Goal: Task Accomplishment & Management: Use online tool/utility

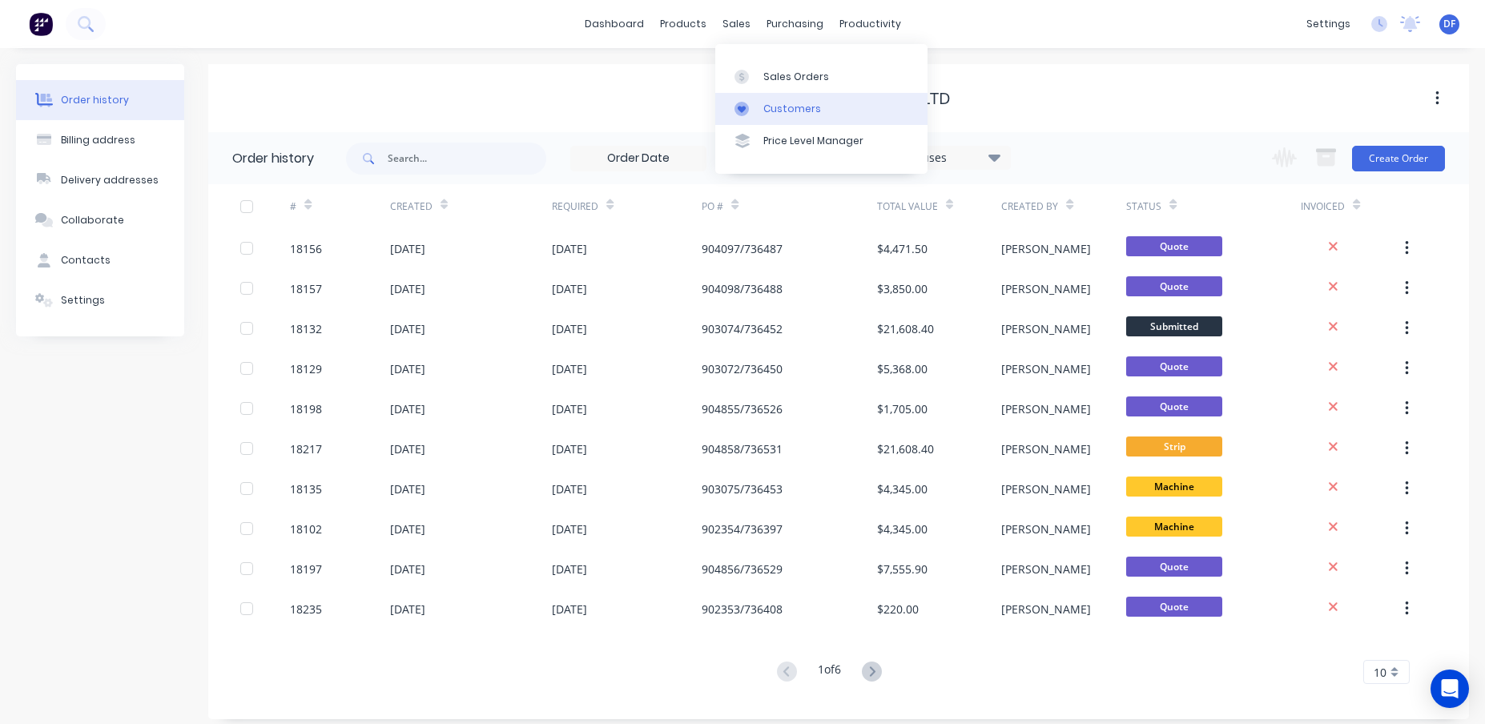
click at [767, 119] on link "Customers" at bounding box center [821, 109] width 212 height 32
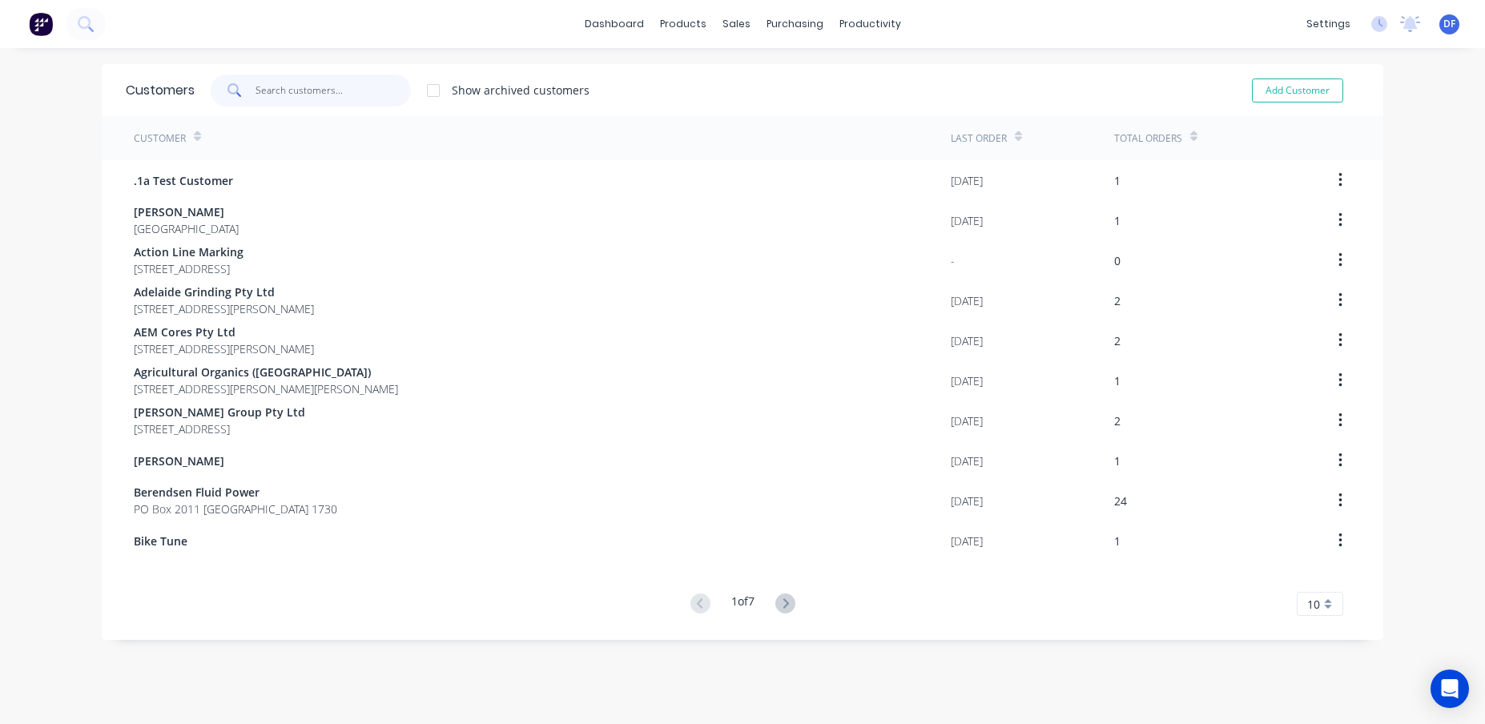
click at [260, 82] on input "text" at bounding box center [334, 91] width 156 height 32
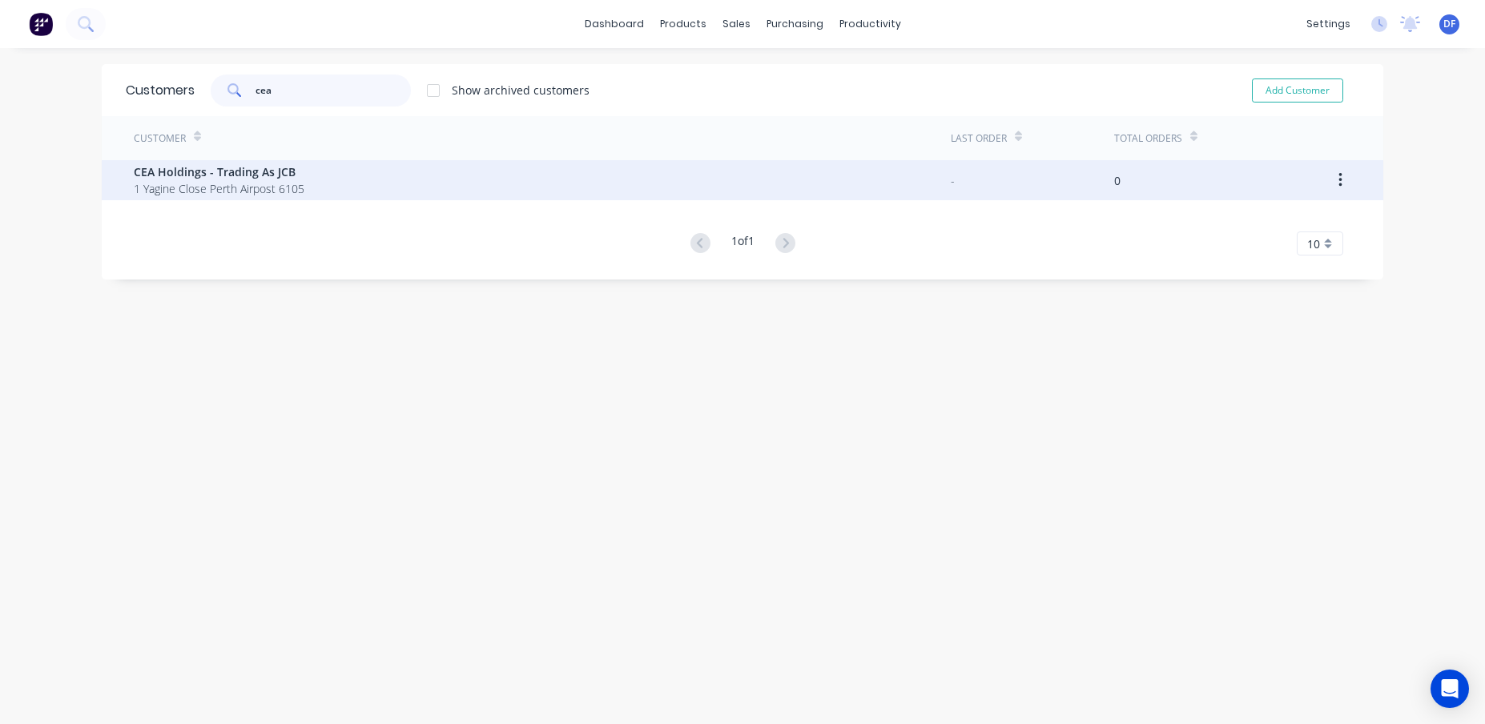
type input "cea"
click at [236, 163] on span "CEA Holdings - Trading As JCB" at bounding box center [219, 171] width 171 height 17
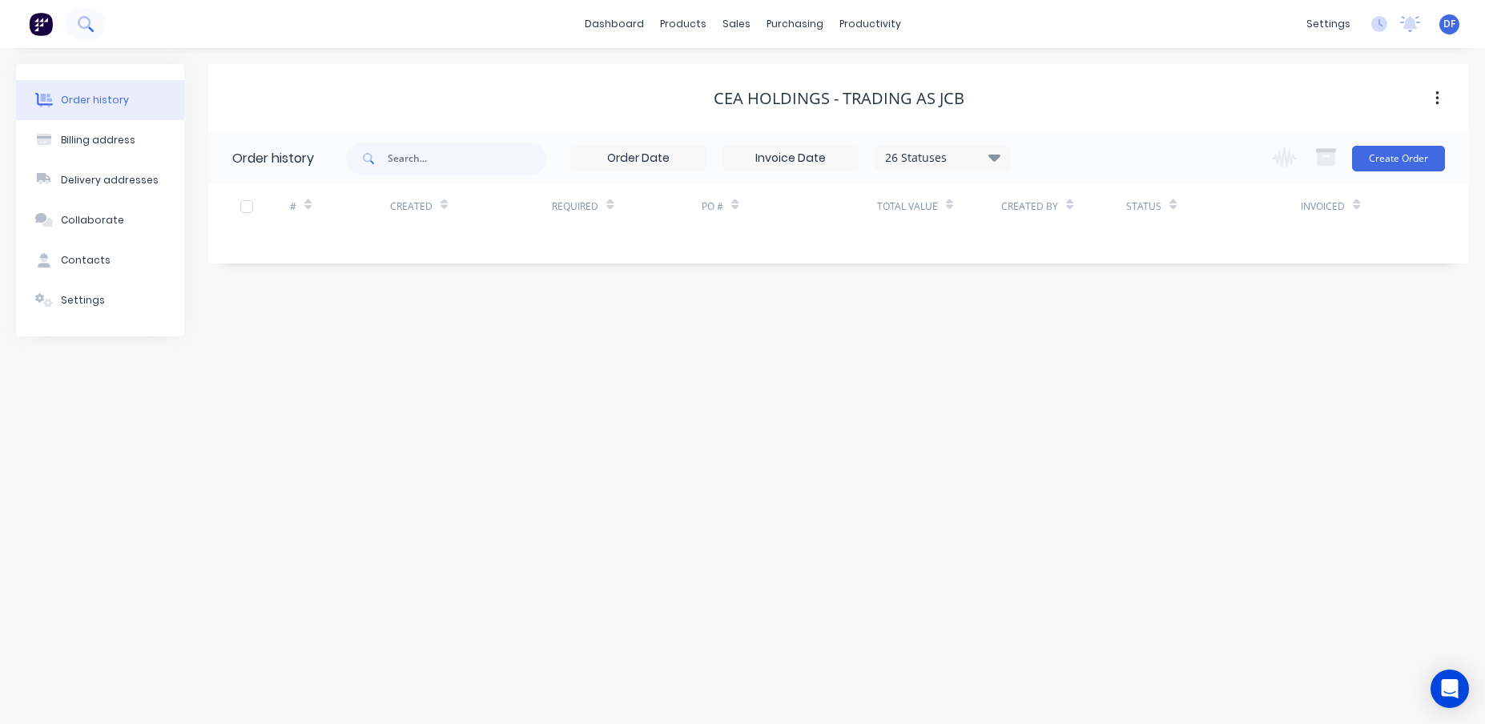
click at [78, 24] on icon at bounding box center [85, 23] width 15 height 15
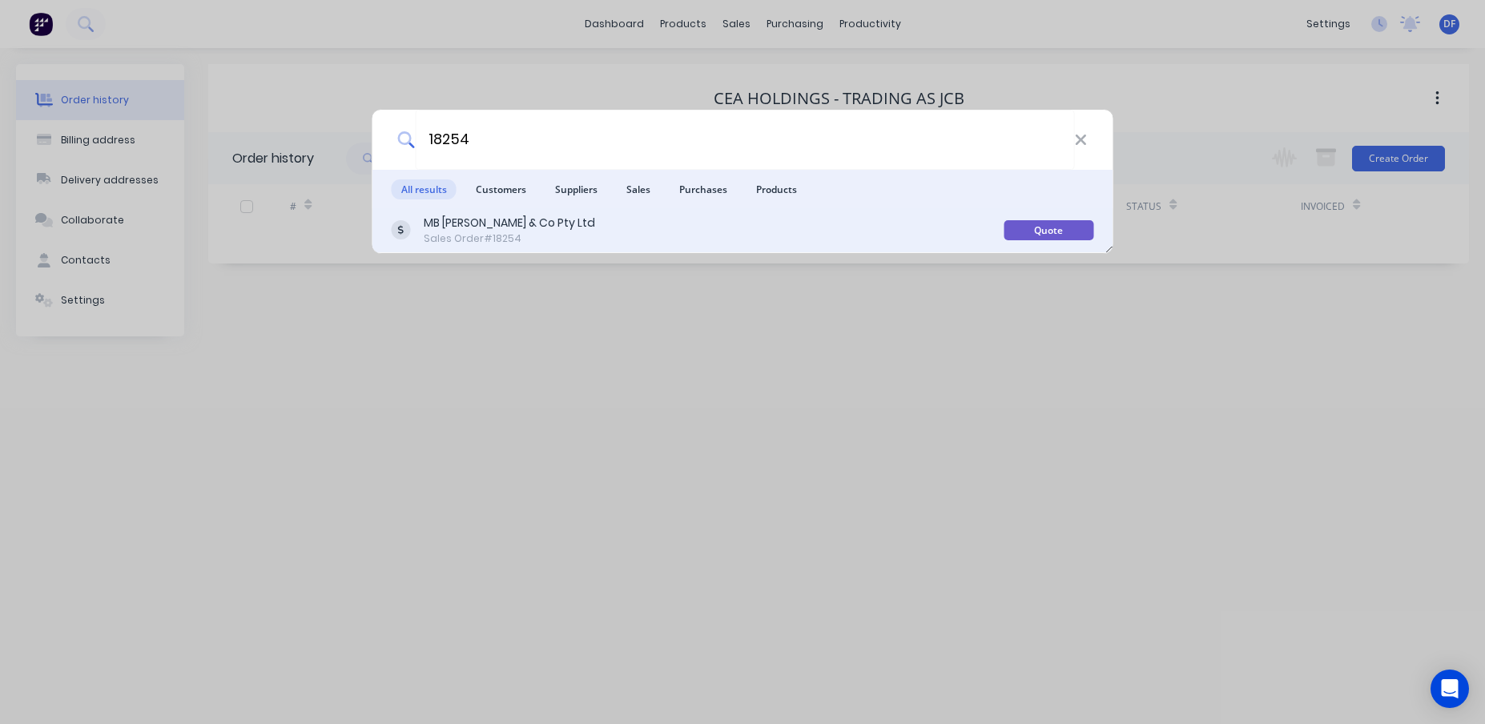
type input "18254"
click at [459, 224] on div "MB [PERSON_NAME] & Co Pty Ltd" at bounding box center [509, 223] width 171 height 17
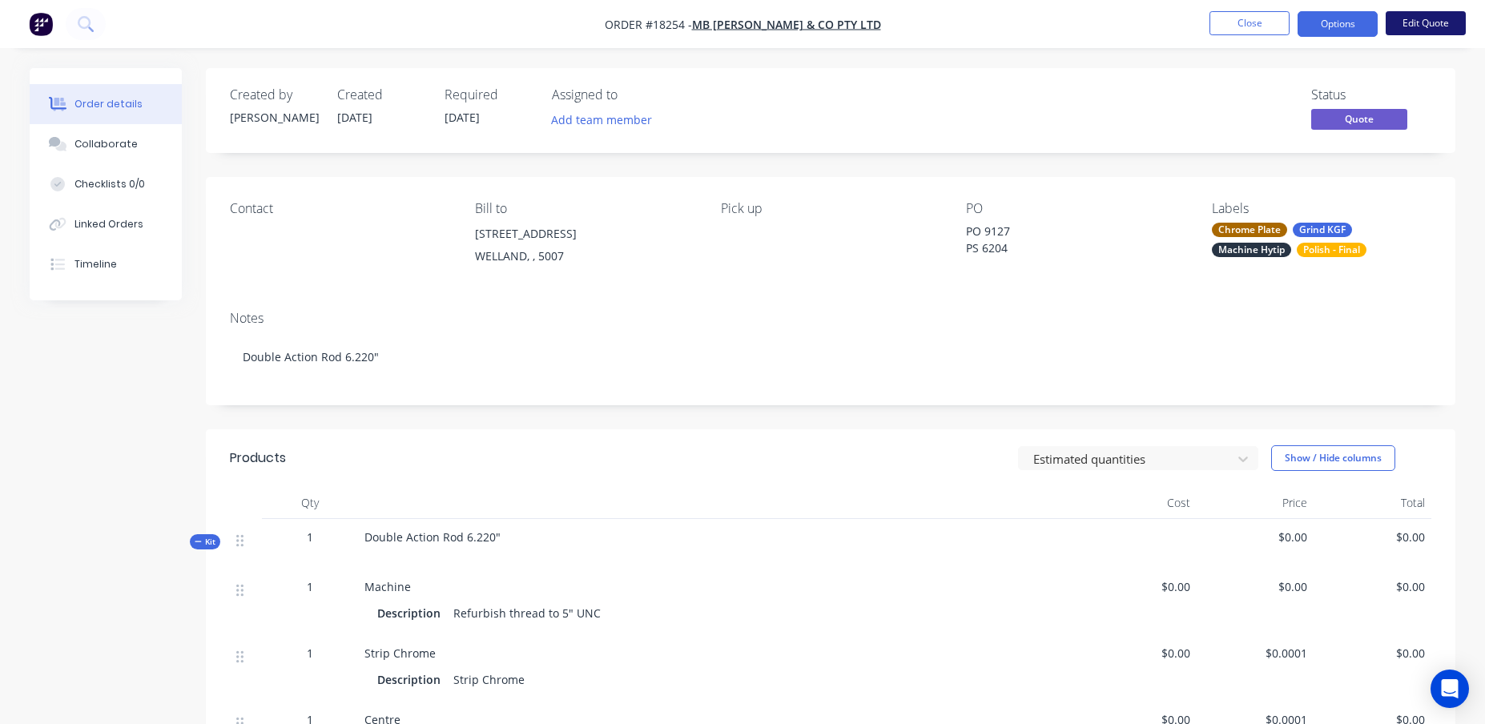
click at [1407, 13] on button "Edit Quote" at bounding box center [1426, 23] width 80 height 24
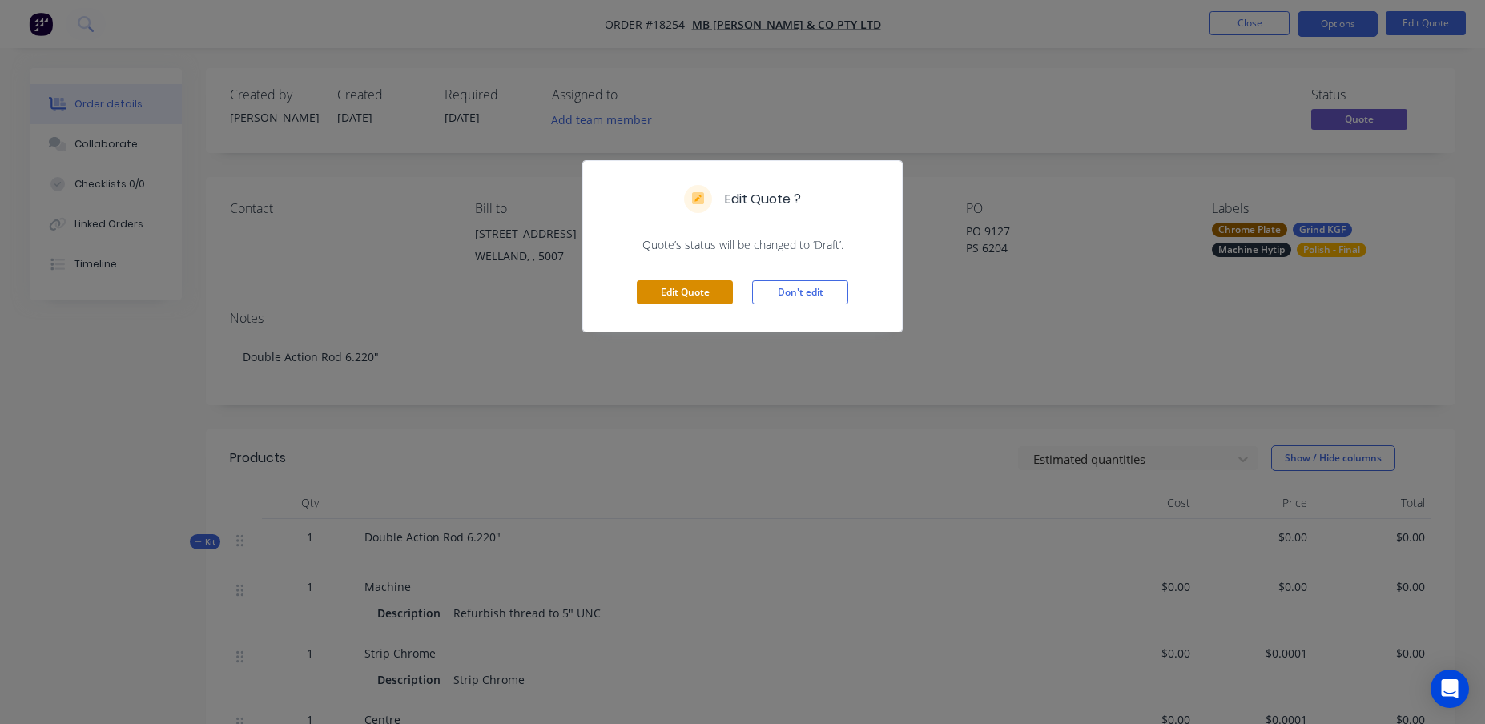
click at [699, 293] on button "Edit Quote" at bounding box center [685, 292] width 96 height 24
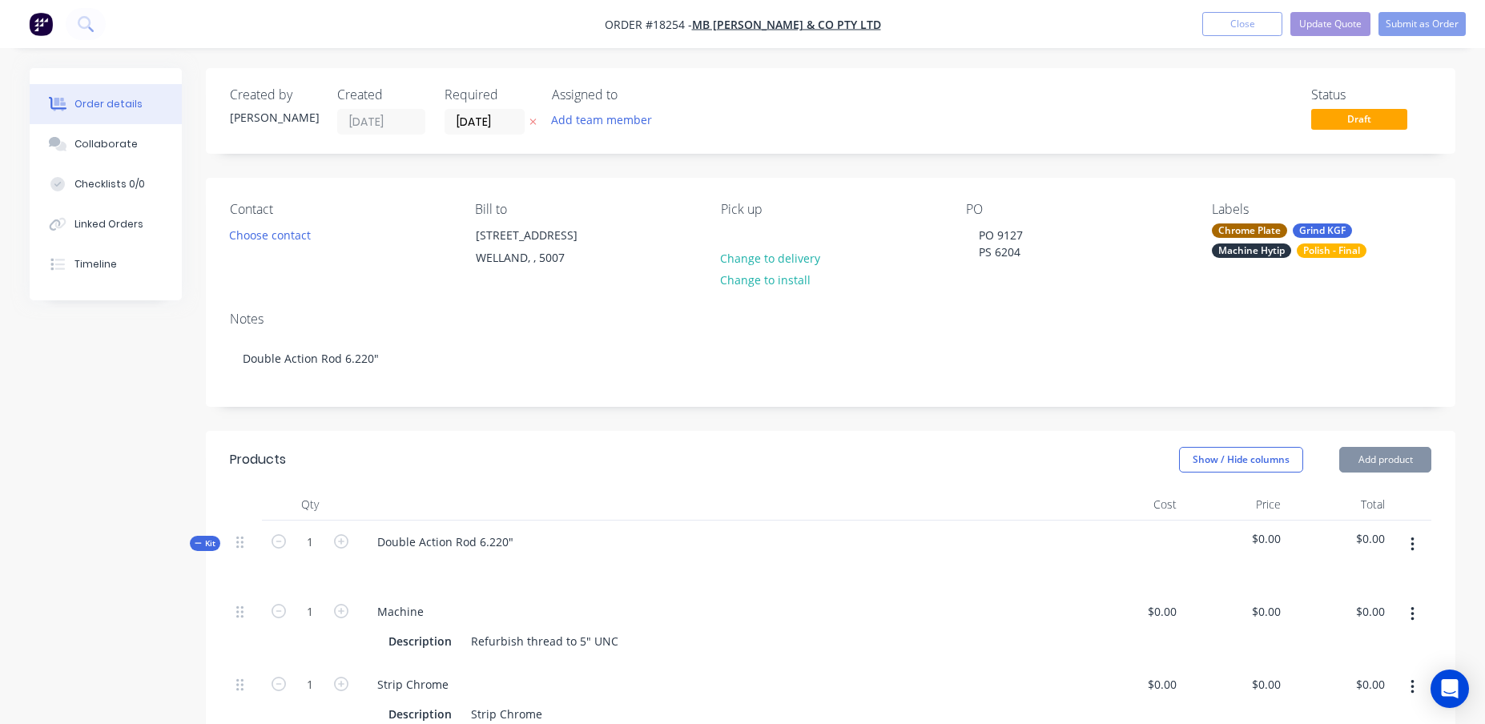
type input "$0.0001"
click at [280, 231] on button "Choose contact" at bounding box center [270, 235] width 99 height 22
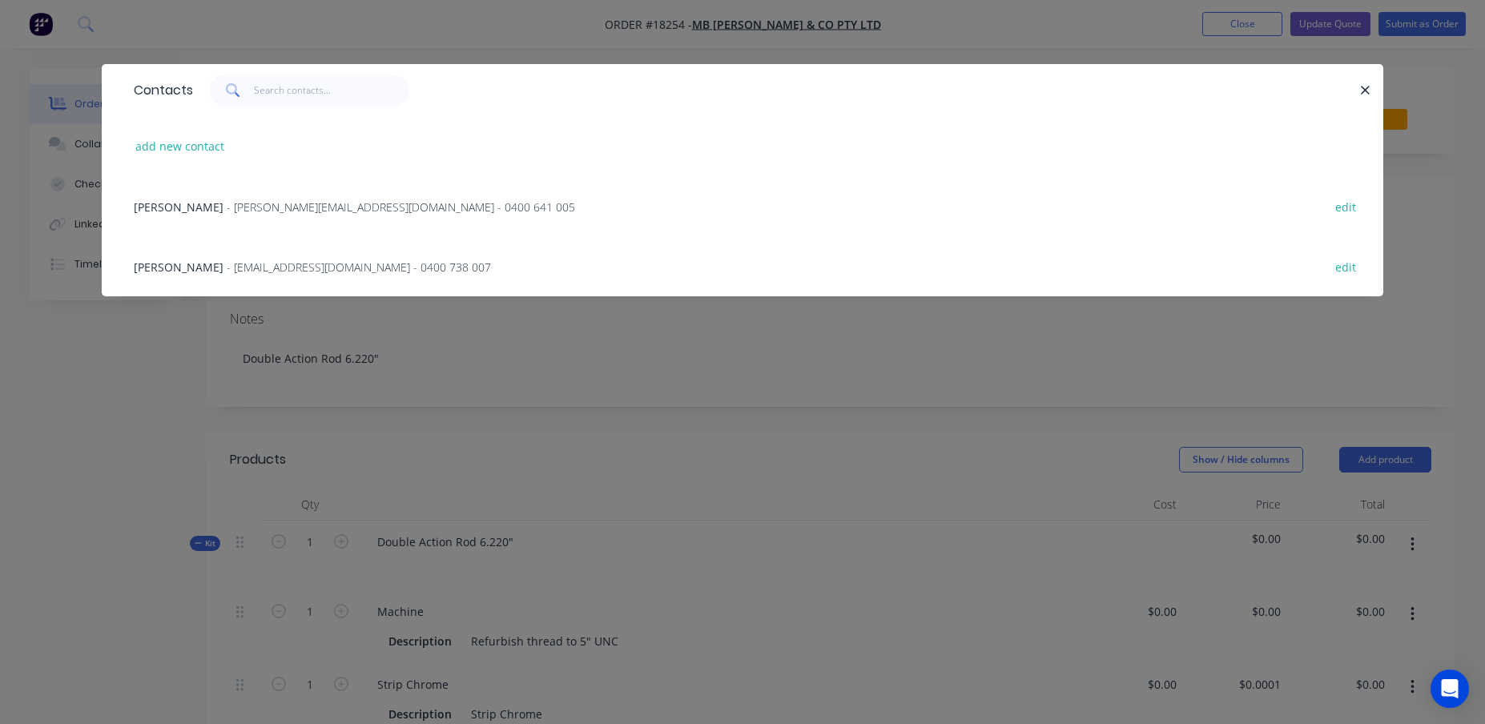
click at [228, 209] on span "- Zane@butterfieldhydraulics.com.au - 0400 641 005" at bounding box center [401, 206] width 348 height 15
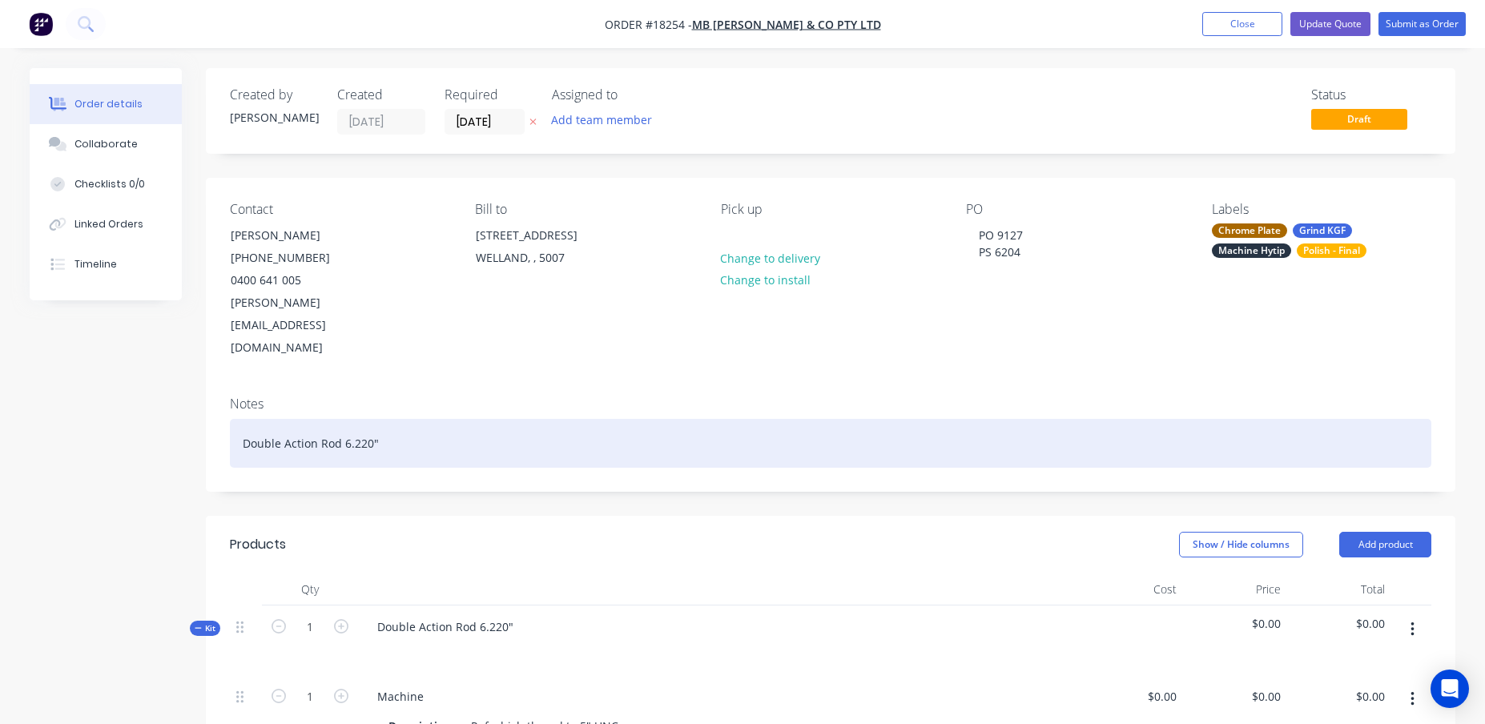
click at [412, 419] on div "Double Action Rod 6.220"" at bounding box center [831, 443] width 1202 height 49
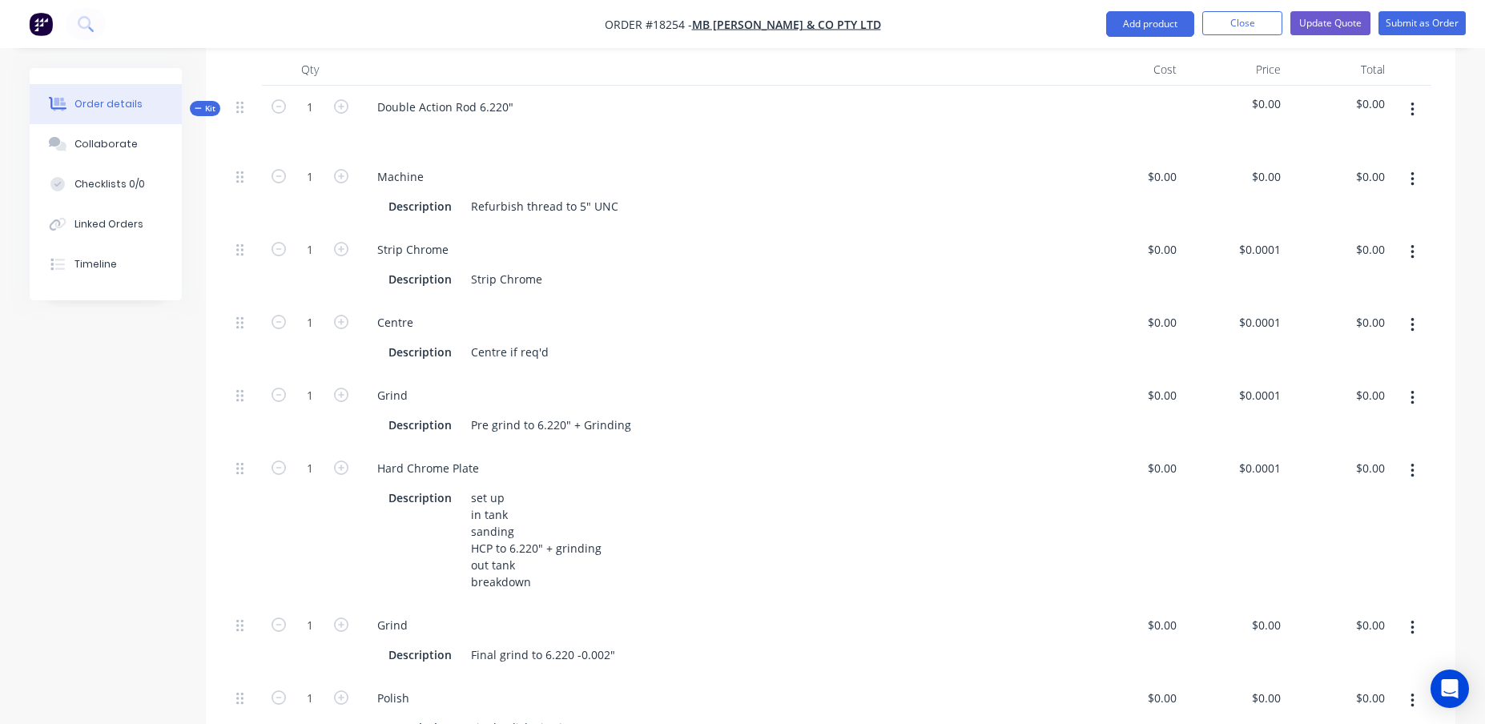
scroll to position [535, 0]
click at [628, 196] on div "Description Refurbish thread to 5" UNC" at bounding box center [715, 207] width 667 height 23
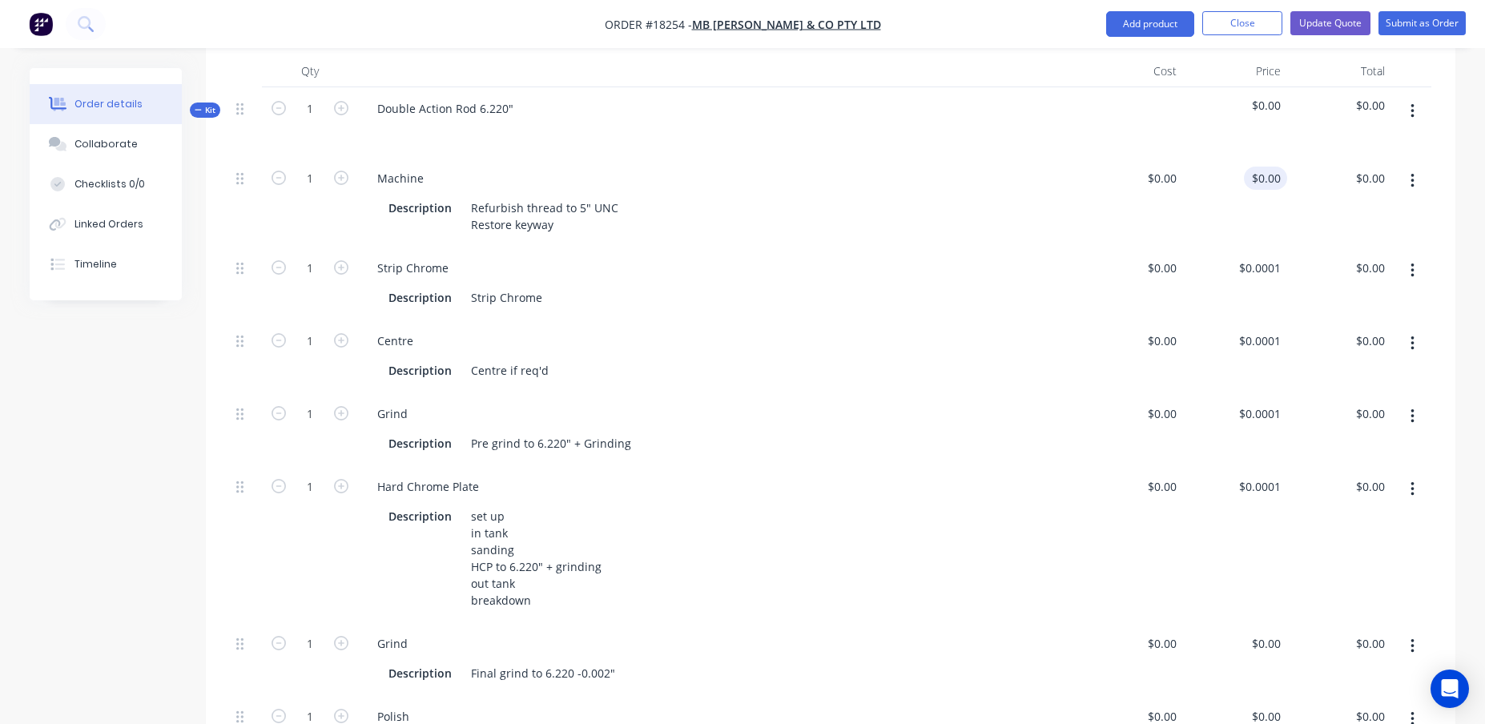
type input "0"
click at [1265, 167] on div "0 $0.00" at bounding box center [1265, 178] width 43 height 23
type input "0"
type input "$0.00"
click at [1164, 167] on div "0 $0.00" at bounding box center [1161, 178] width 43 height 23
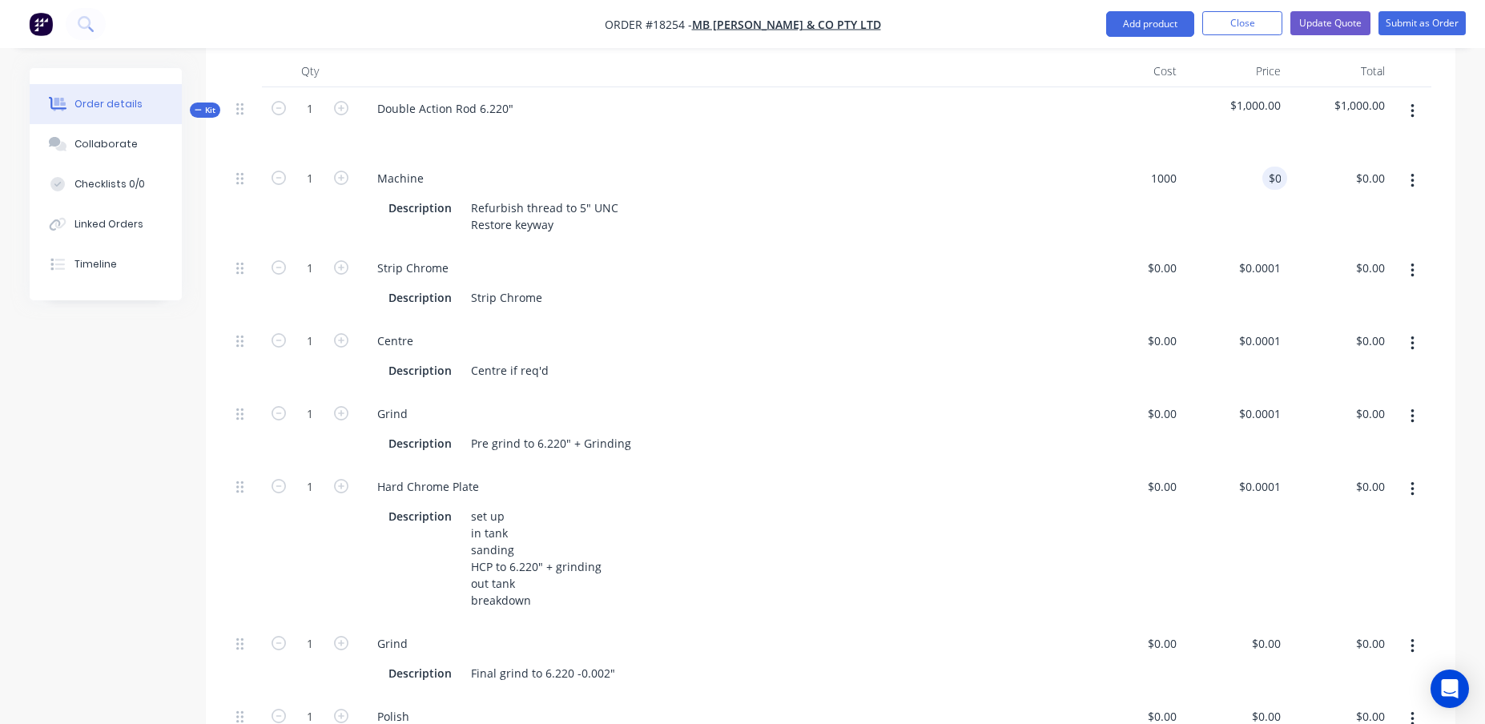
type input "$1,000.00"
type input "1000"
type input "$1,000.00"
click at [1269, 167] on input "1000" at bounding box center [1278, 178] width 18 height 23
type input "$1,300.00"
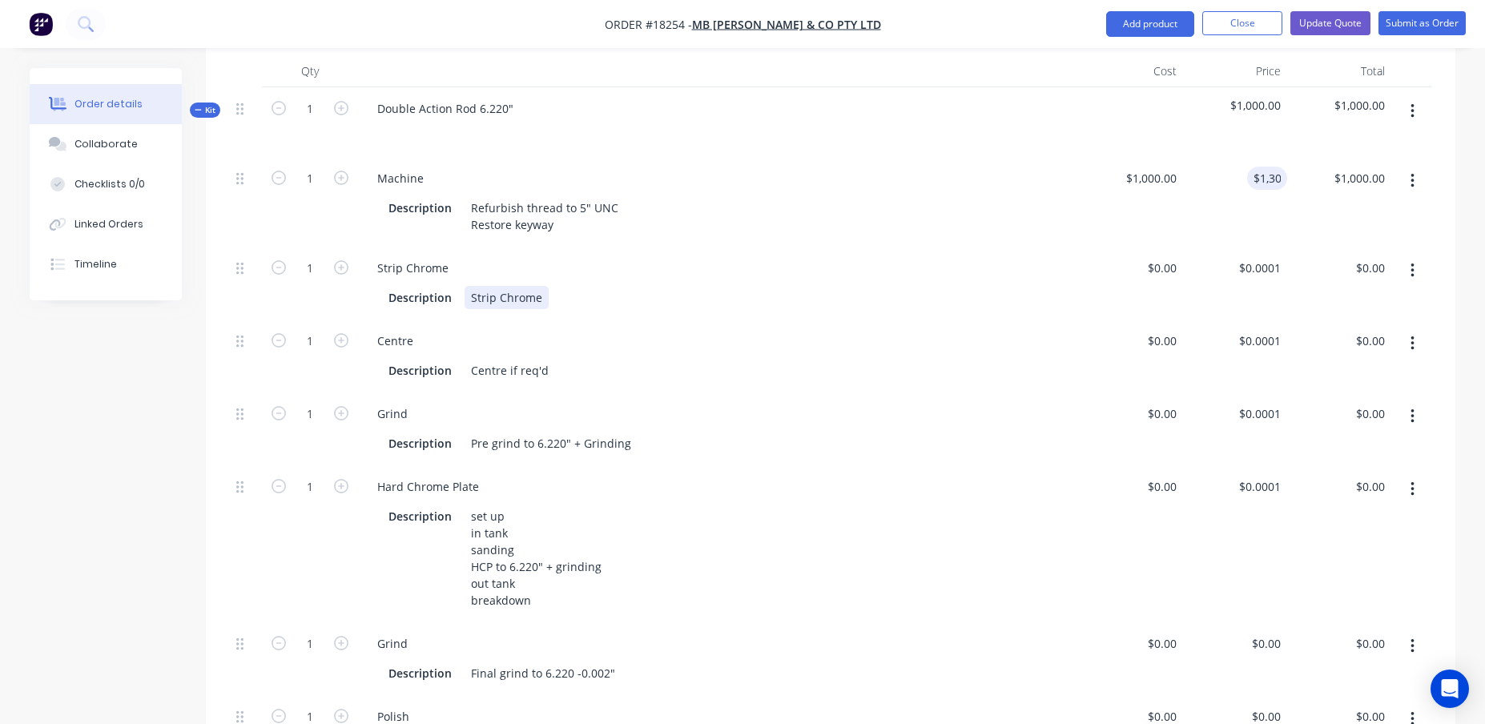
type input "$1,300.00"
click at [1069, 267] on div "Strip Chrome Description Strip Chrome" at bounding box center [718, 283] width 721 height 73
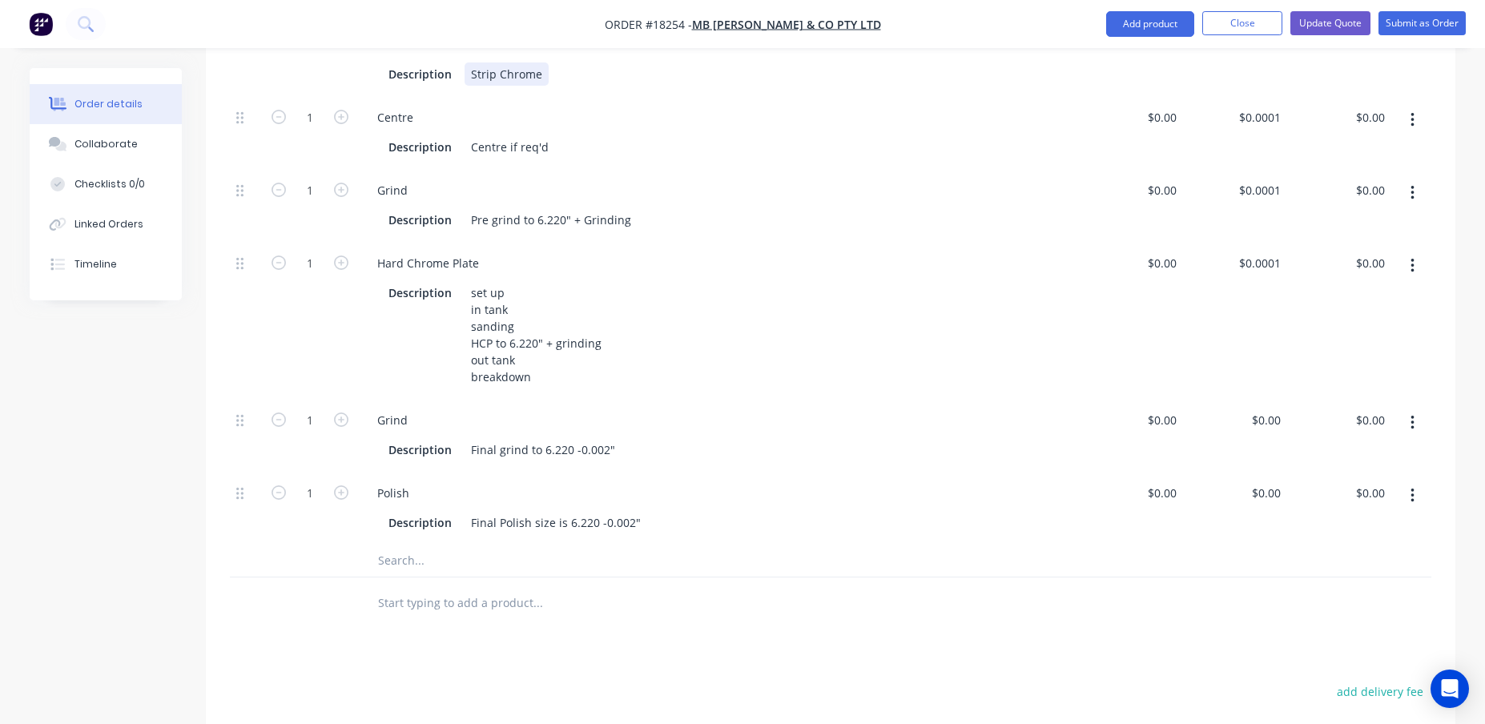
scroll to position [778, 0]
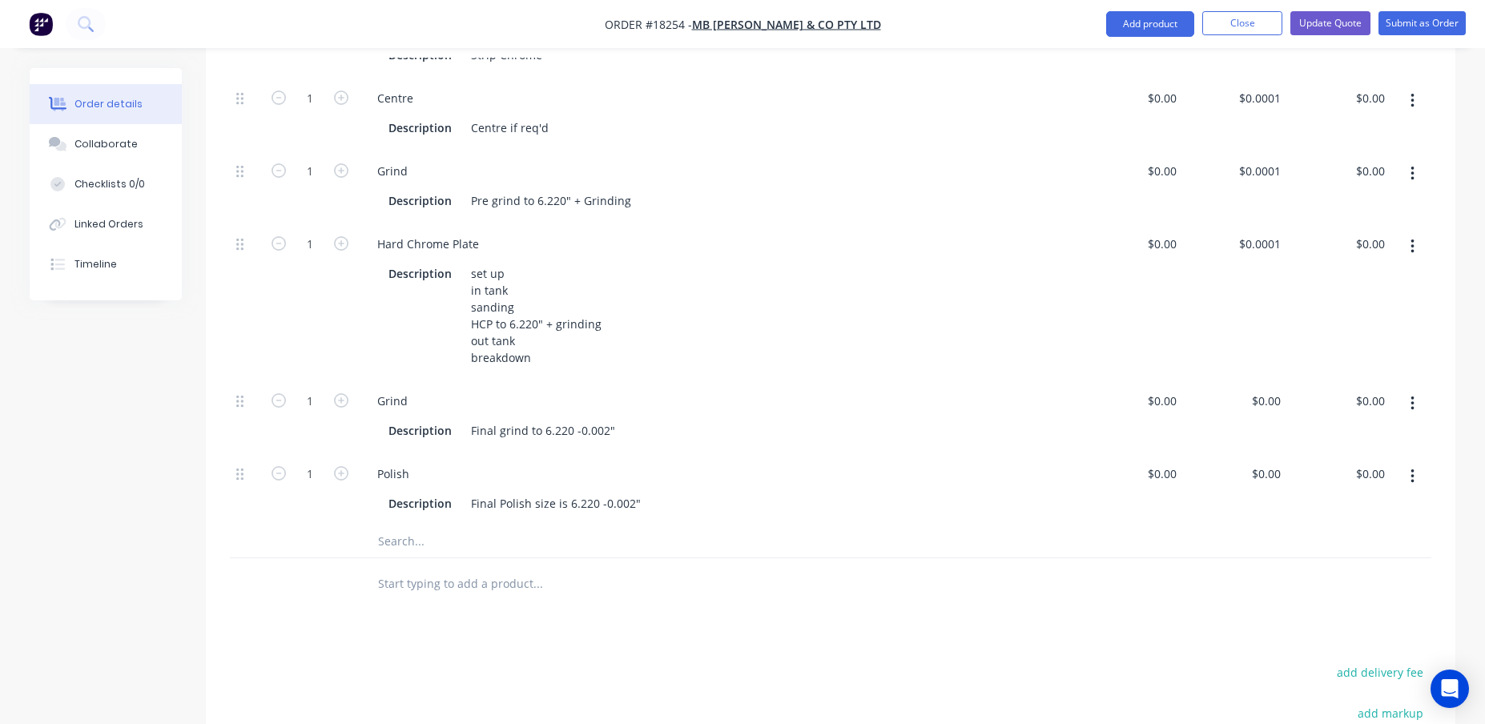
click at [381, 526] on input "text" at bounding box center [537, 542] width 320 height 32
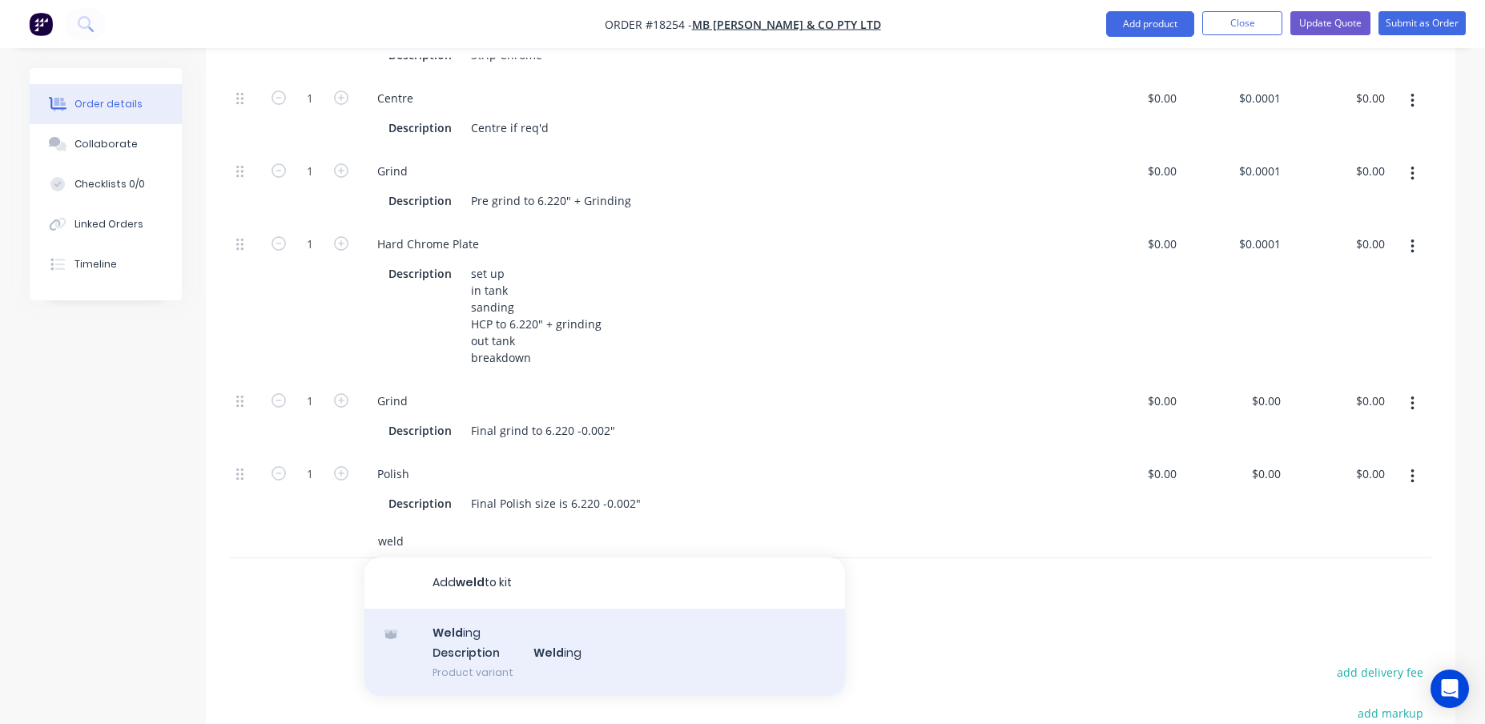
type input "weld"
click at [493, 609] on div "Weld ing Description Weld ing Product variant" at bounding box center [604, 653] width 481 height 88
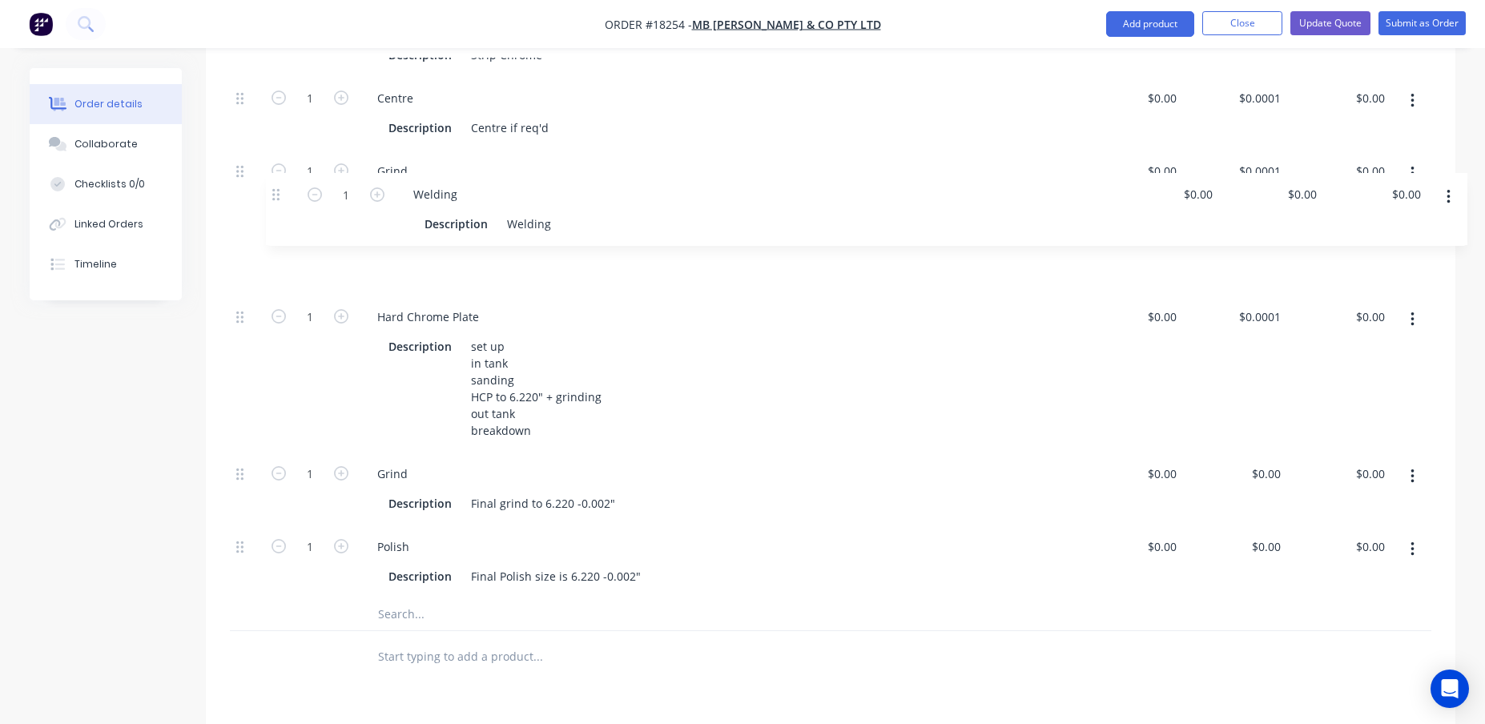
drag, startPoint x: 243, startPoint y: 501, endPoint x: 278, endPoint y: 186, distance: 317.6
click at [278, 186] on div "1 Machine Description Refurbish thread to 5" UNC Restore keyway $1,000.00 $1,00…" at bounding box center [831, 256] width 1202 height 684
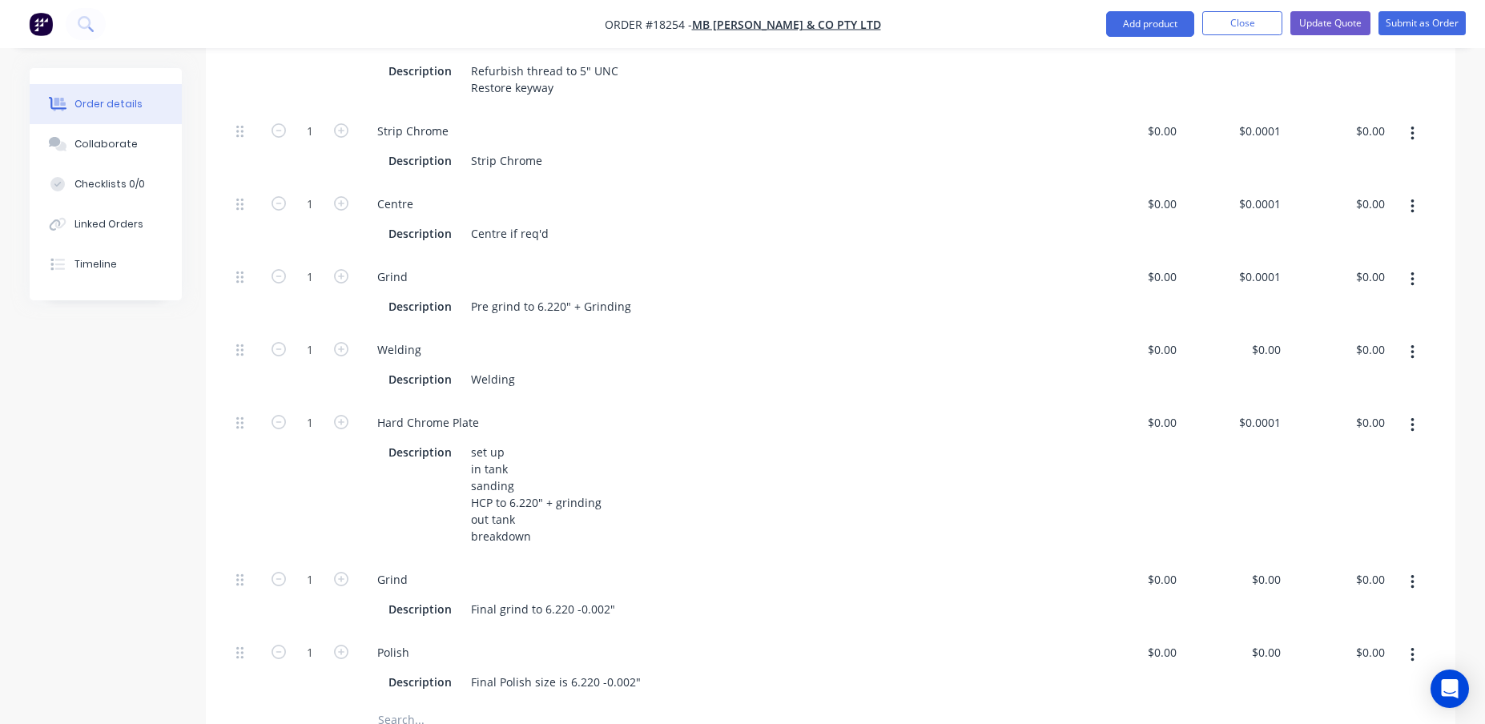
scroll to position [666, 0]
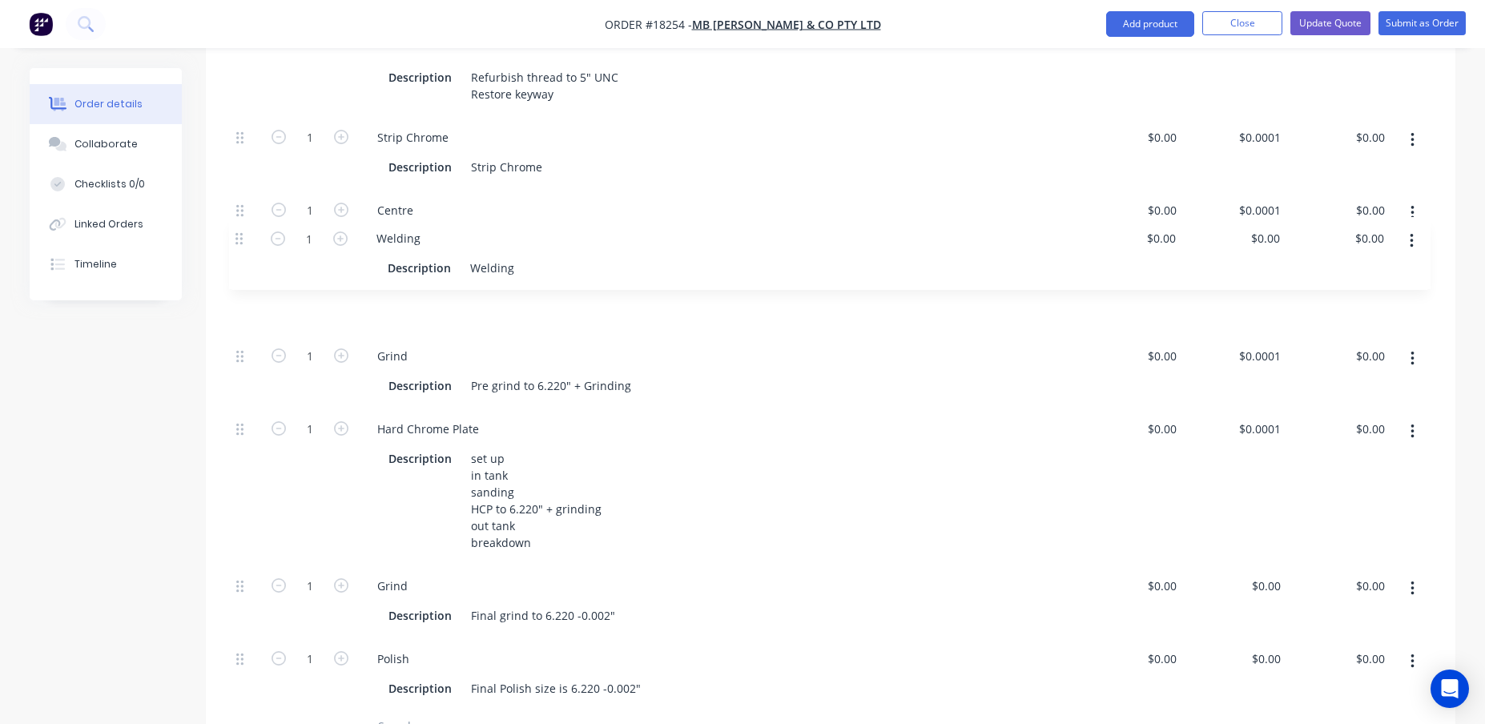
drag, startPoint x: 240, startPoint y: 314, endPoint x: 239, endPoint y: 238, distance: 76.1
click at [239, 238] on div "1 Machine Description Refurbish thread to 5" UNC Restore keyway $1,000.00 $1,00…" at bounding box center [831, 368] width 1202 height 684
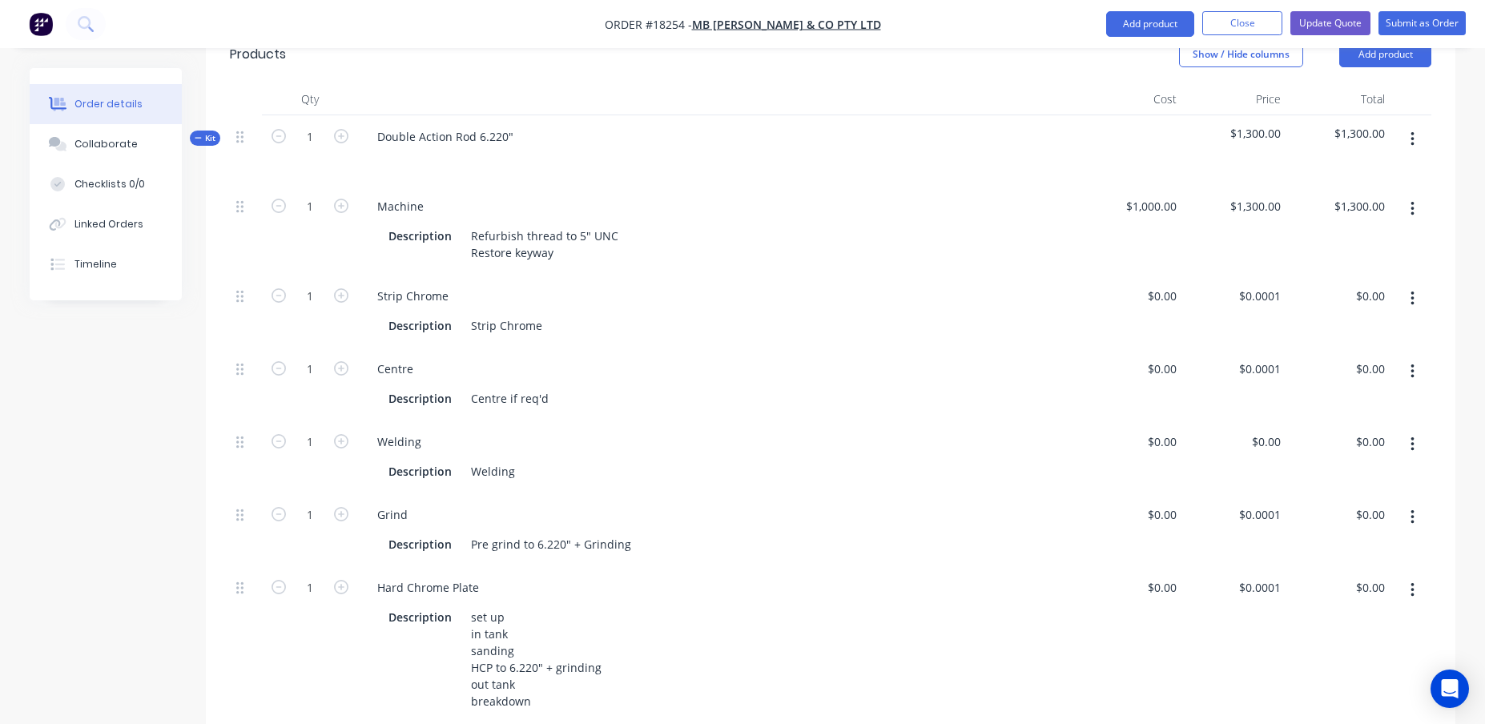
scroll to position [477, 0]
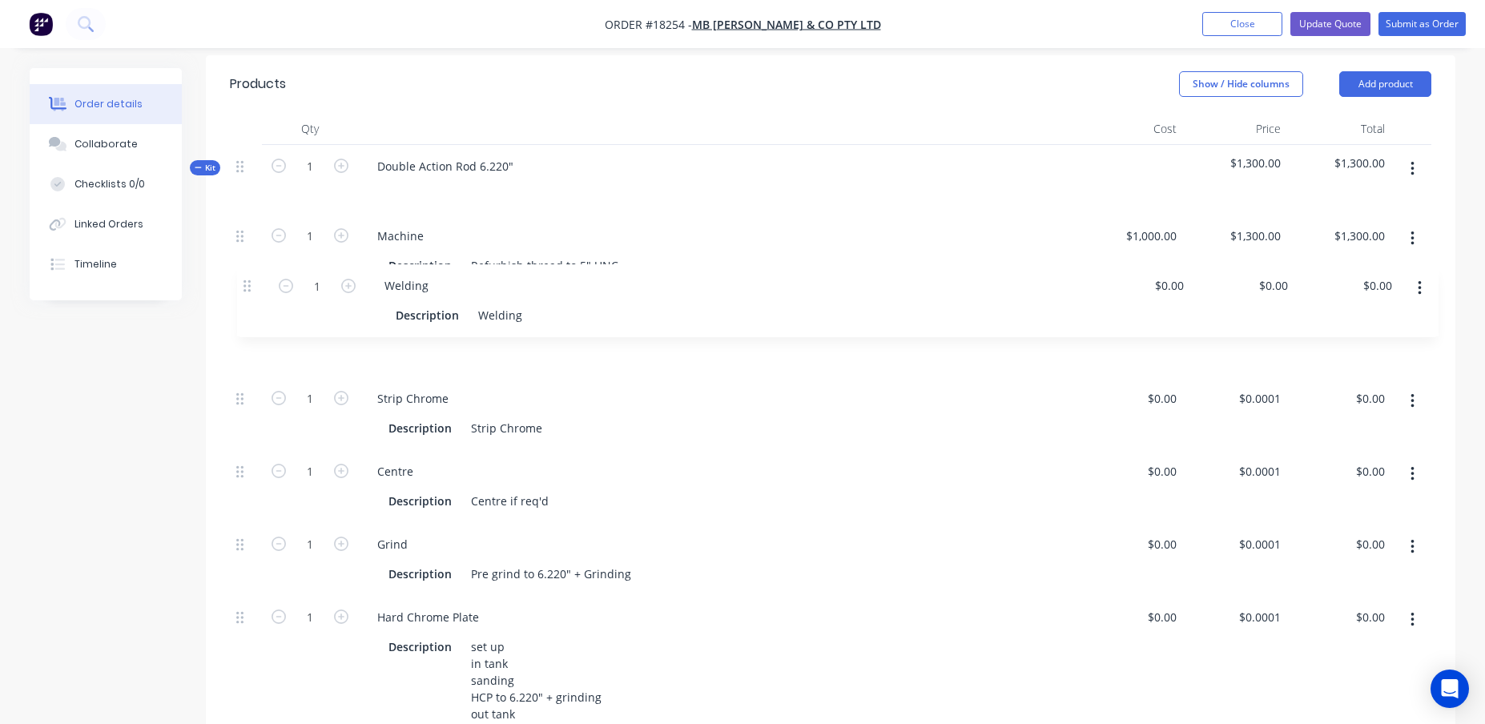
drag, startPoint x: 240, startPoint y: 431, endPoint x: 247, endPoint y: 283, distance: 148.4
click at [247, 283] on div "1 Machine Description Refurbish thread to 5" UNC Restore keyway $1,000.00 $1,00…" at bounding box center [831, 557] width 1202 height 684
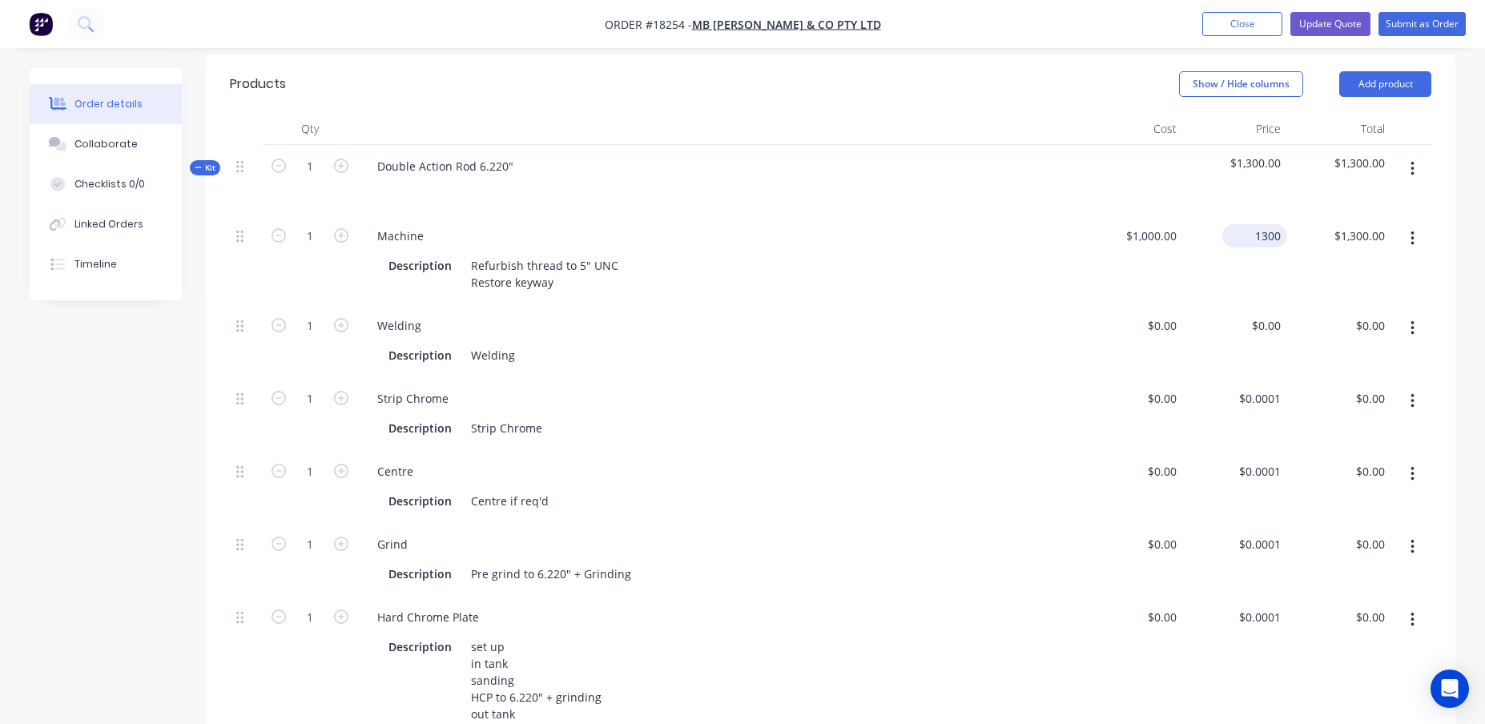
click at [1233, 215] on div "1300 $1,300.00" at bounding box center [1235, 260] width 104 height 90
click at [1233, 215] on div "$1,300.00 1300" at bounding box center [1235, 260] width 104 height 90
click at [1255, 224] on input "1300" at bounding box center [1258, 235] width 58 height 23
type input "$4,370.00"
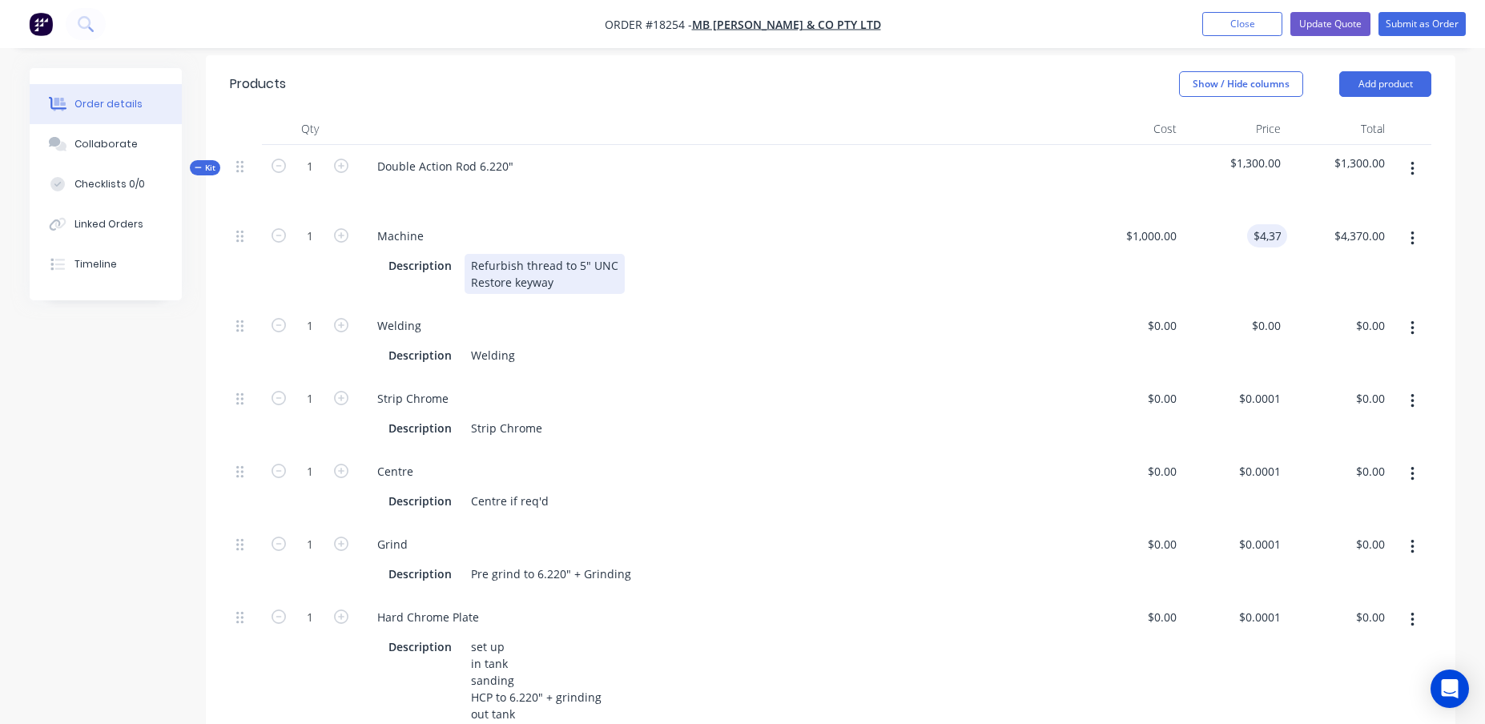
click at [1060, 251] on div "Description Refurbish thread to 5" UNC Restore keyway" at bounding box center [718, 272] width 708 height 43
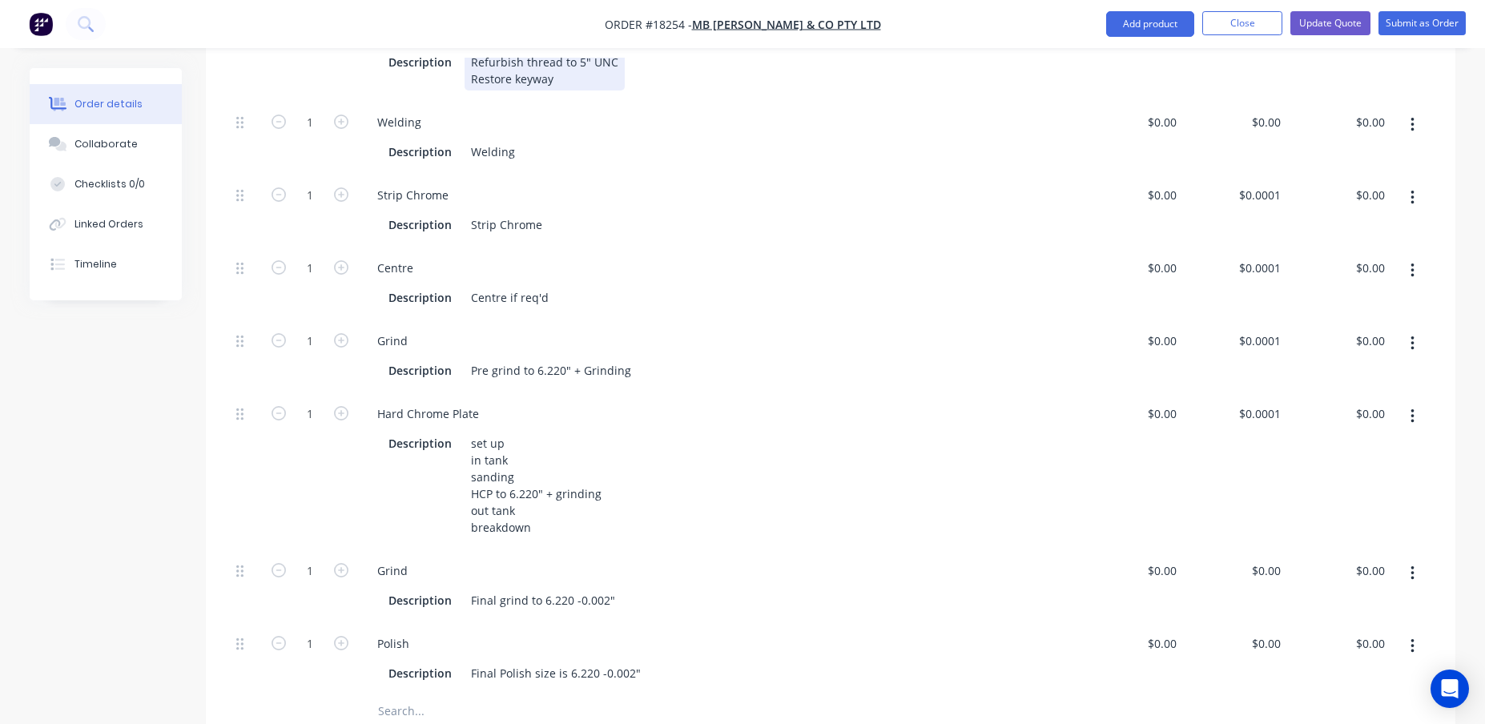
scroll to position [726, 0]
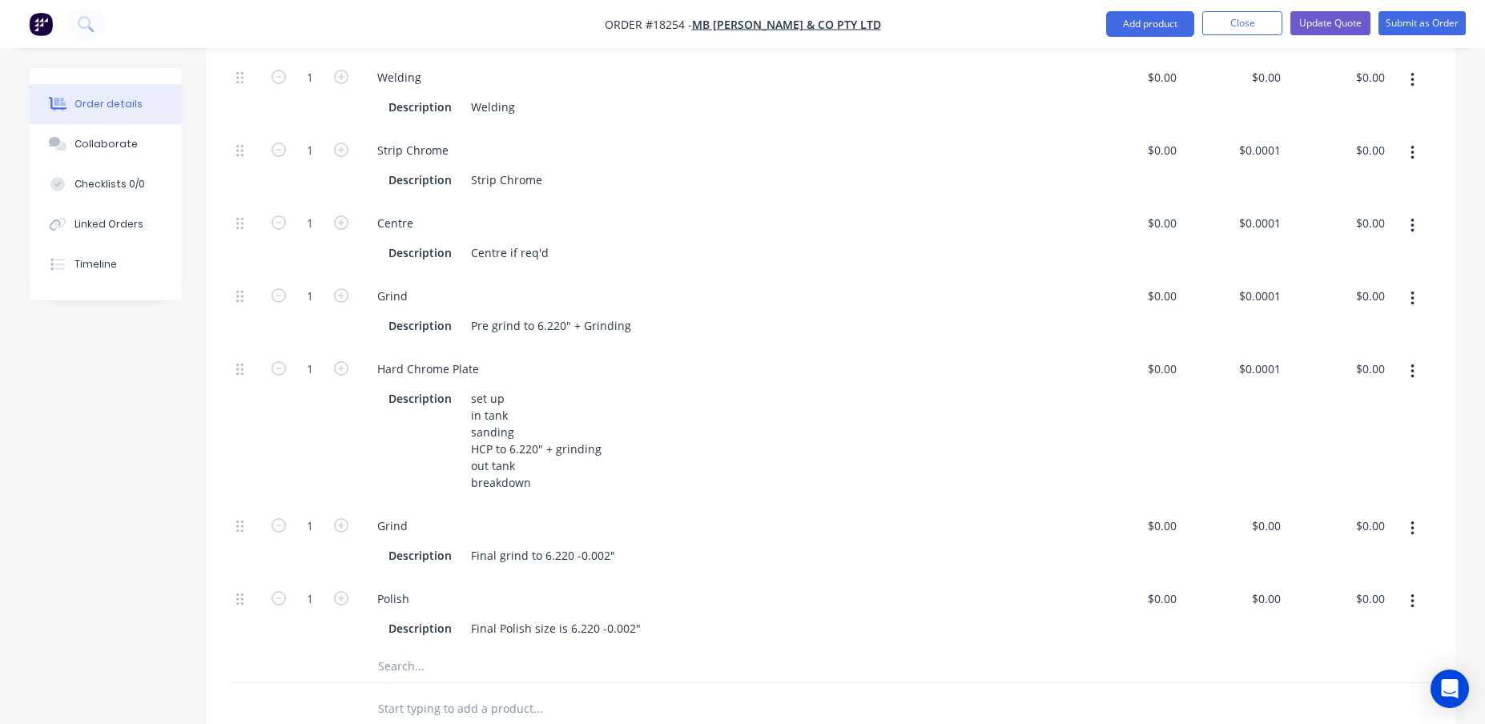
click at [389, 650] on input "text" at bounding box center [537, 666] width 320 height 32
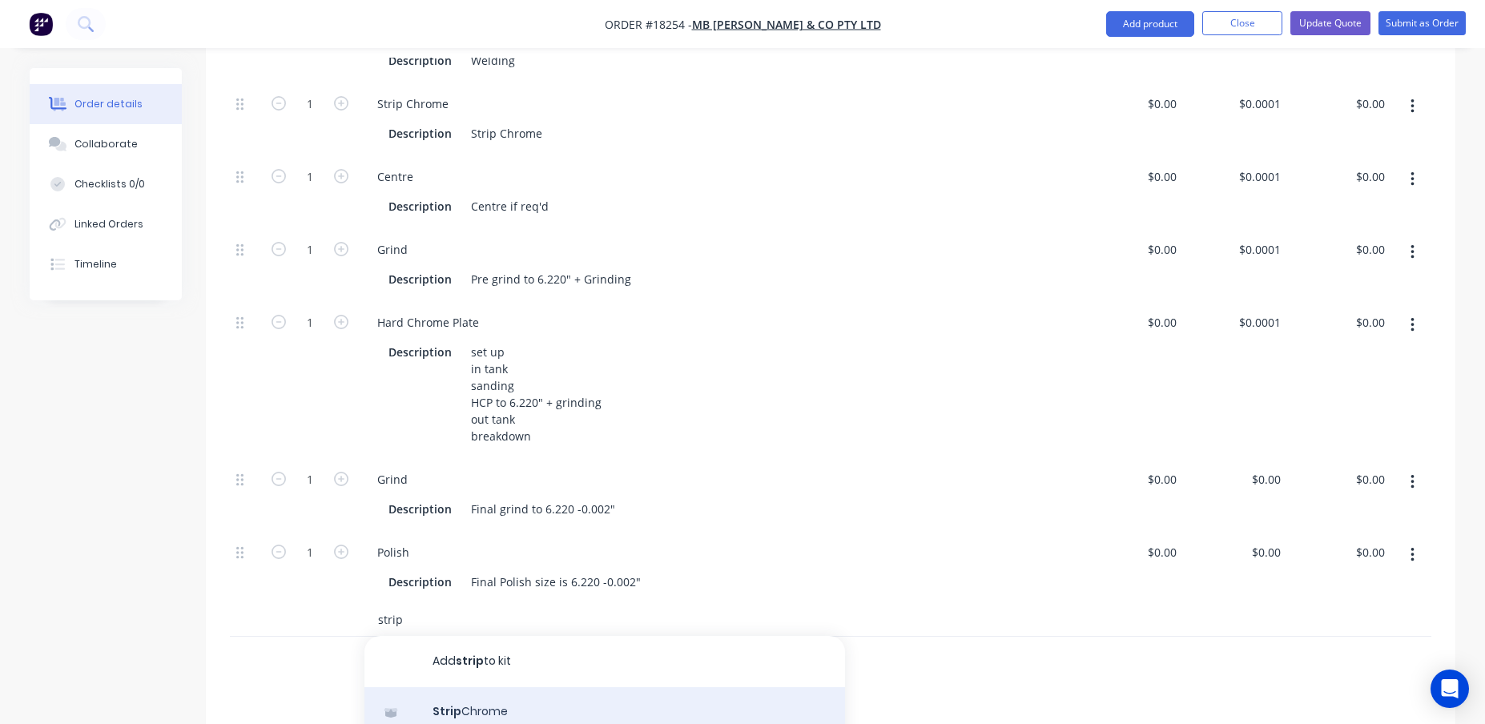
scroll to position [813, 0]
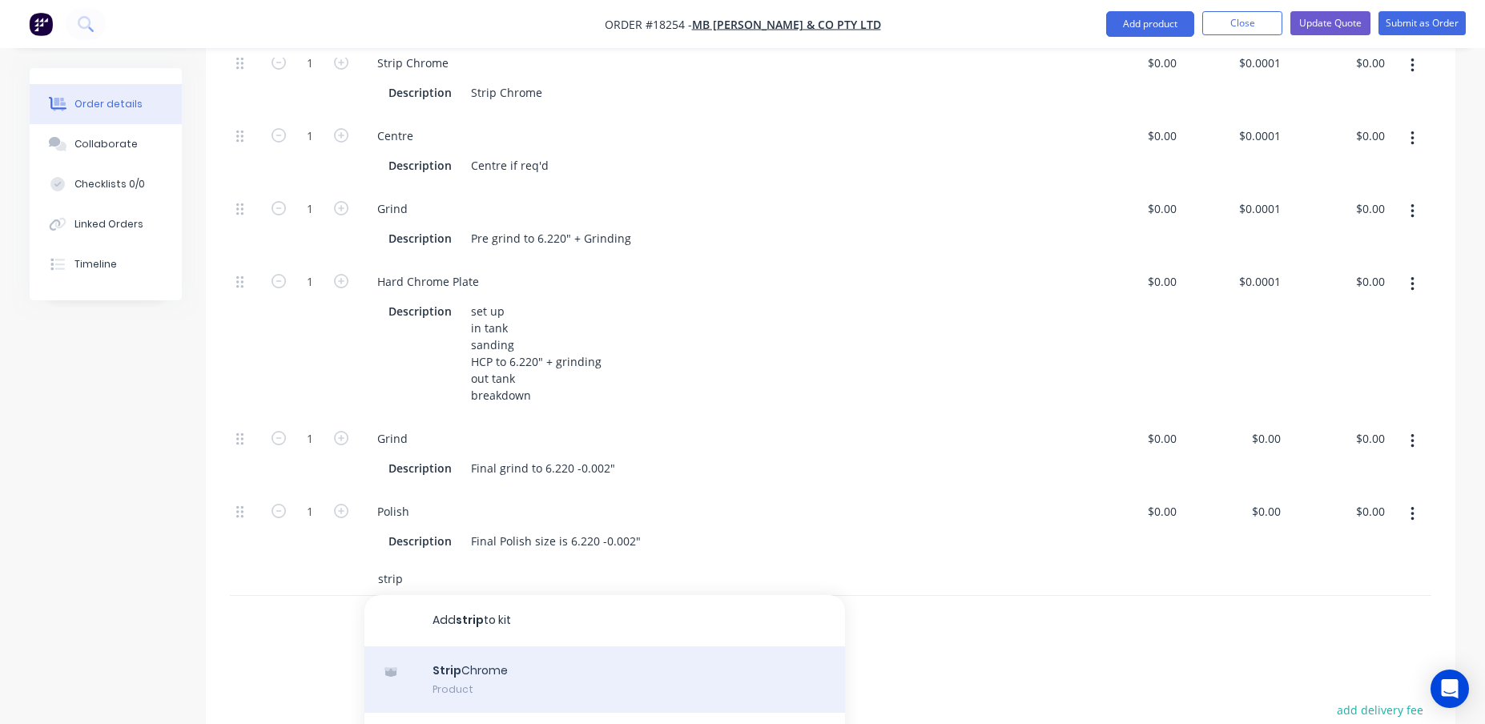
type input "strip"
click at [462, 646] on div "Strip Chrome Product" at bounding box center [604, 679] width 481 height 67
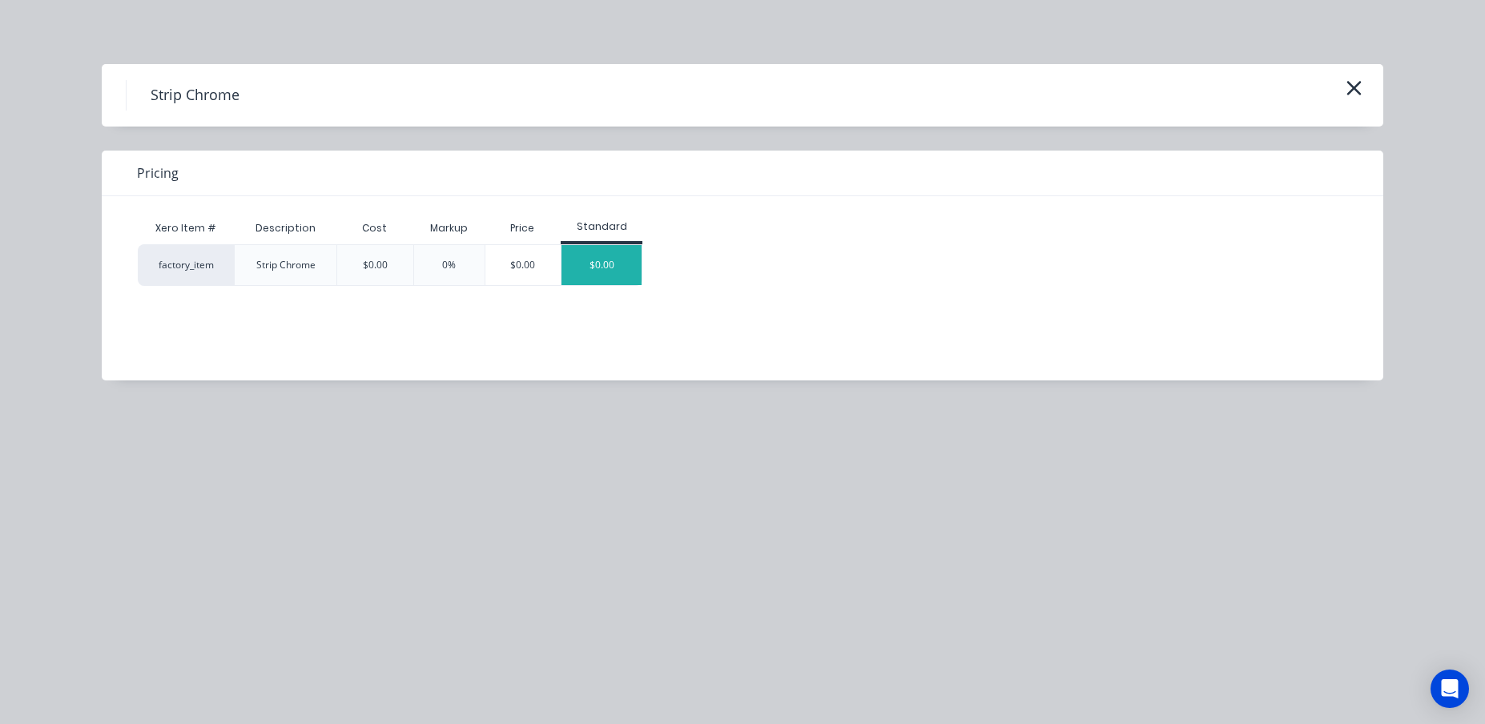
click at [597, 272] on div "$0.00" at bounding box center [602, 265] width 80 height 40
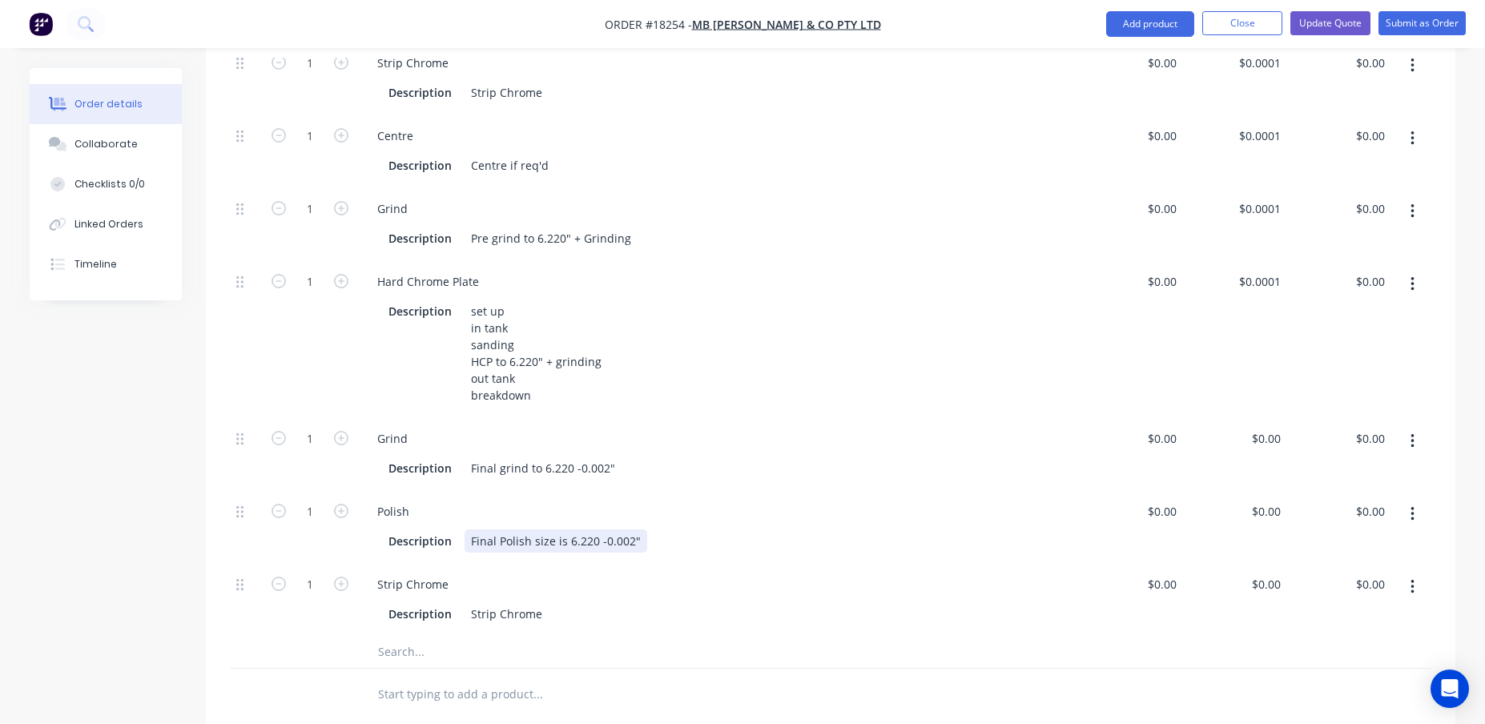
click at [845, 530] on div "Description Final Polish size is 6.220 -0.002"" at bounding box center [715, 541] width 667 height 23
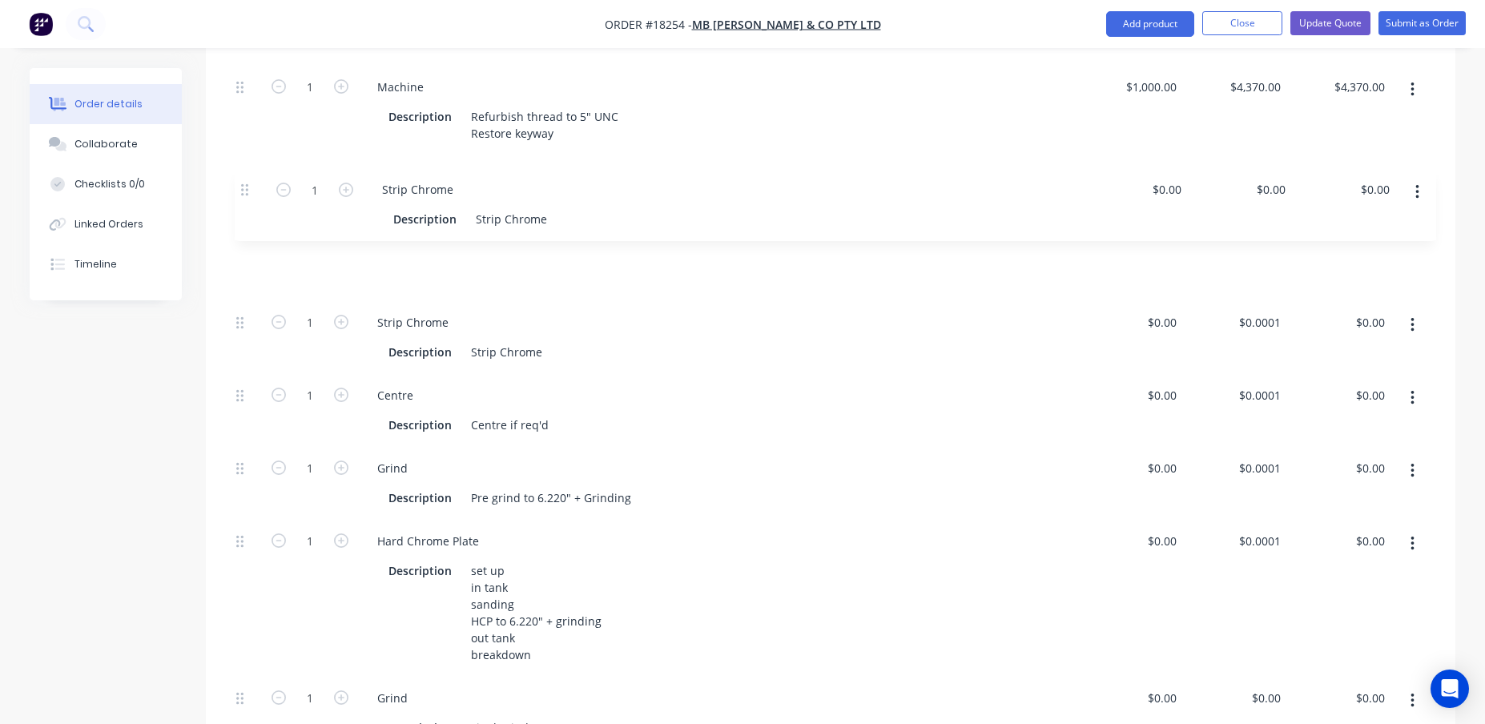
scroll to position [621, 0]
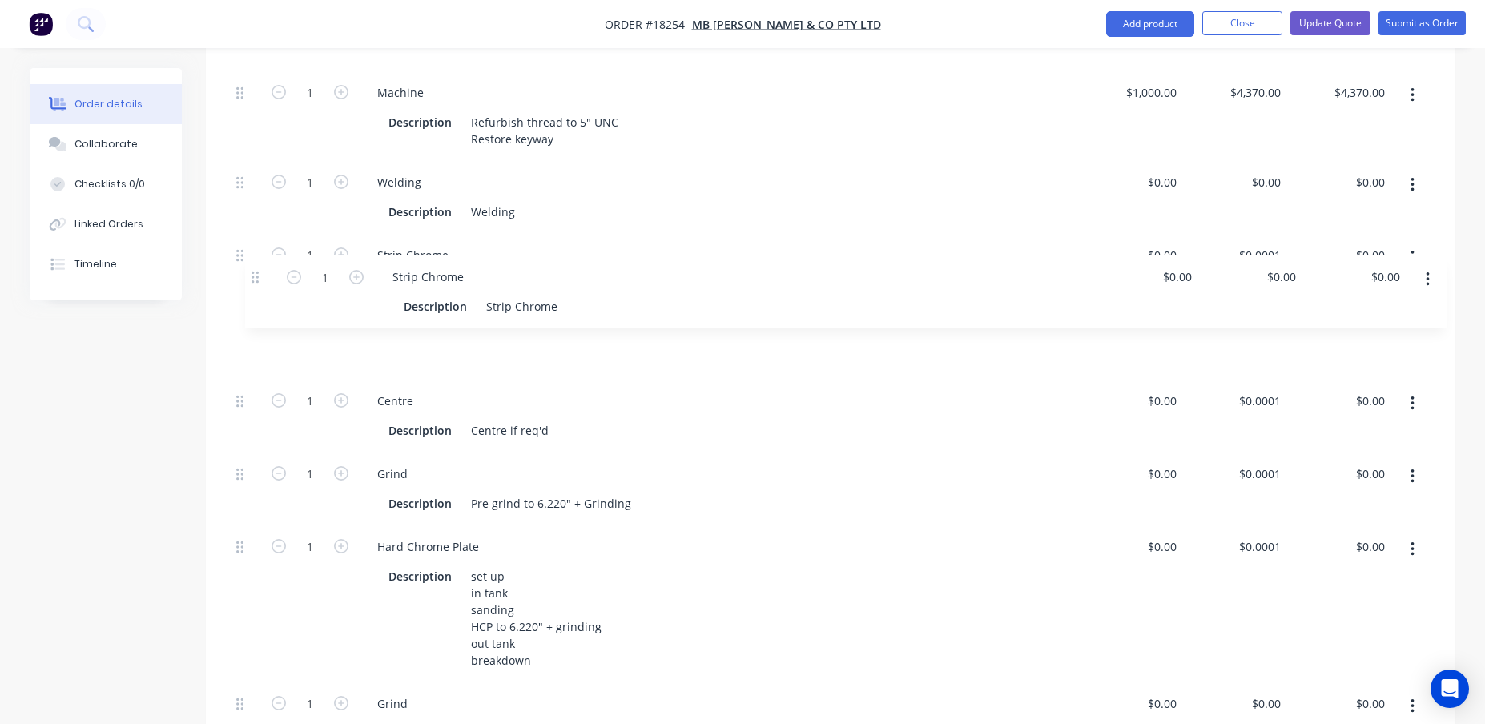
drag, startPoint x: 237, startPoint y: 610, endPoint x: 252, endPoint y: 276, distance: 335.2
click at [252, 276] on div "1 Machine Description Refurbish thread to 5" UNC Restore keyway $1,000.00 $1,00…" at bounding box center [831, 449] width 1202 height 757
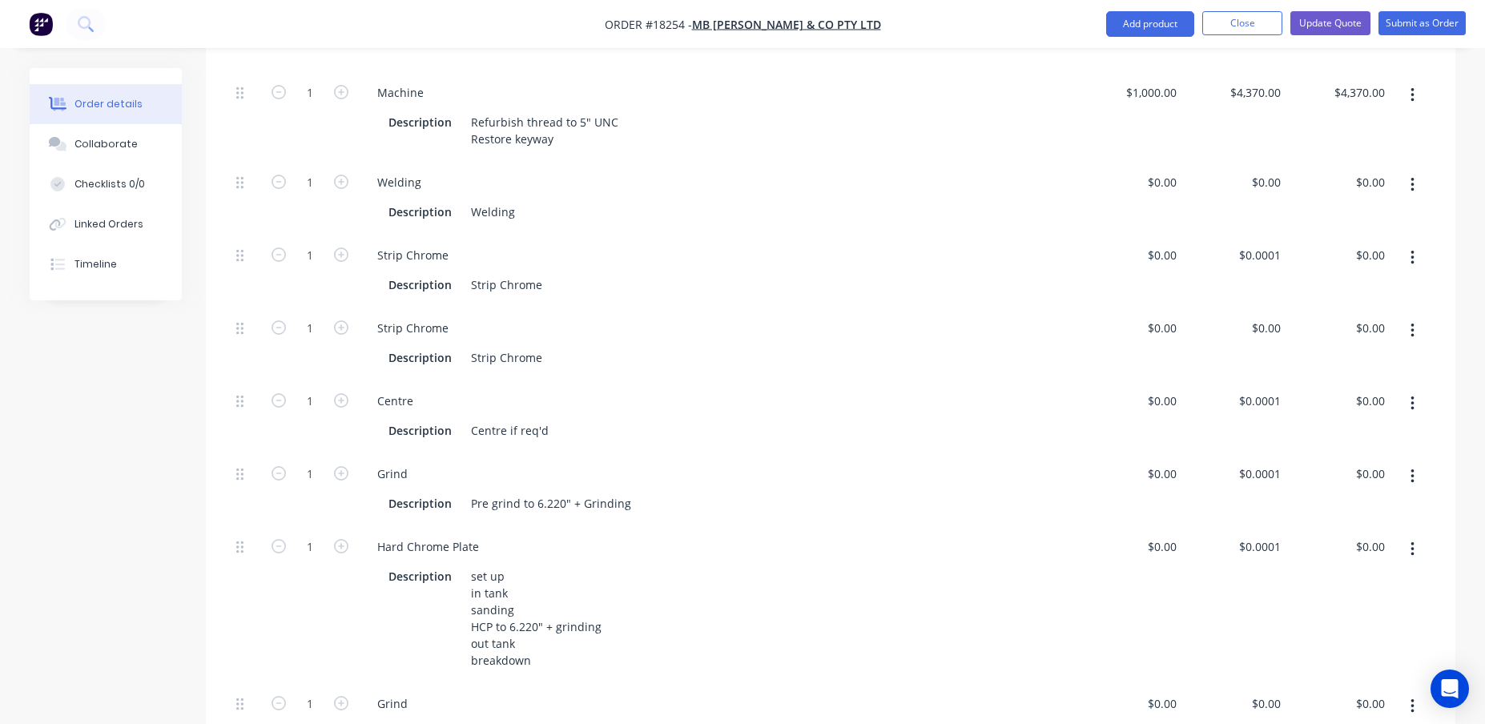
click at [1413, 322] on icon "button" at bounding box center [1413, 331] width 4 height 18
click at [1335, 425] on div "Delete" at bounding box center [1355, 436] width 123 height 23
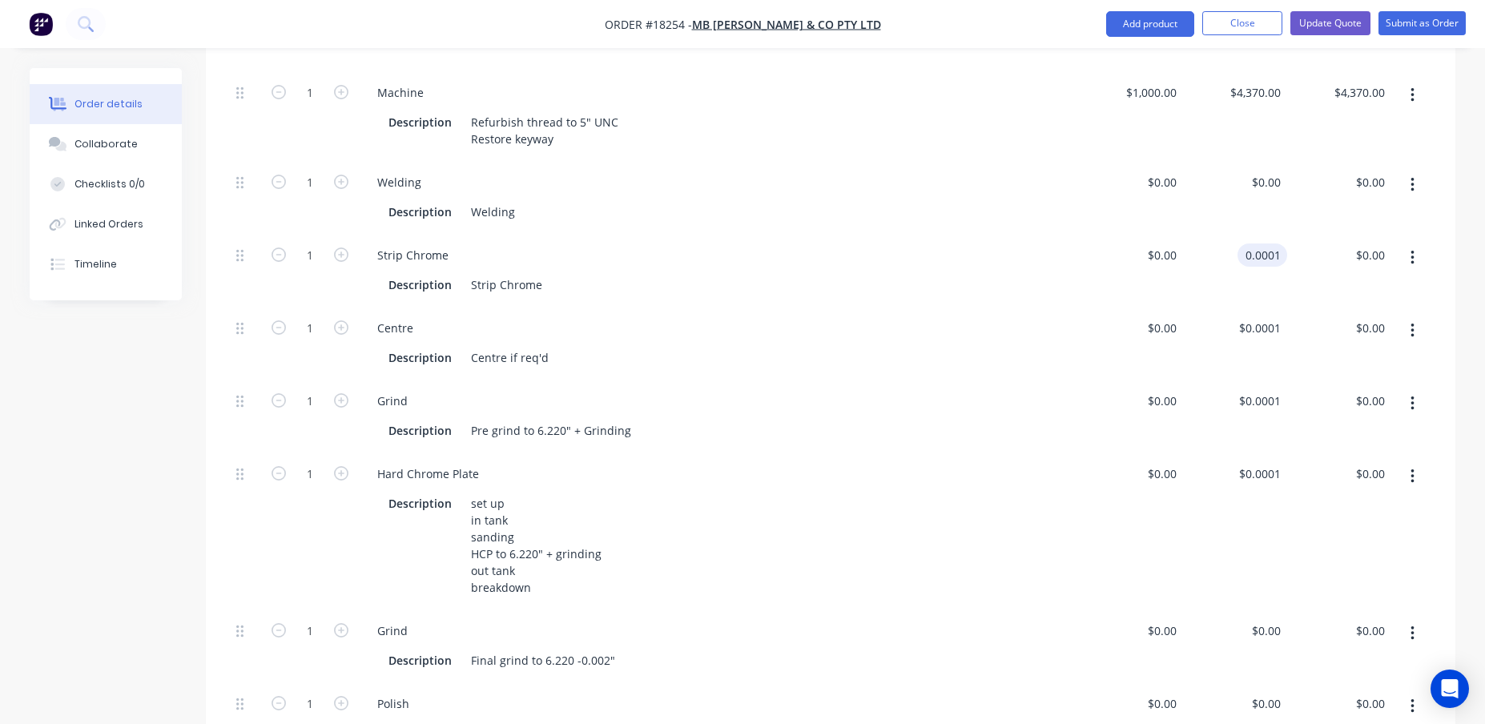
click at [1266, 244] on input "0.0001" at bounding box center [1265, 255] width 43 height 23
type input "$300.00"
click at [1026, 380] on div "Grind Description Pre grind to 6.220" + Grinding" at bounding box center [718, 416] width 721 height 73
click at [1261, 462] on input "0.0001" at bounding box center [1263, 473] width 50 height 23
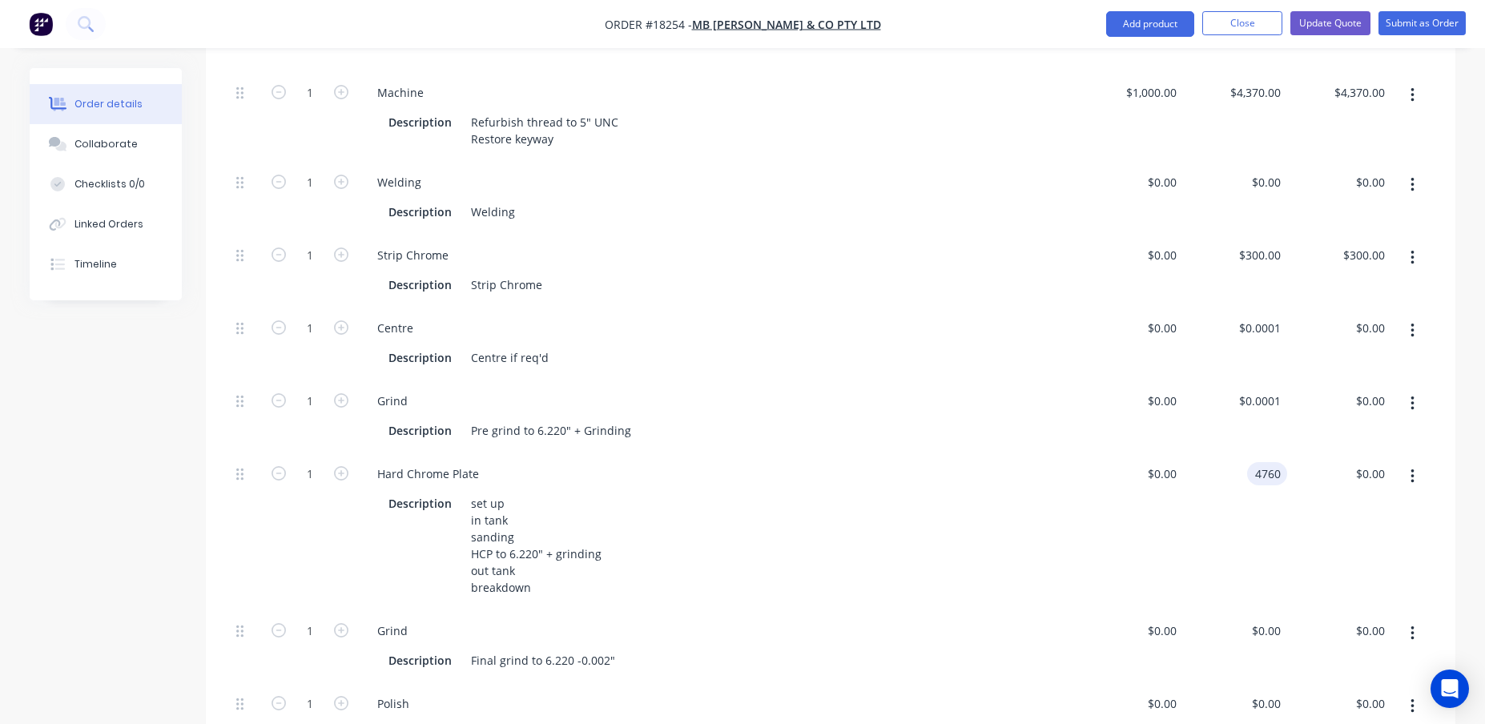
type input "$4,760.00"
click at [1121, 483] on div "$0.00 $0.00" at bounding box center [1131, 531] width 104 height 157
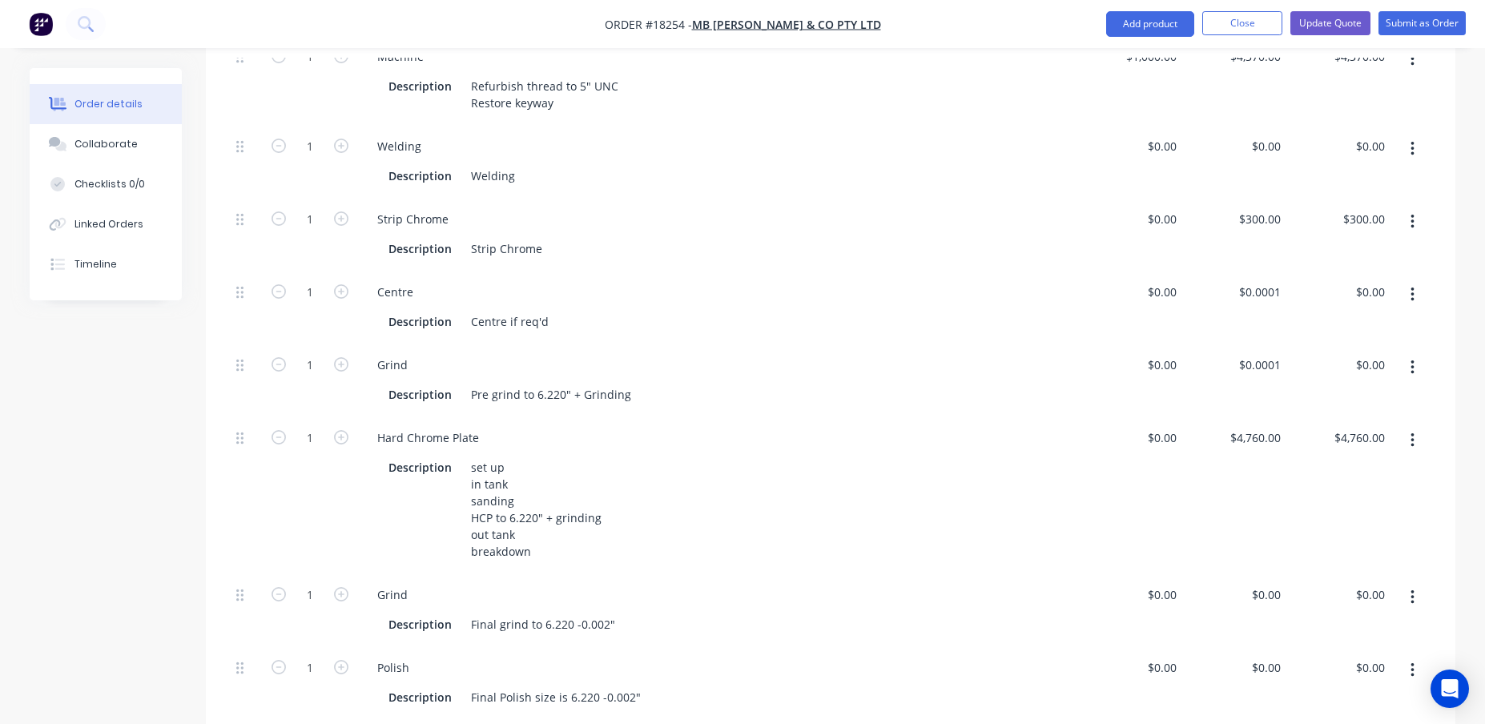
scroll to position [687, 0]
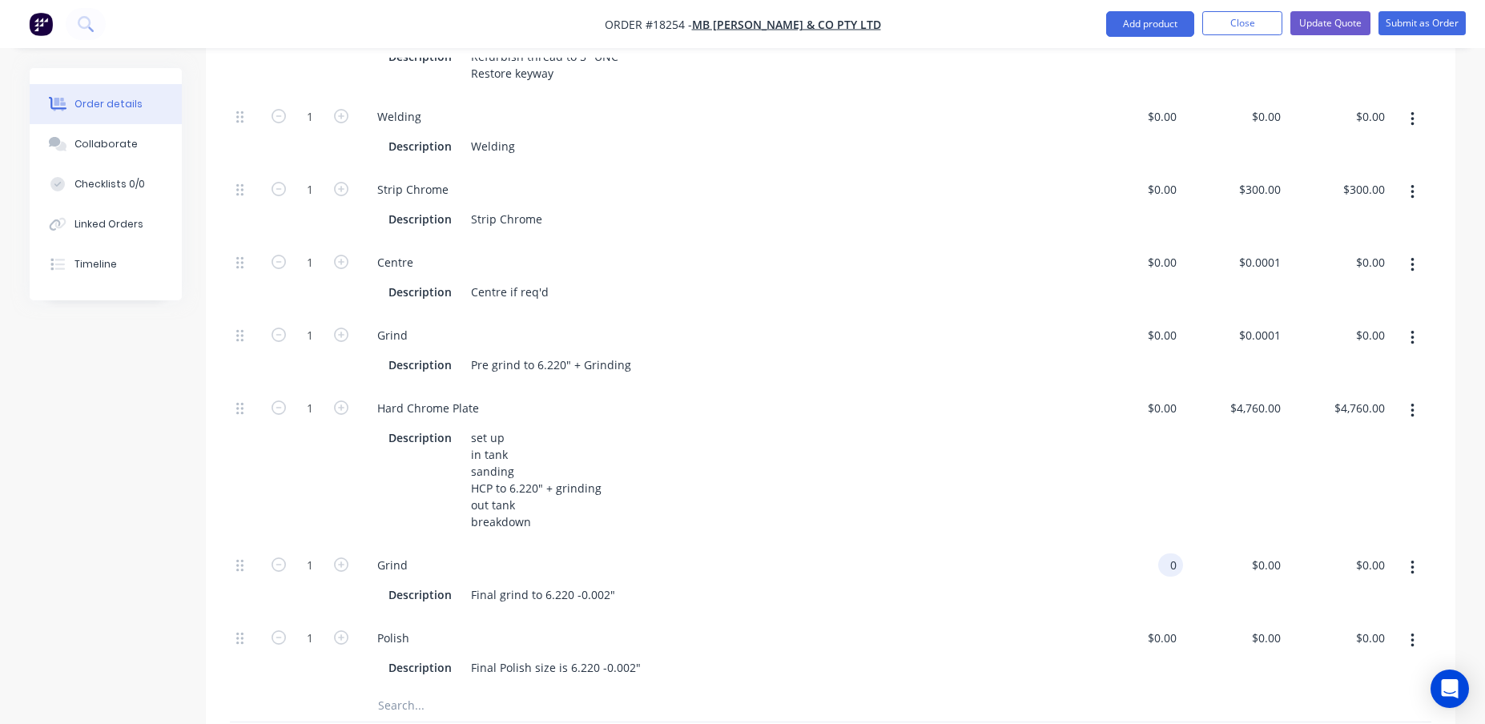
click at [1154, 544] on div "0 0" at bounding box center [1131, 580] width 104 height 73
type input "$1,523.00"
click at [1070, 580] on div "Description Final grind to 6.220 -0.002"" at bounding box center [718, 593] width 708 height 26
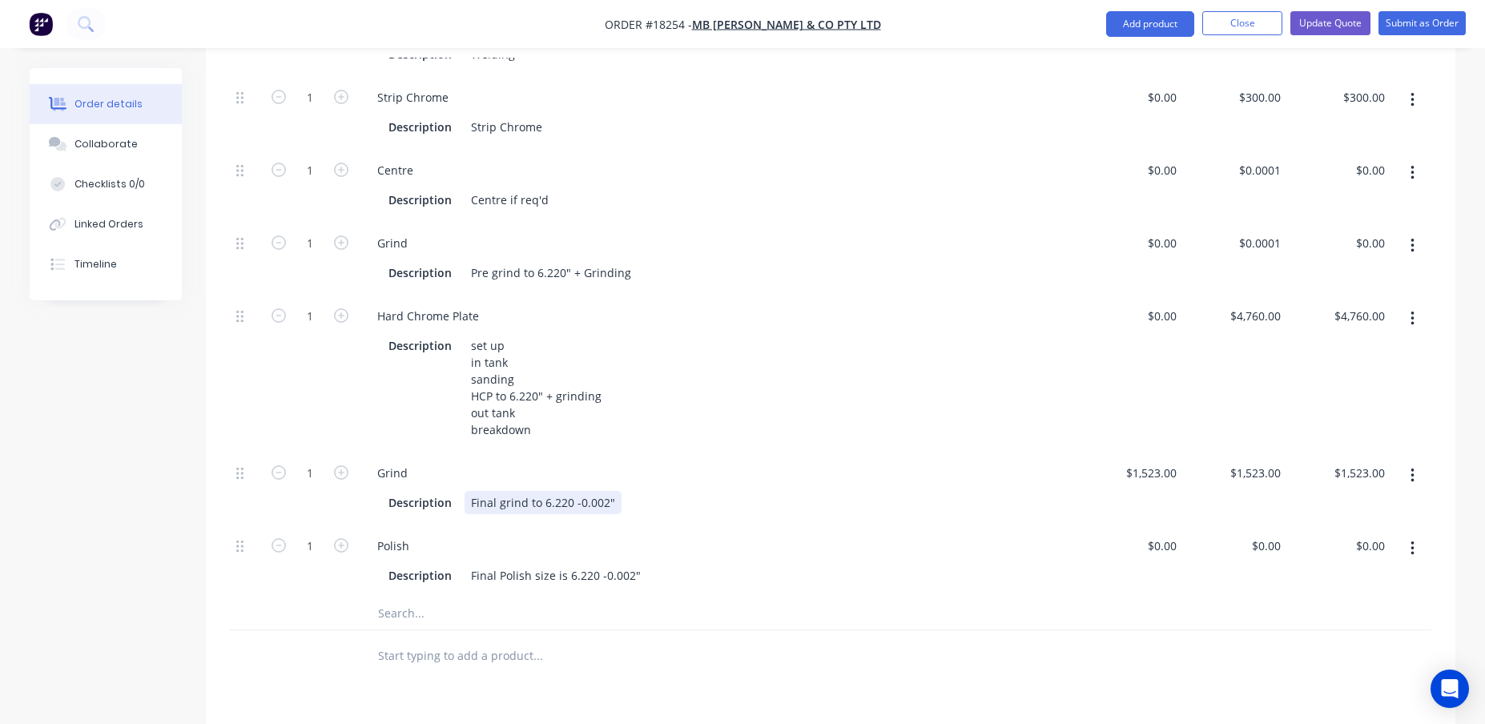
scroll to position [820, 0]
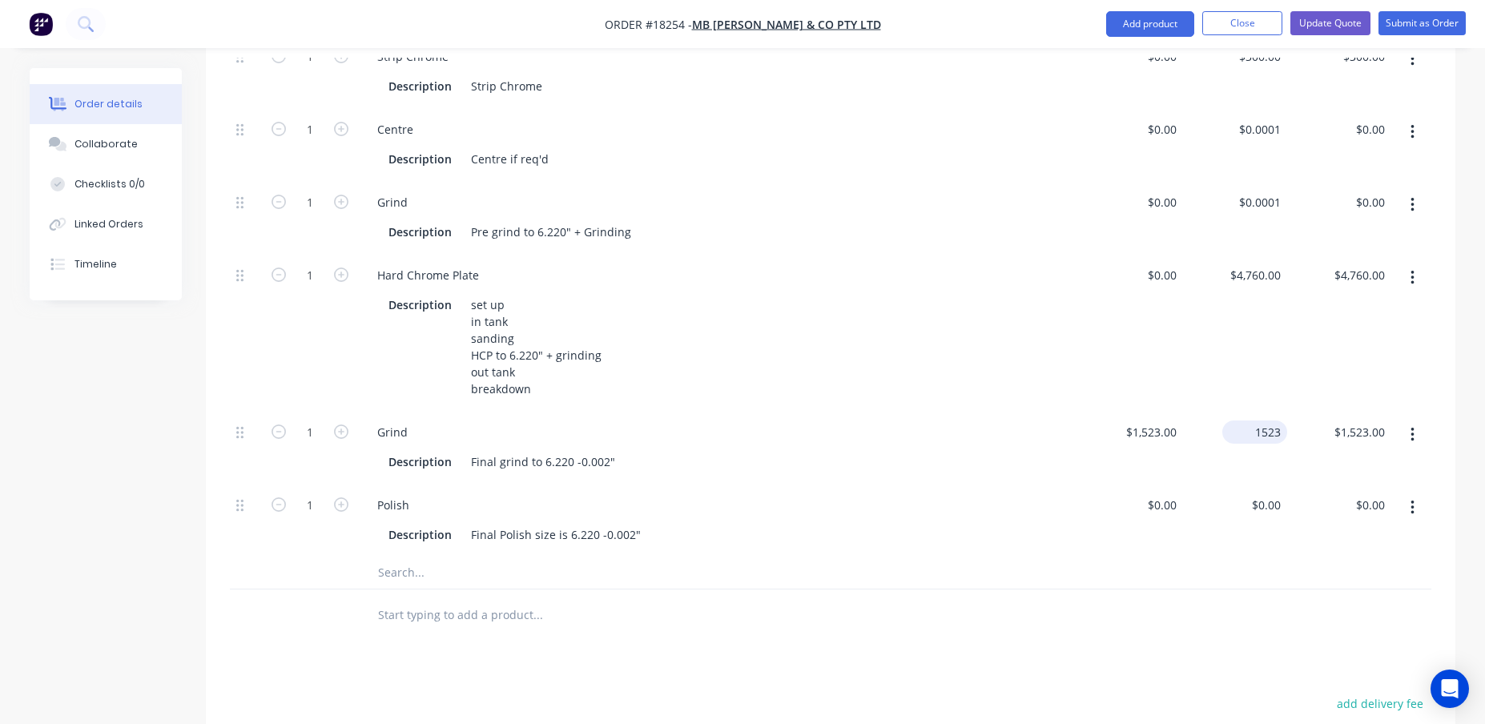
click at [1251, 421] on div "1523 $1,523.00" at bounding box center [1254, 432] width 65 height 23
type input "$0.00"
click at [1081, 484] on div "$0.00 $0.00" at bounding box center [1131, 520] width 104 height 73
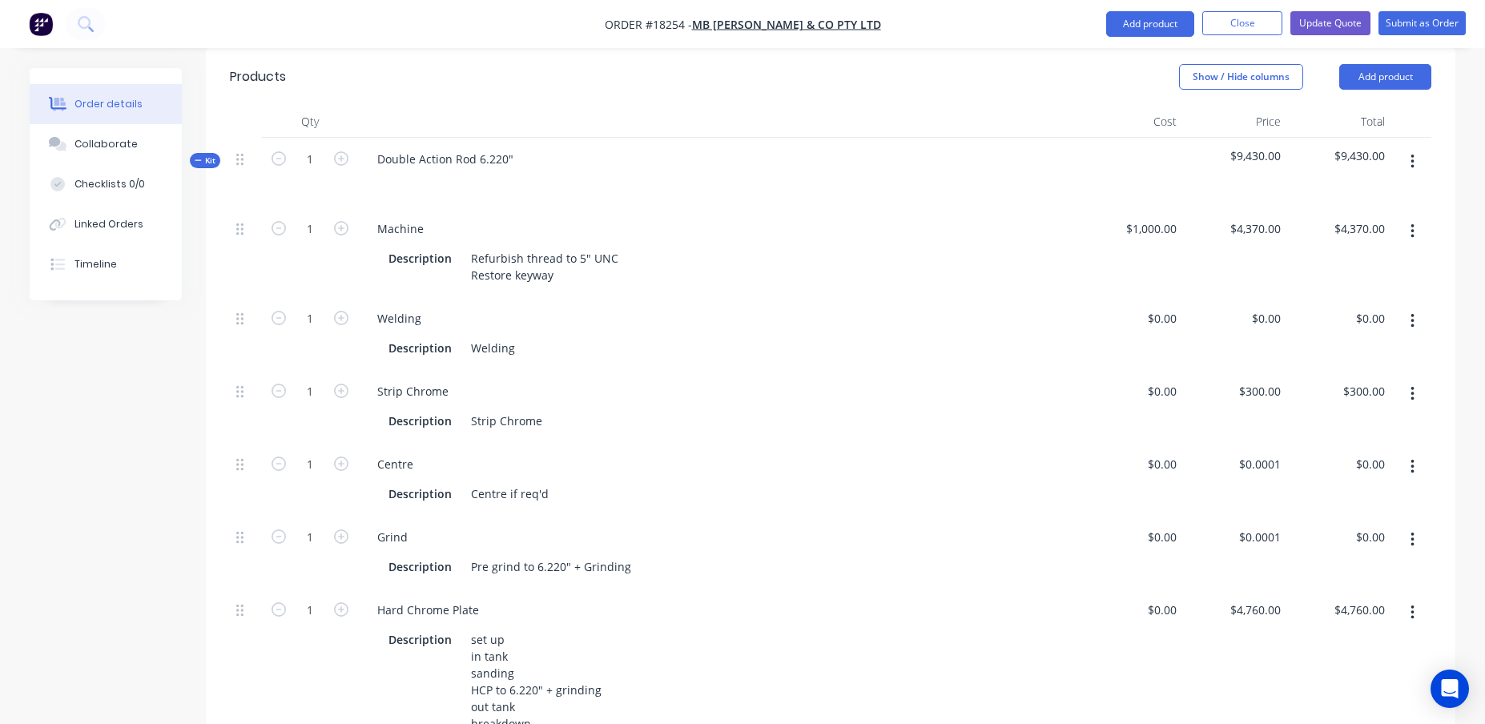
scroll to position [453, 0]
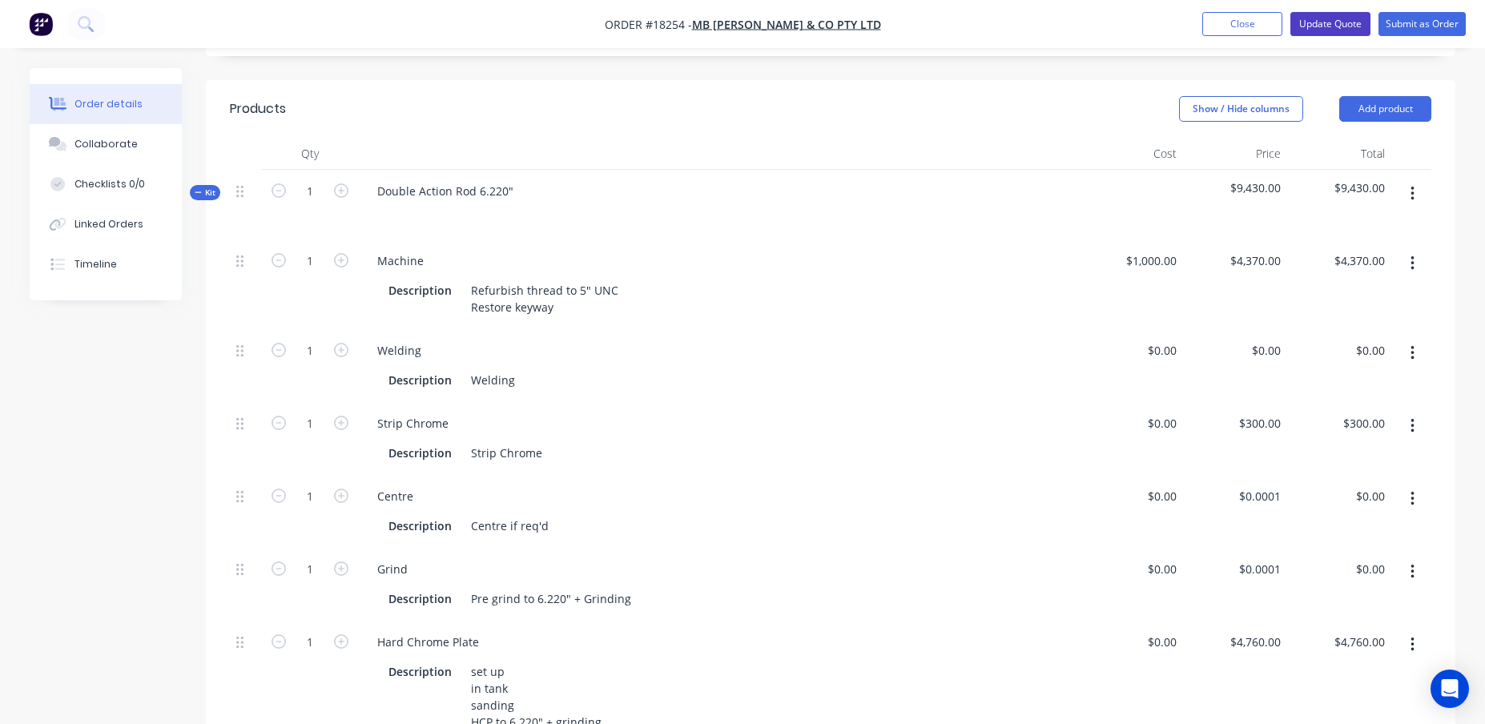
click at [1334, 22] on button "Update Quote" at bounding box center [1331, 24] width 80 height 24
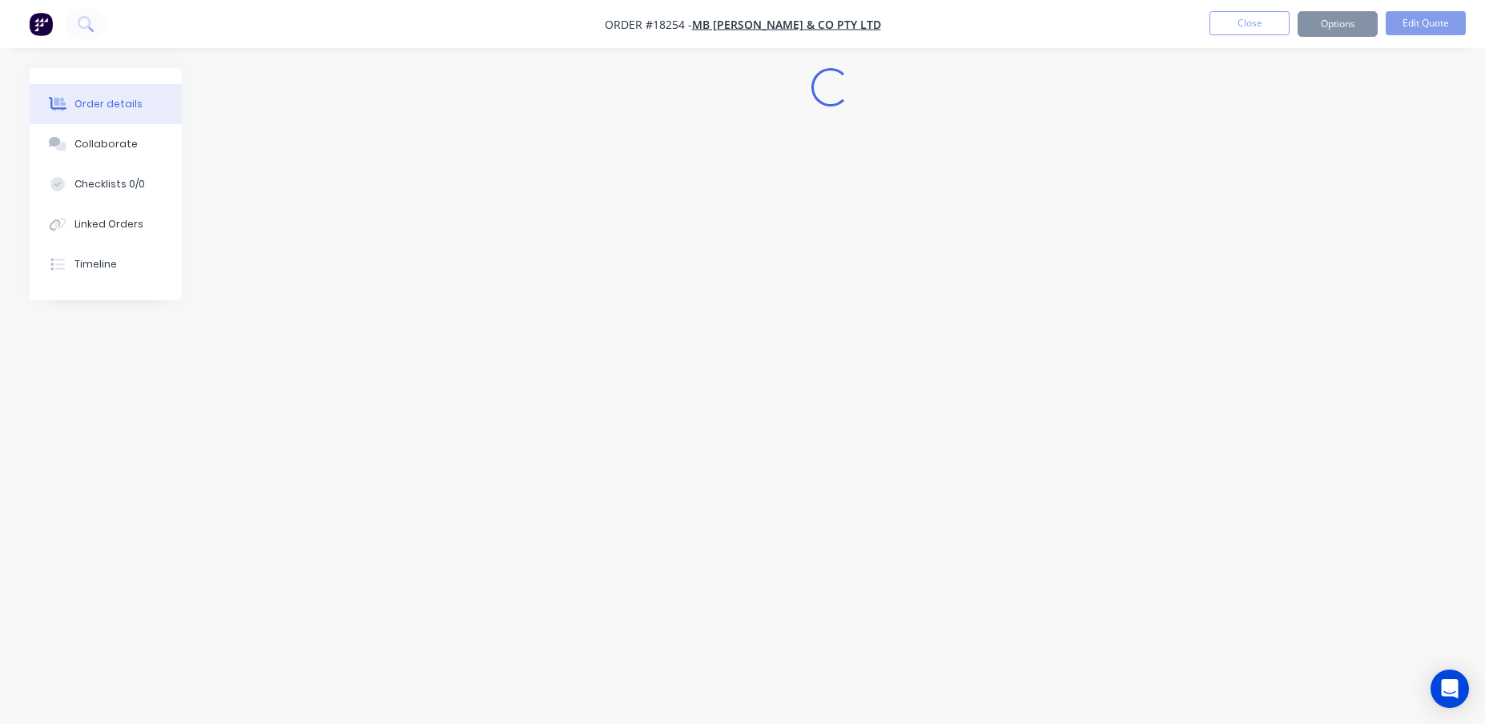
scroll to position [0, 0]
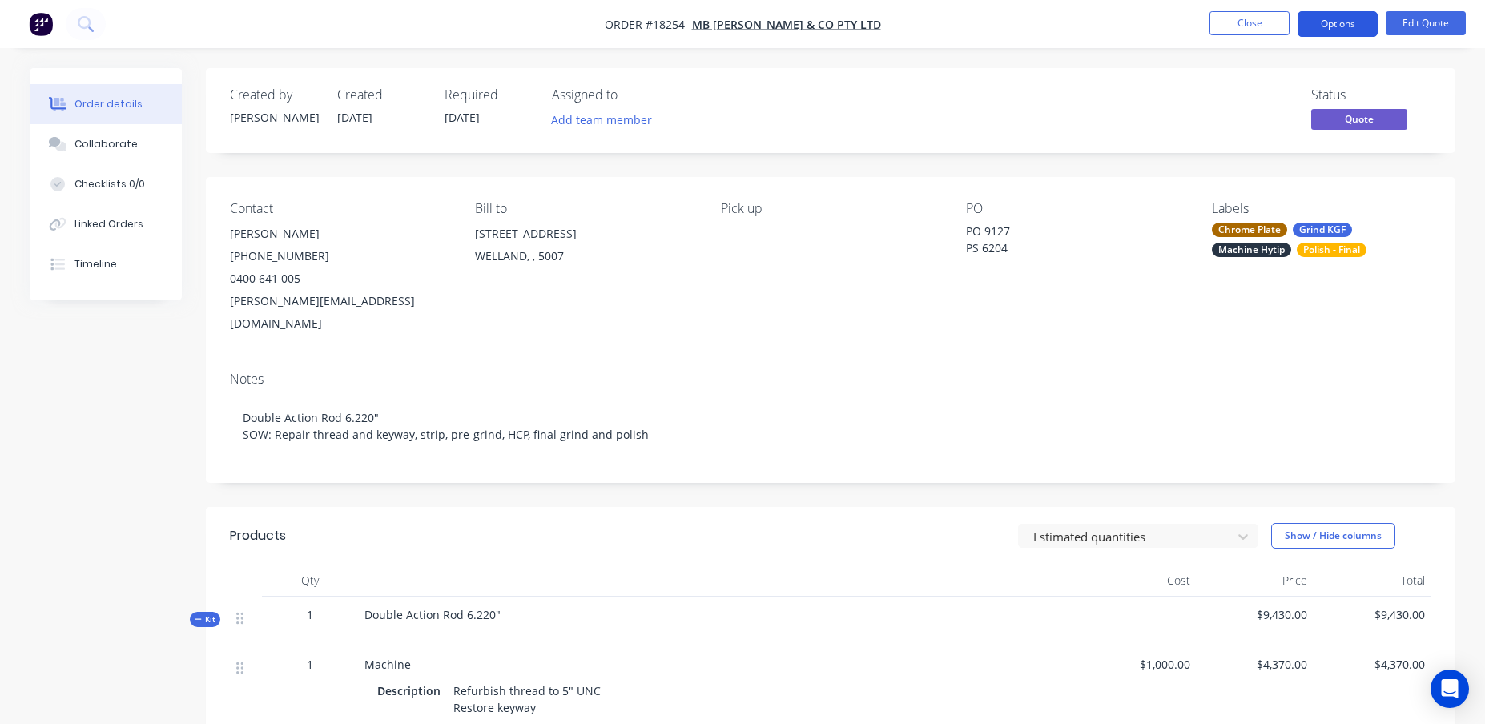
click at [1331, 33] on button "Options" at bounding box center [1338, 24] width 80 height 26
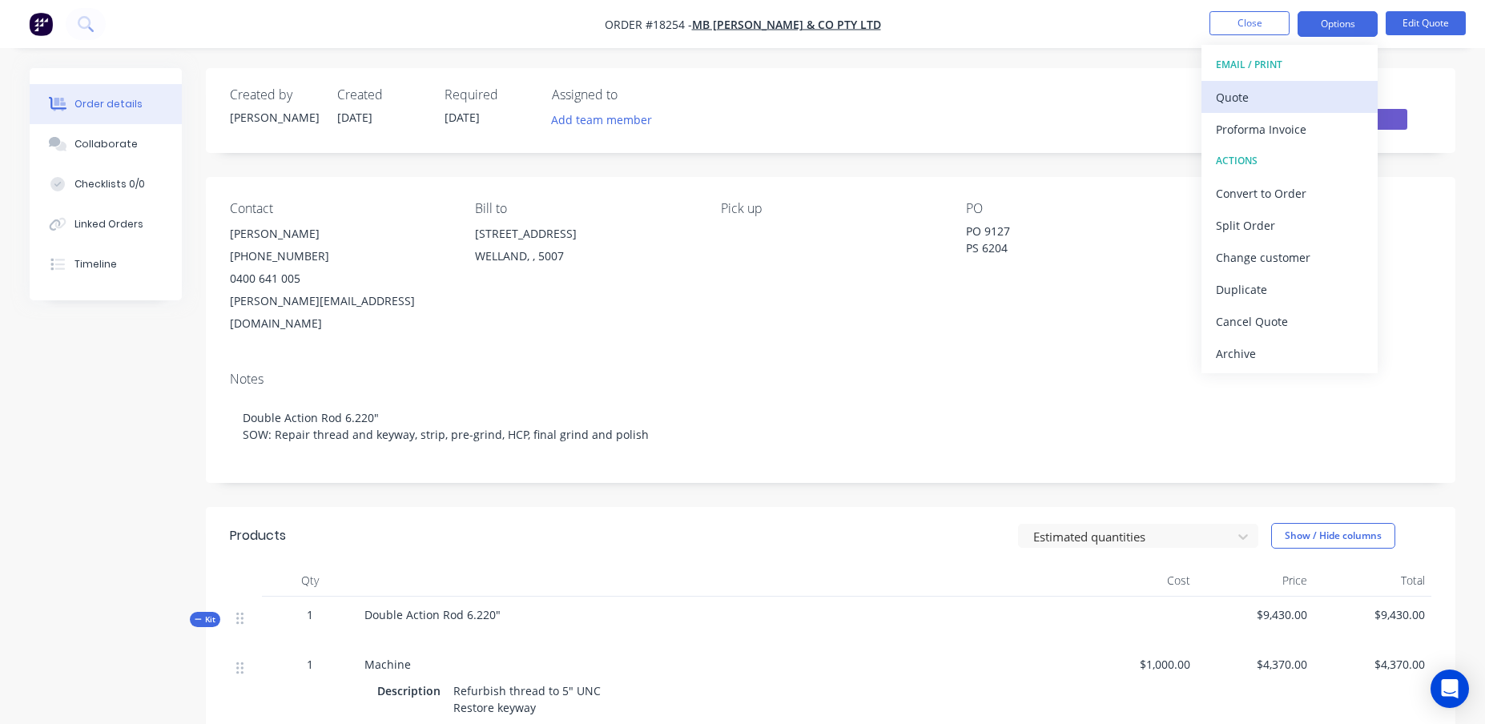
click at [1294, 97] on div "Quote" at bounding box center [1289, 97] width 147 height 23
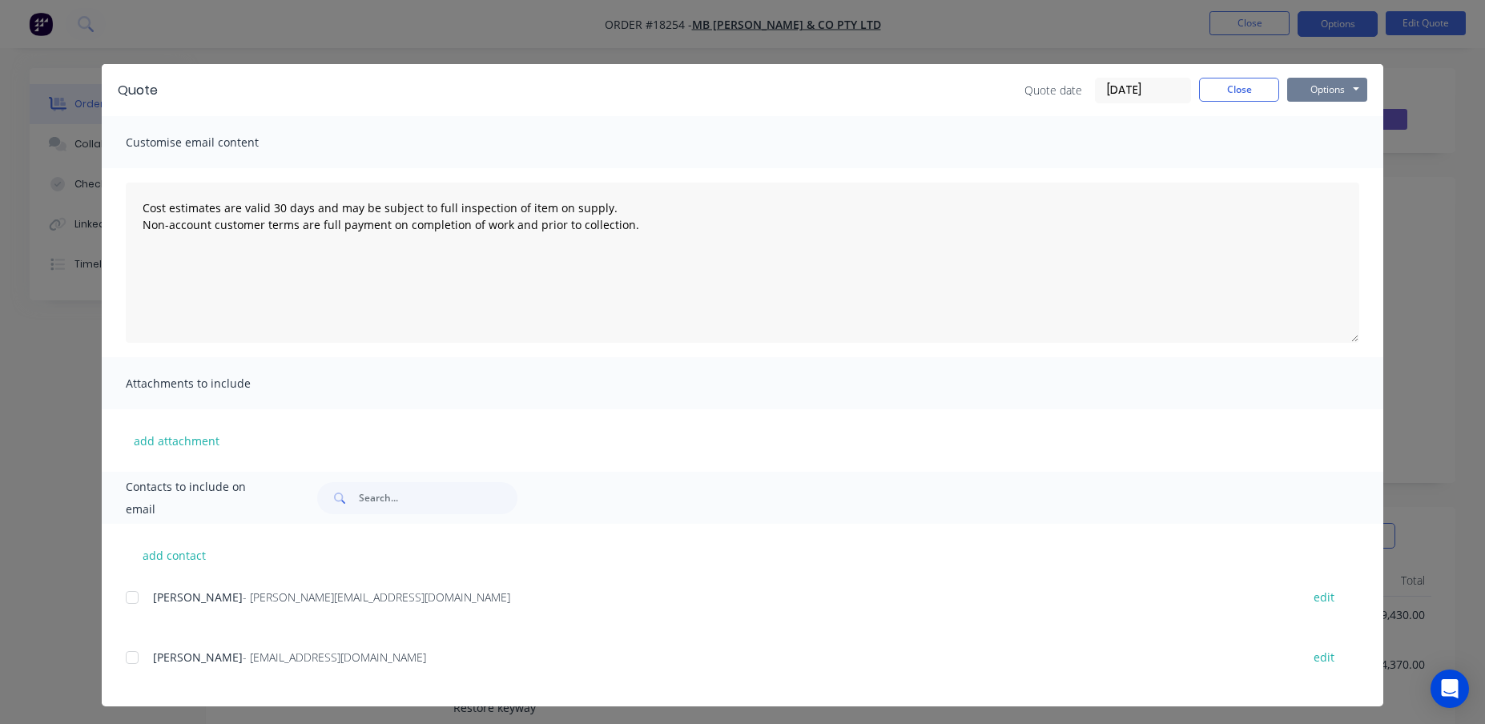
click at [1336, 95] on button "Options" at bounding box center [1327, 90] width 80 height 24
click at [1327, 147] on button "Print" at bounding box center [1338, 144] width 103 height 26
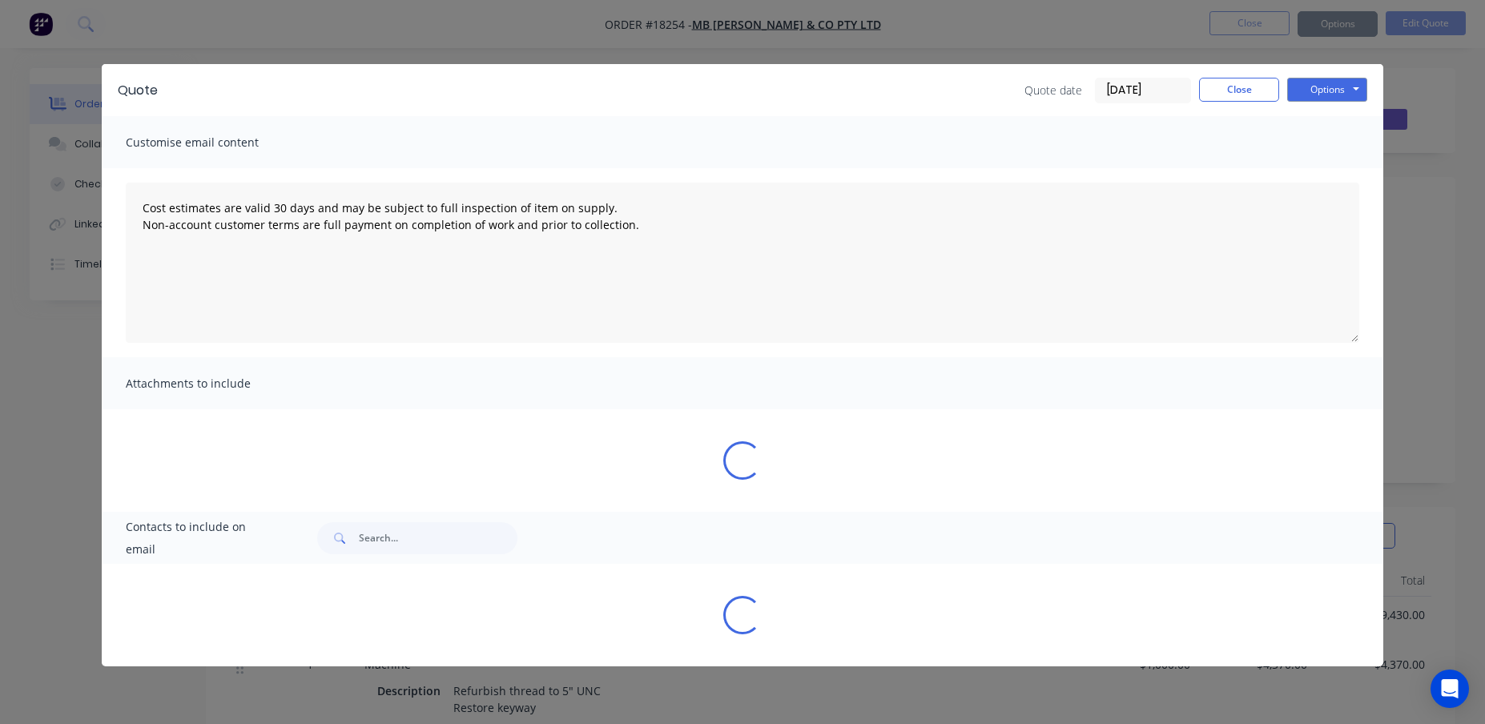
type textarea "Cost estimates are valid 30 days and may be subject to full inspection of item …"
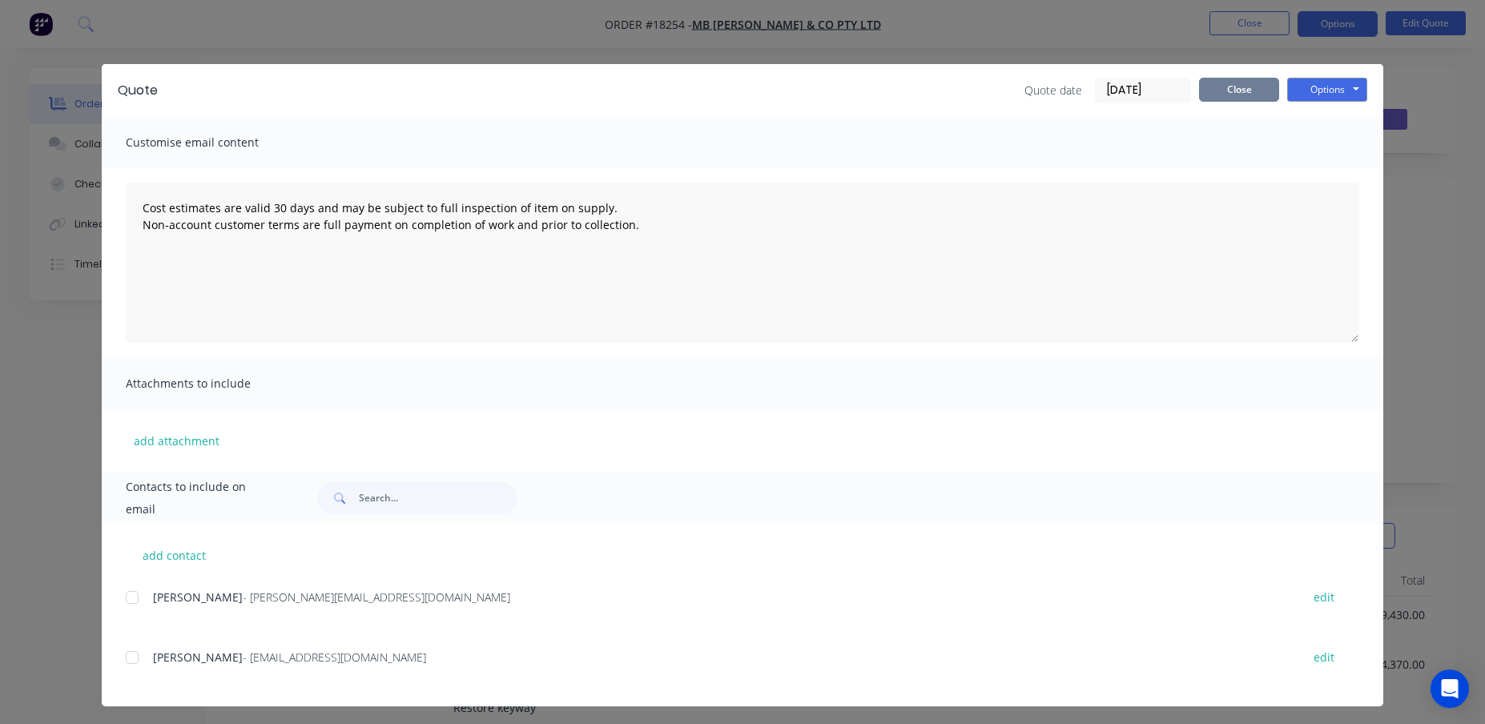
click at [1234, 87] on button "Close" at bounding box center [1239, 90] width 80 height 24
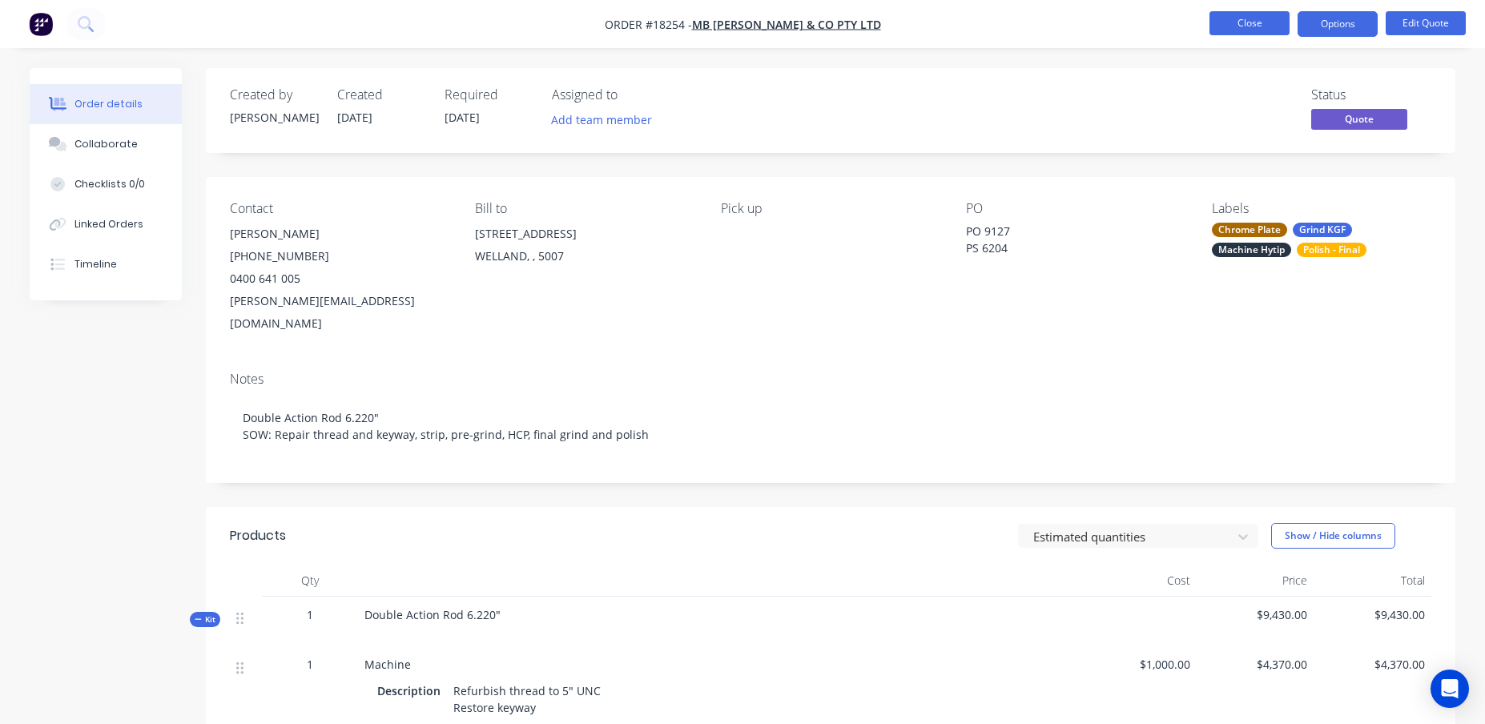
click at [1242, 25] on button "Close" at bounding box center [1250, 23] width 80 height 24
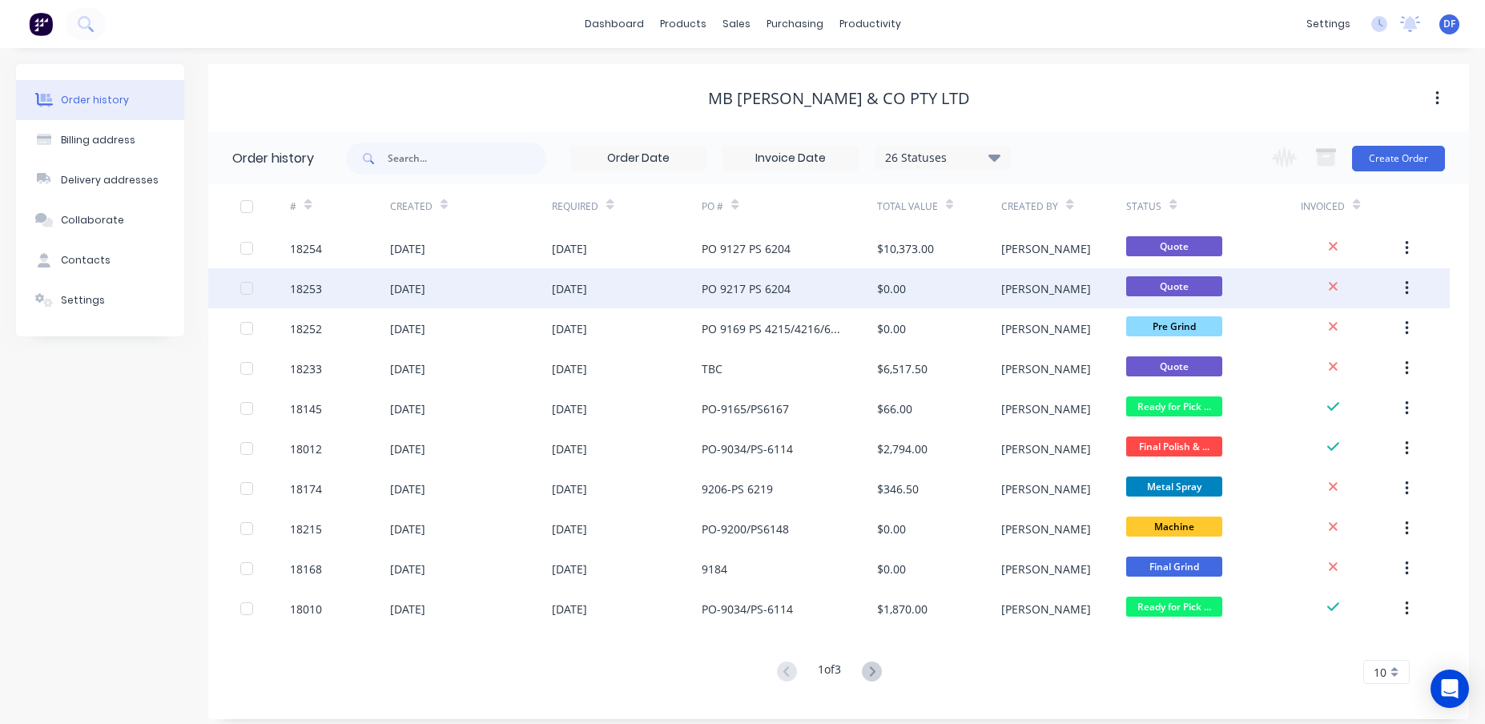
click at [719, 288] on div "PO 9217 PS 6204" at bounding box center [746, 288] width 89 height 17
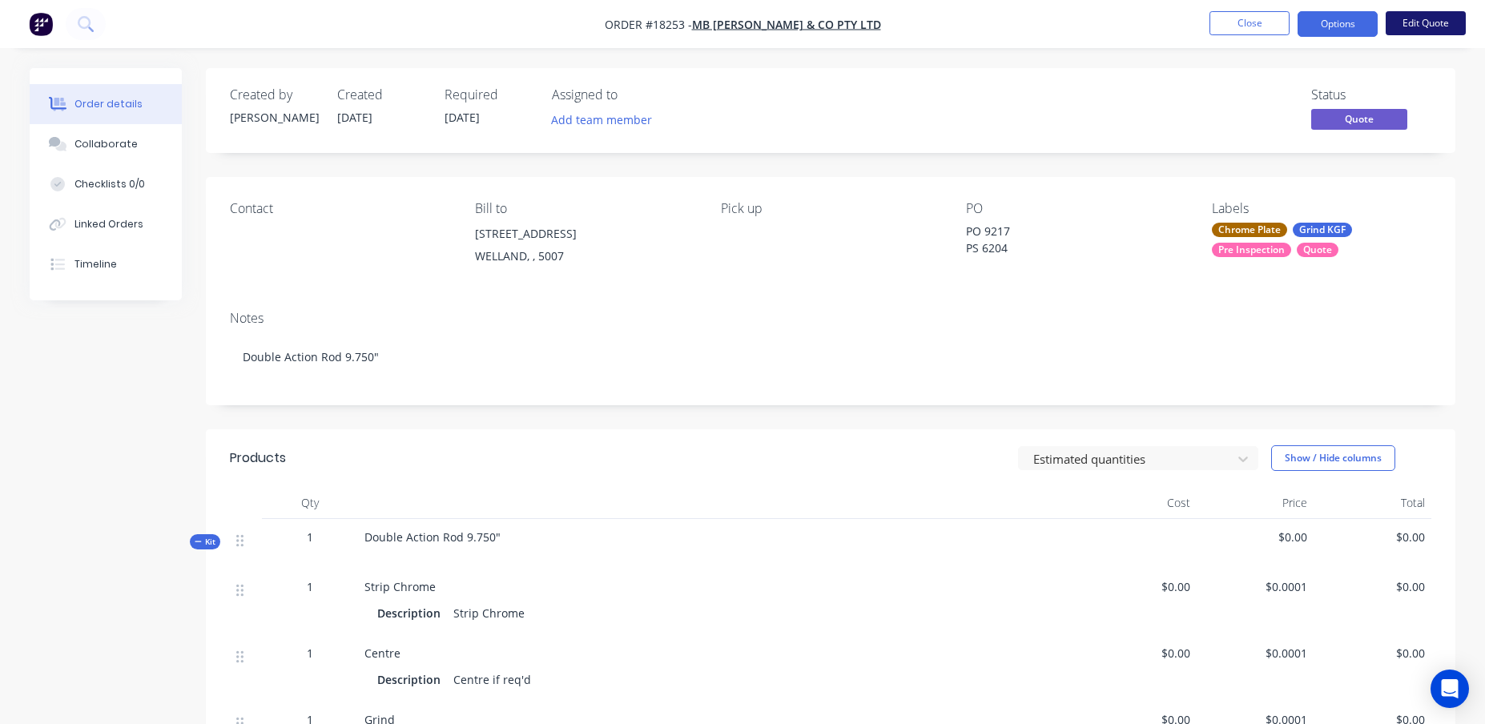
click at [1436, 23] on button "Edit Quote" at bounding box center [1426, 23] width 80 height 24
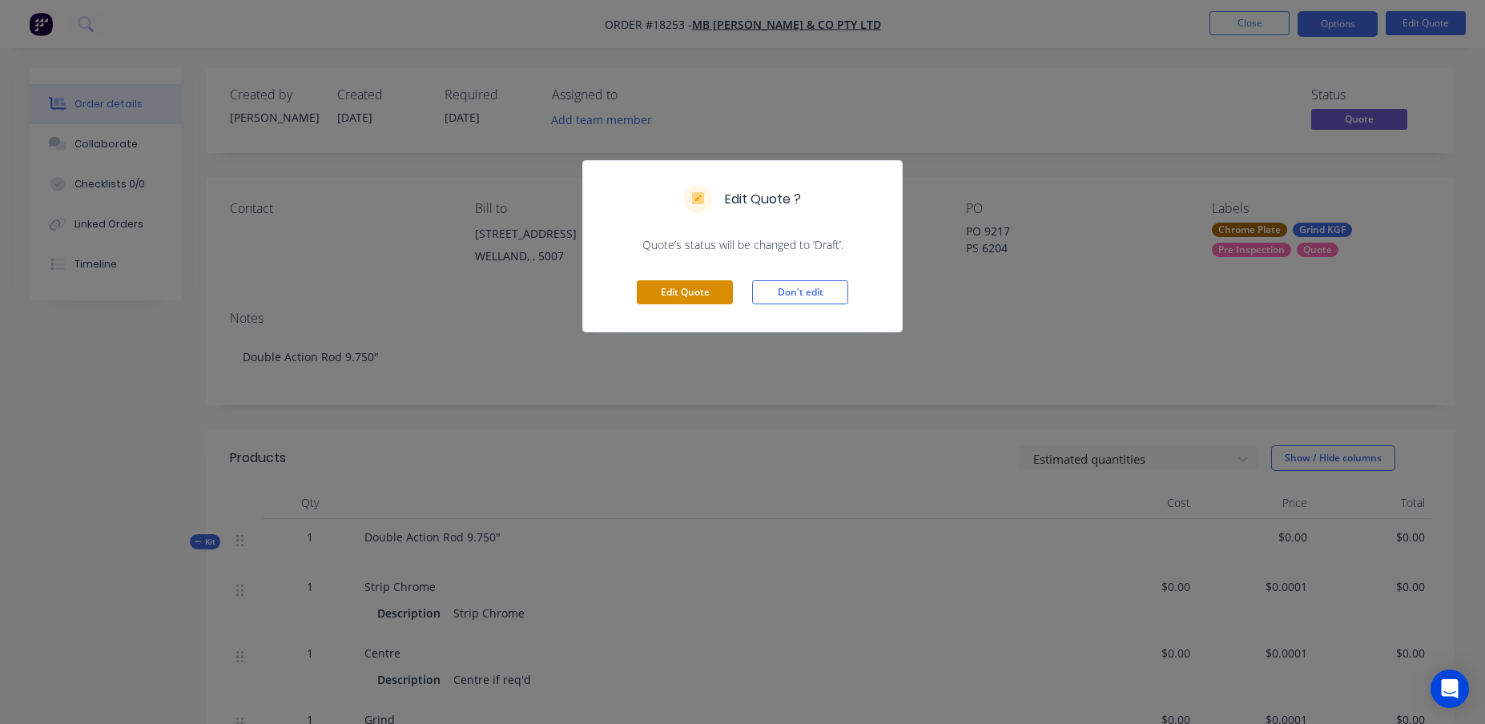
click at [674, 286] on button "Edit Quote" at bounding box center [685, 292] width 96 height 24
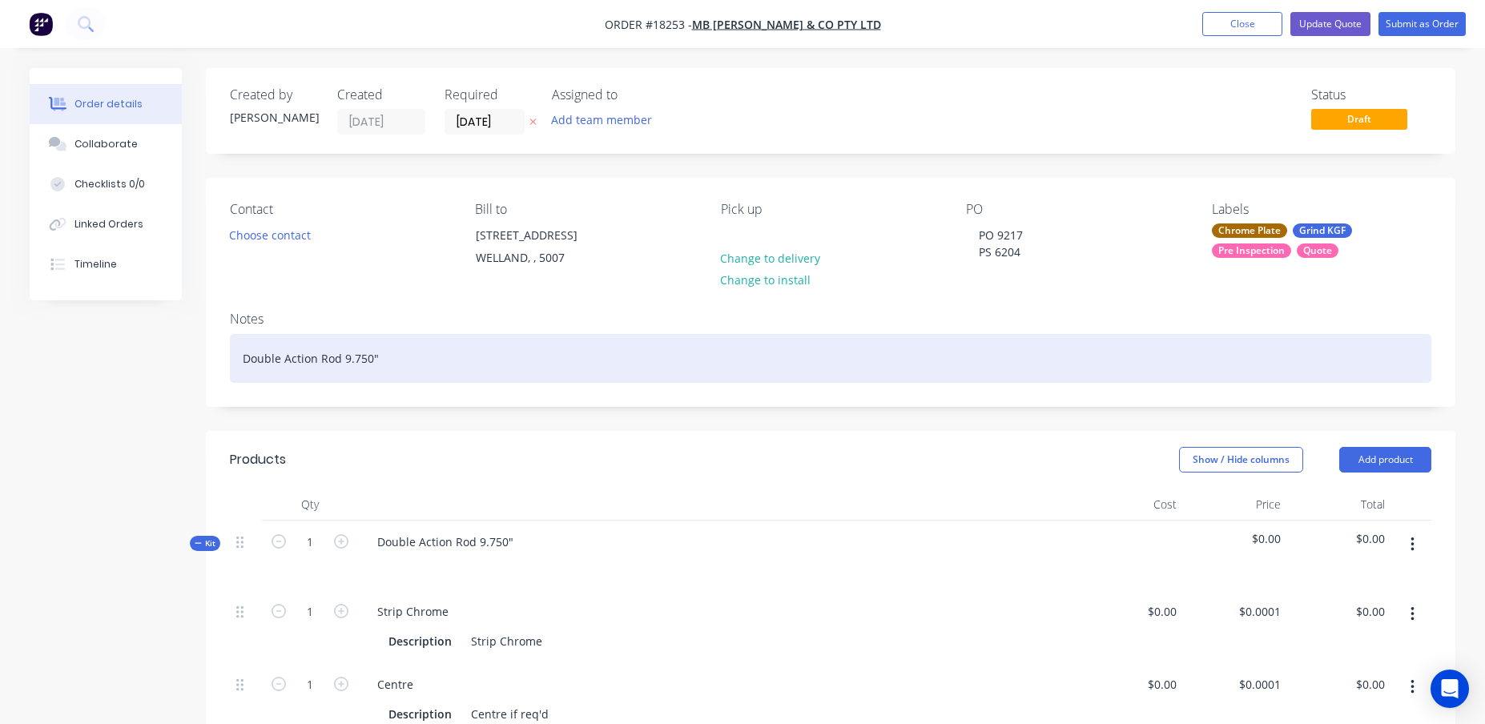
click at [425, 360] on div "Double Action Rod 9.750"" at bounding box center [831, 358] width 1202 height 49
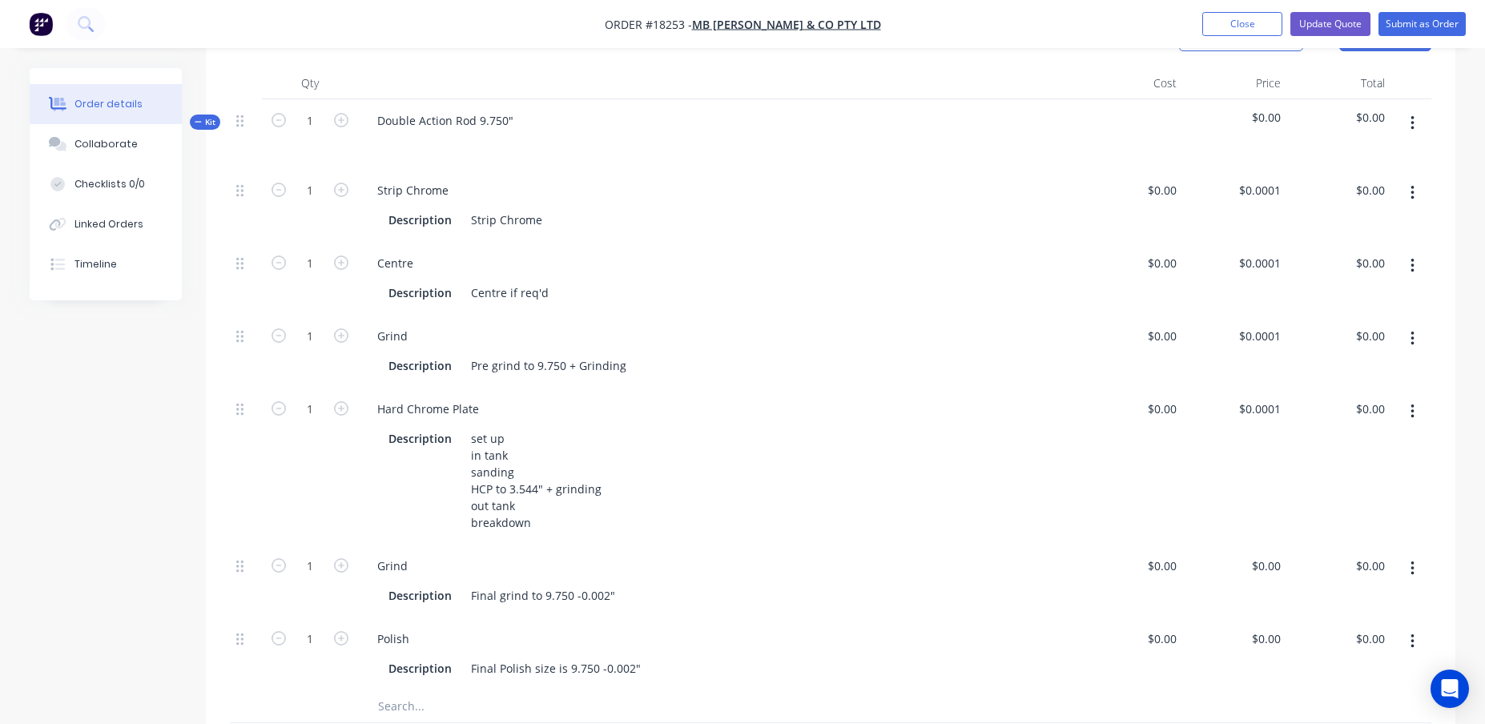
scroll to position [444, 0]
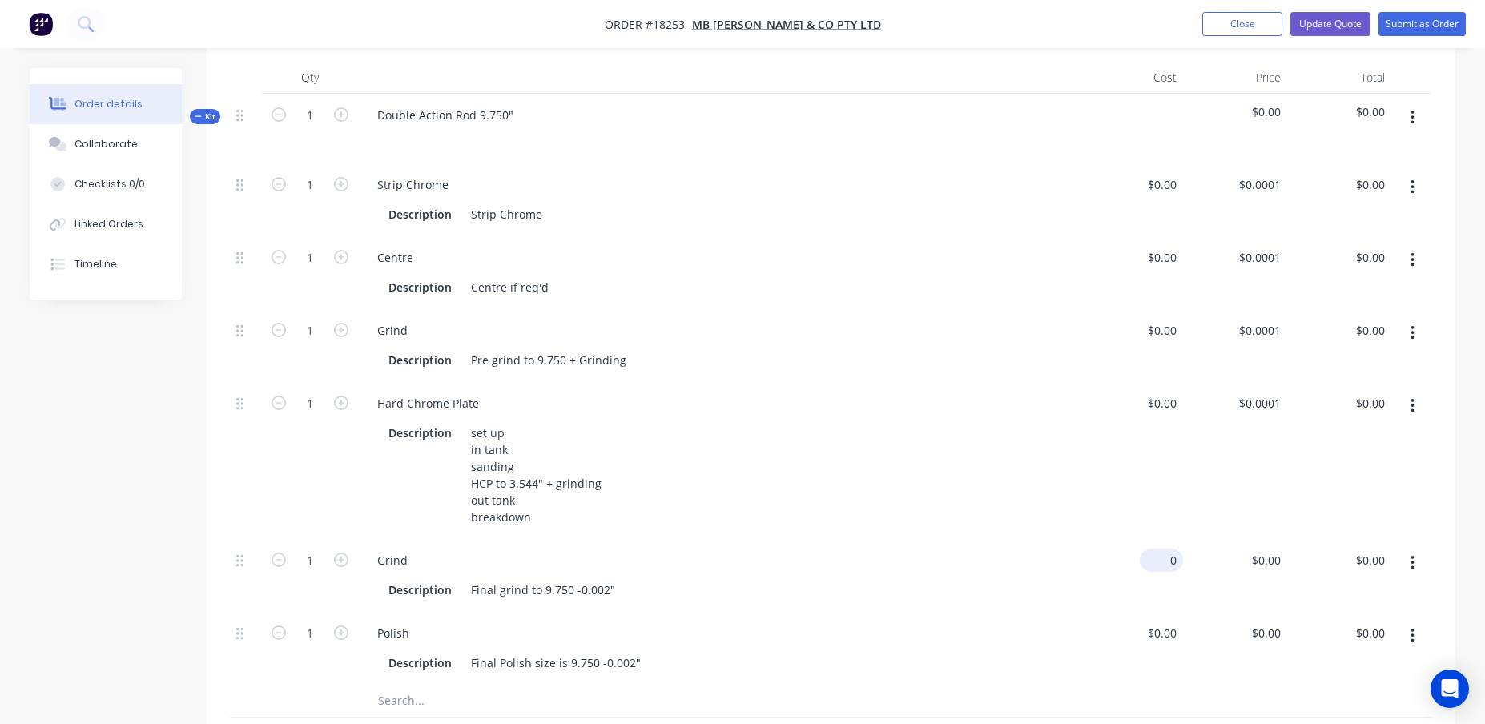
click at [1158, 558] on div "0 $0.00" at bounding box center [1131, 575] width 104 height 73
type input "$1,500.00"
click at [1108, 580] on div "$1,500.00 1500" at bounding box center [1131, 575] width 104 height 73
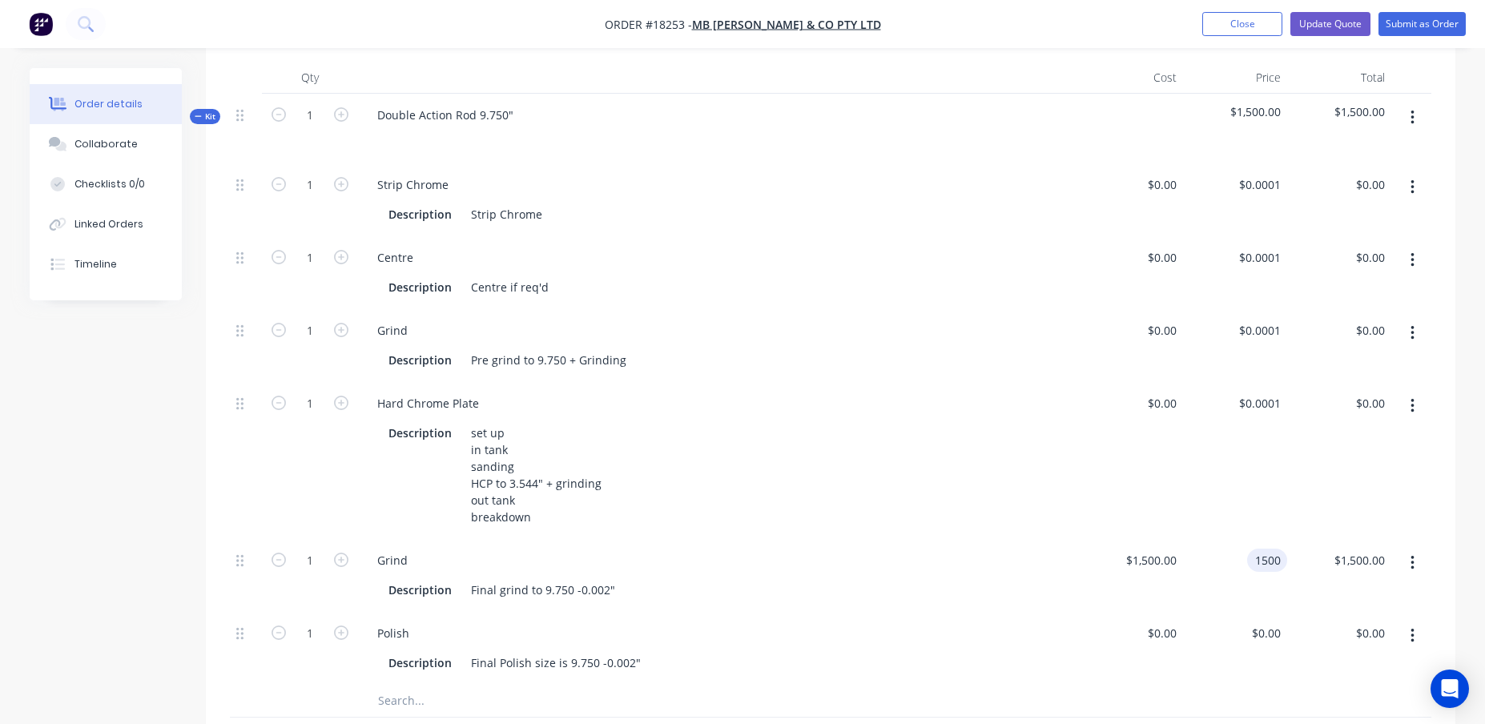
click at [1250, 561] on div "1500 1500" at bounding box center [1267, 560] width 40 height 23
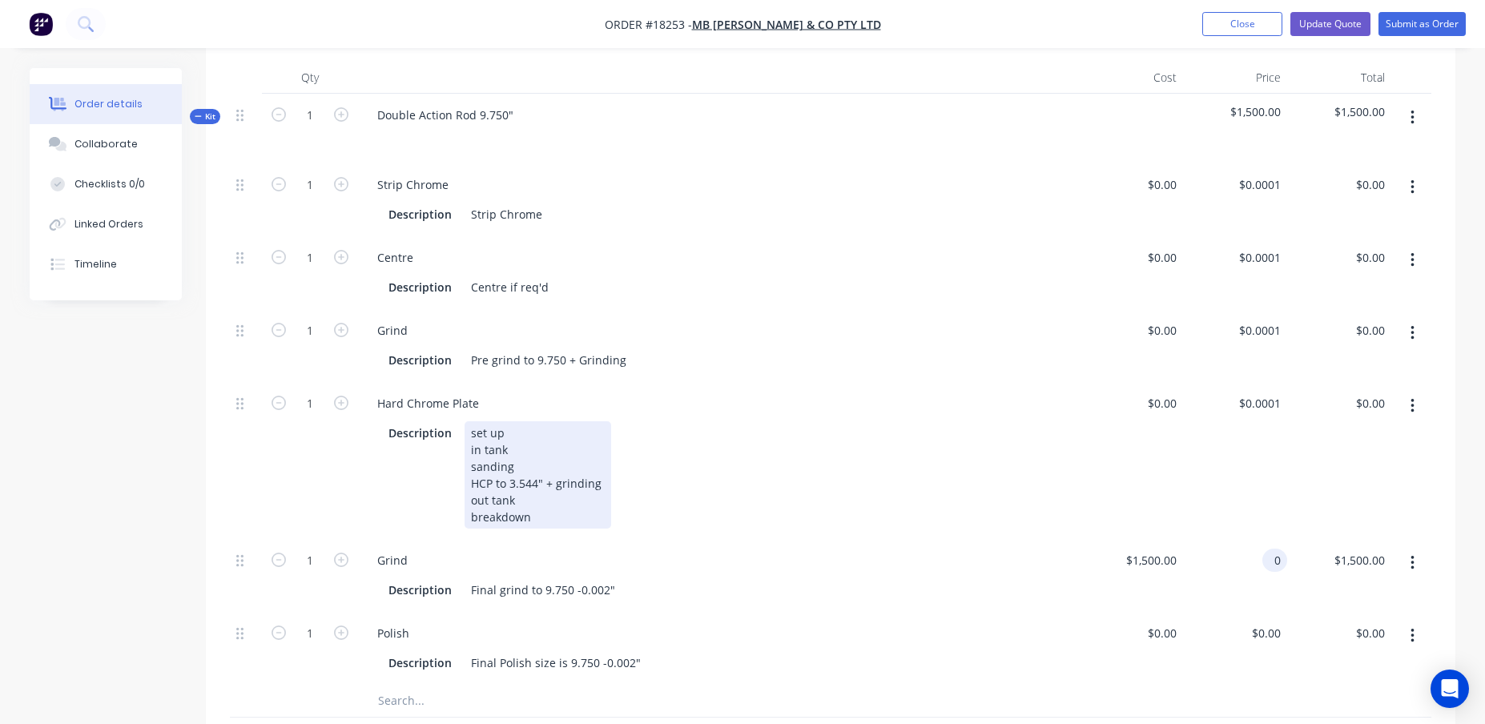
type input "$0.00"
drag, startPoint x: 1022, startPoint y: 464, endPoint x: 1045, endPoint y: 481, distance: 28.5
click at [1022, 464] on div "Description set up in tank sanding HCP to 3.544" + grinding out tank breakdown" at bounding box center [715, 474] width 667 height 107
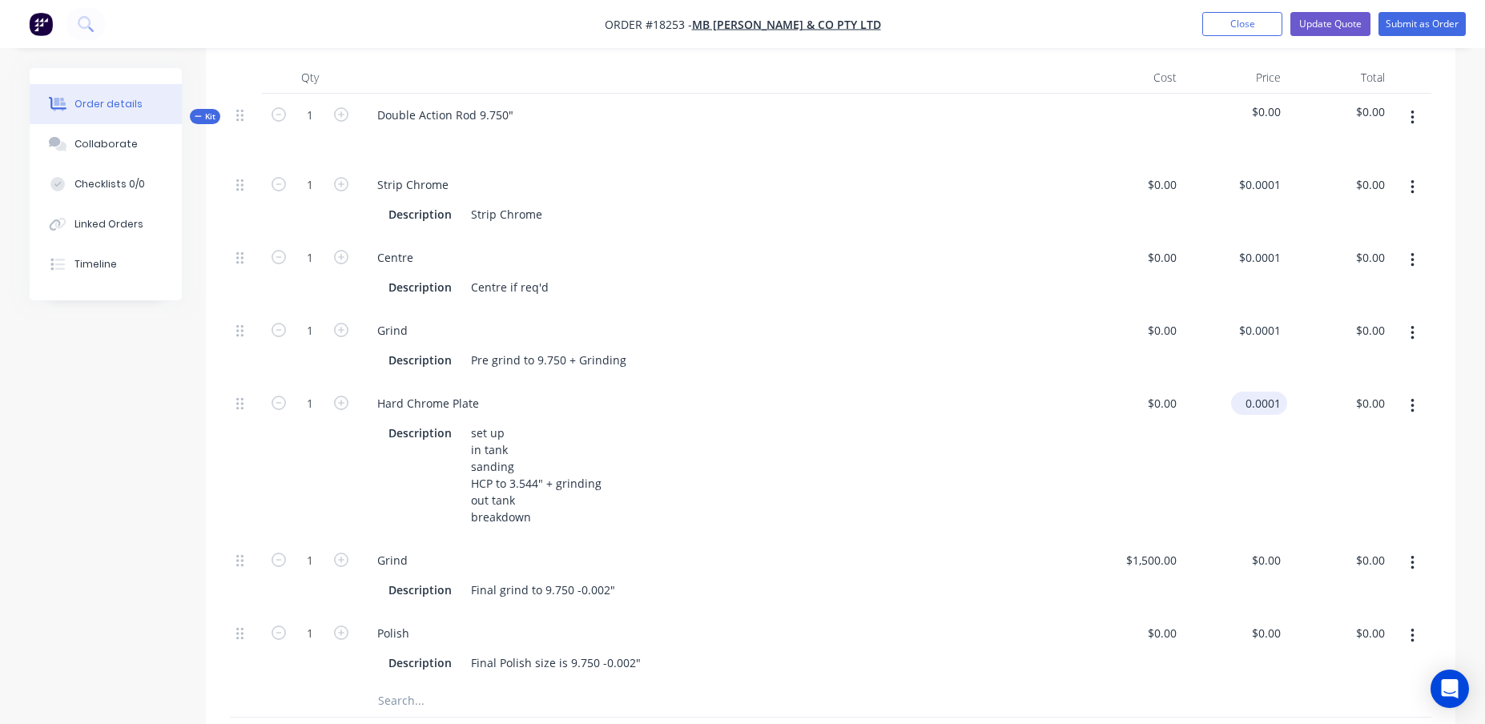
click at [1257, 397] on input "0.0001" at bounding box center [1263, 403] width 50 height 23
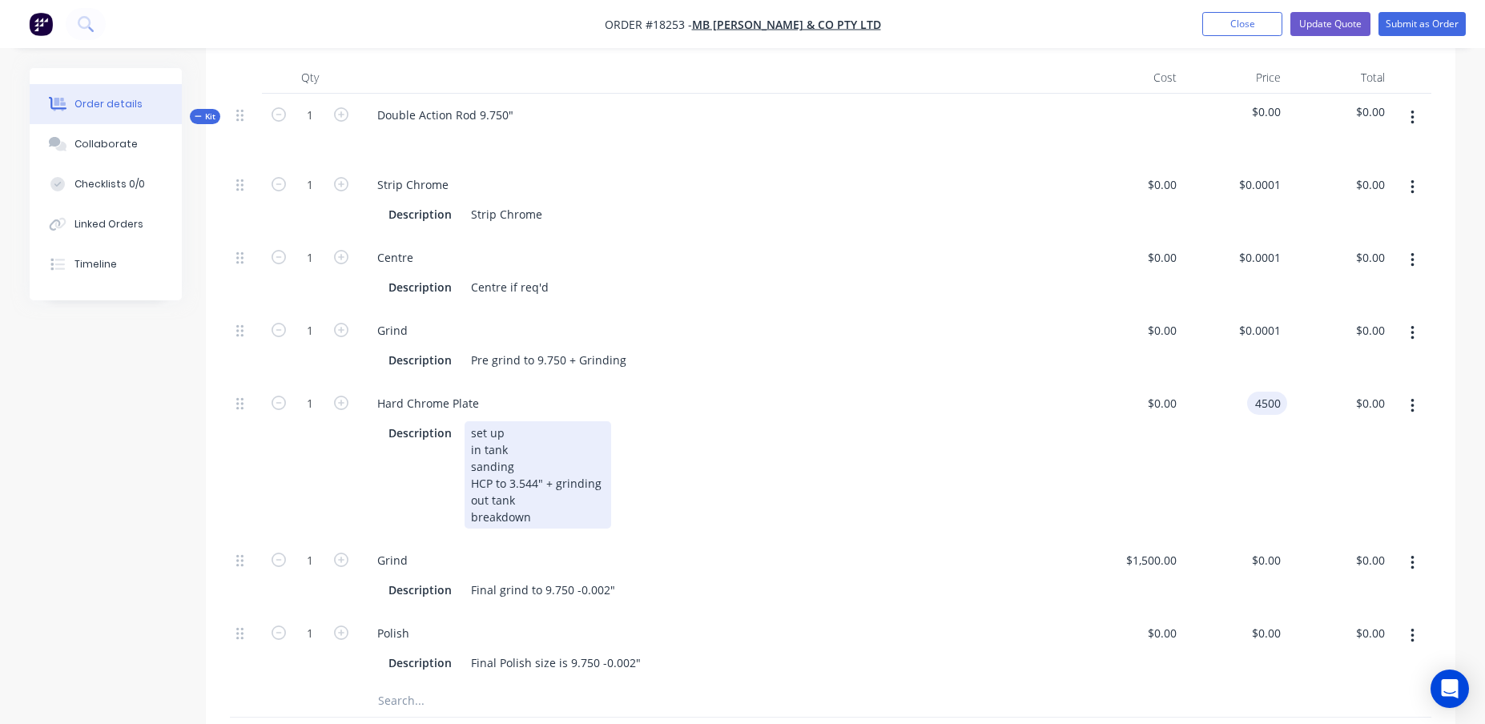
type input "$4,500.00"
click at [971, 481] on div "Description set up in tank sanding HCP to 3.544" + grinding out tank breakdown" at bounding box center [715, 474] width 667 height 107
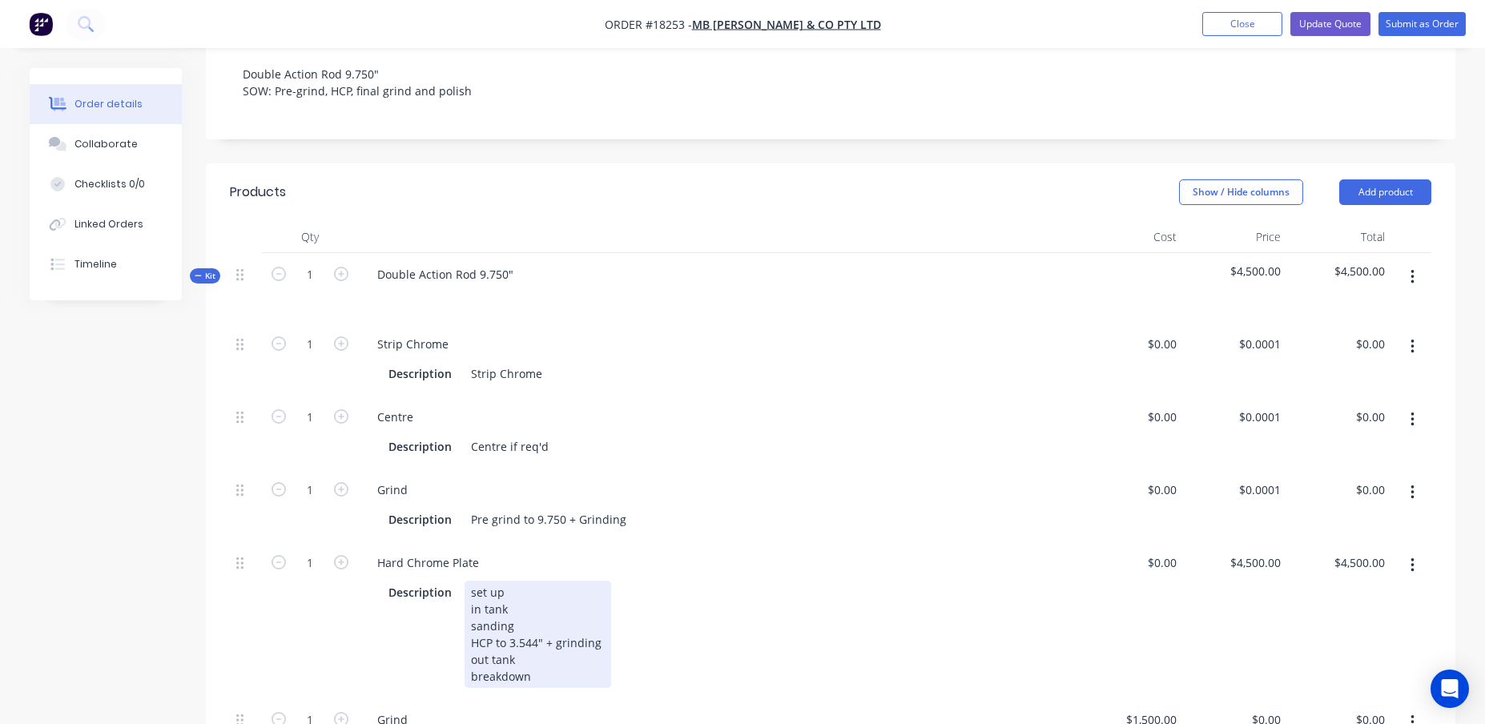
scroll to position [265, 0]
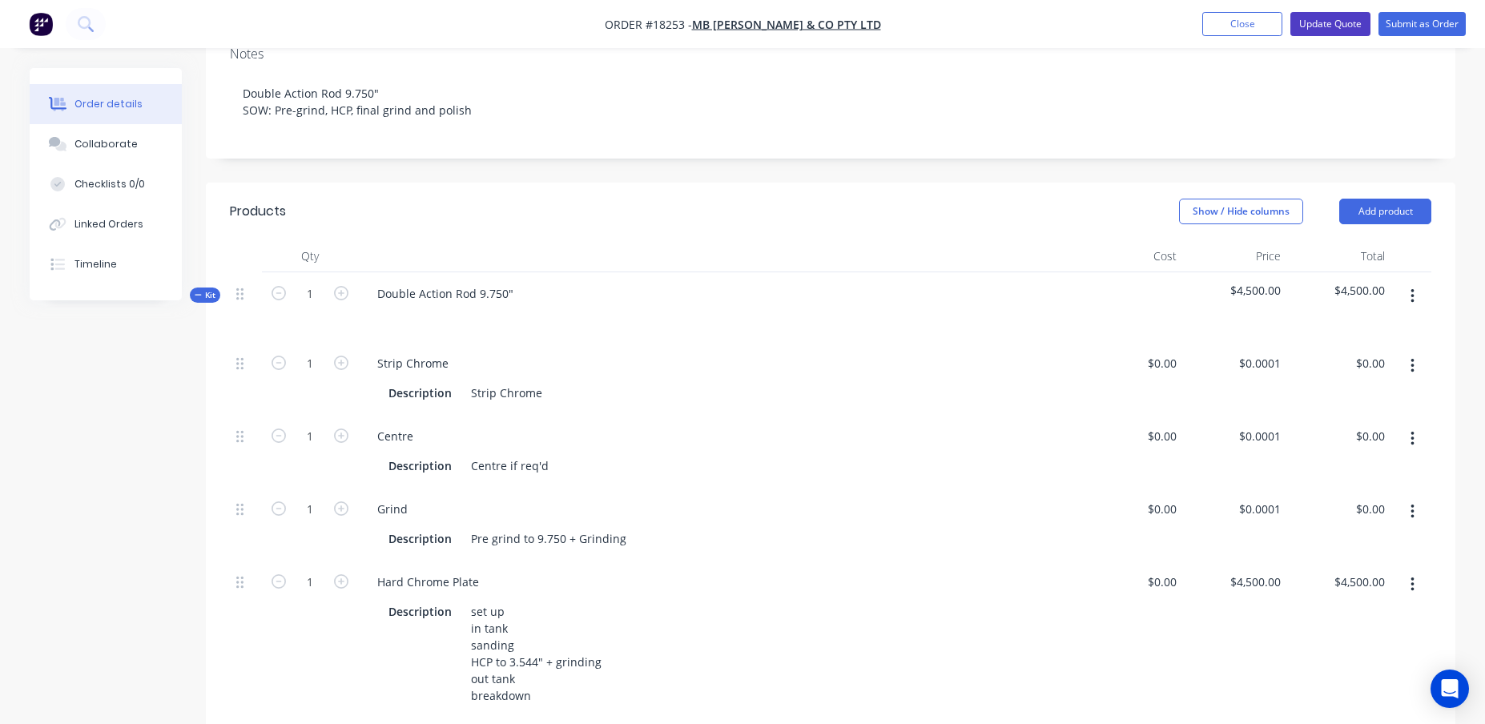
click at [1349, 31] on button "Update Quote" at bounding box center [1331, 24] width 80 height 24
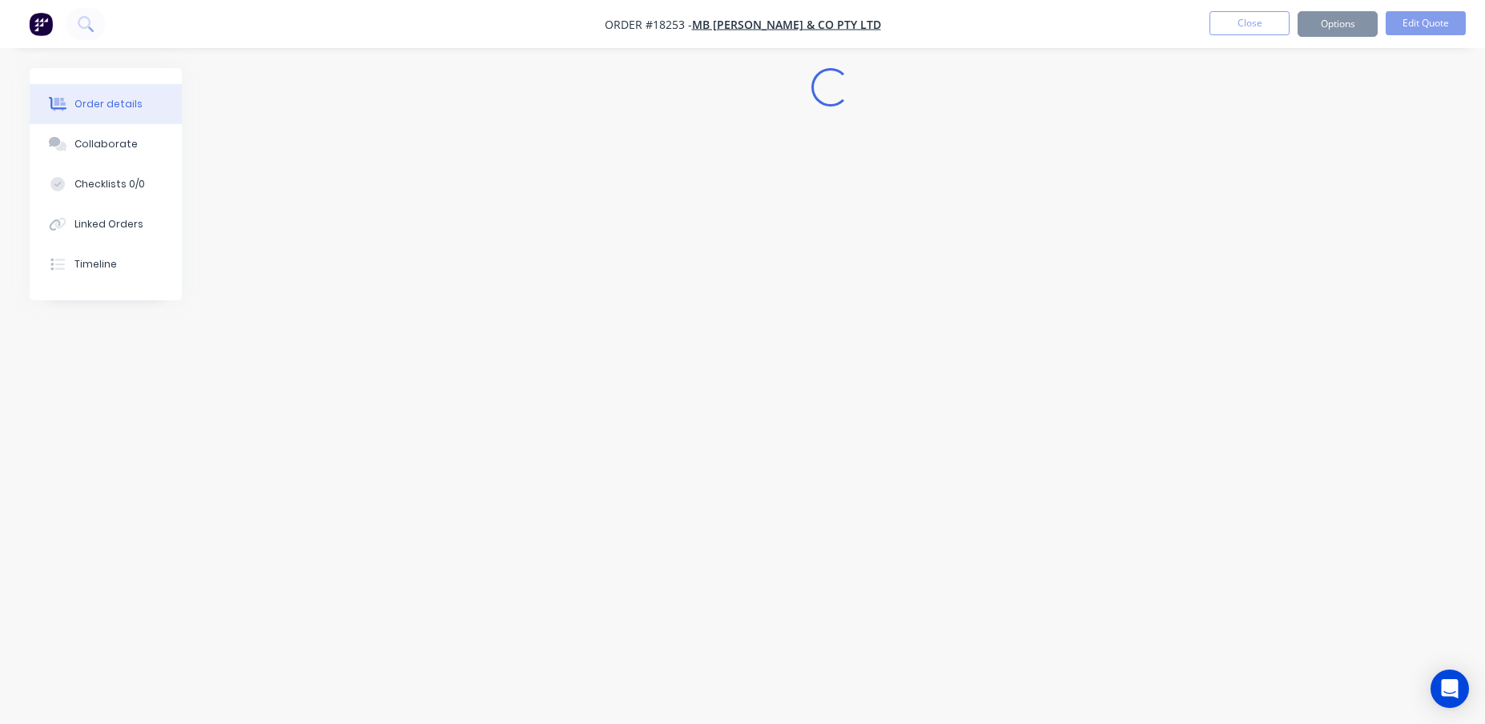
scroll to position [0, 0]
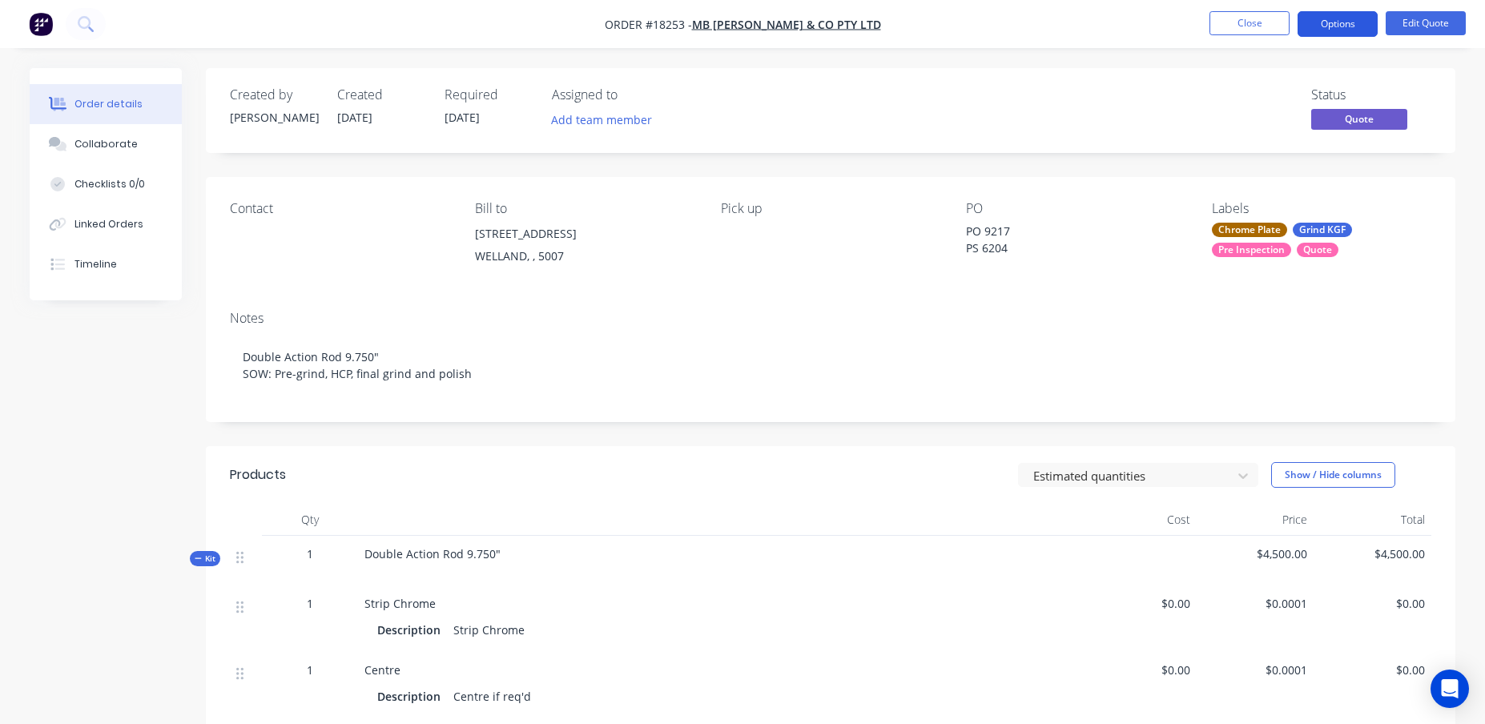
click at [1335, 26] on button "Options" at bounding box center [1338, 24] width 80 height 26
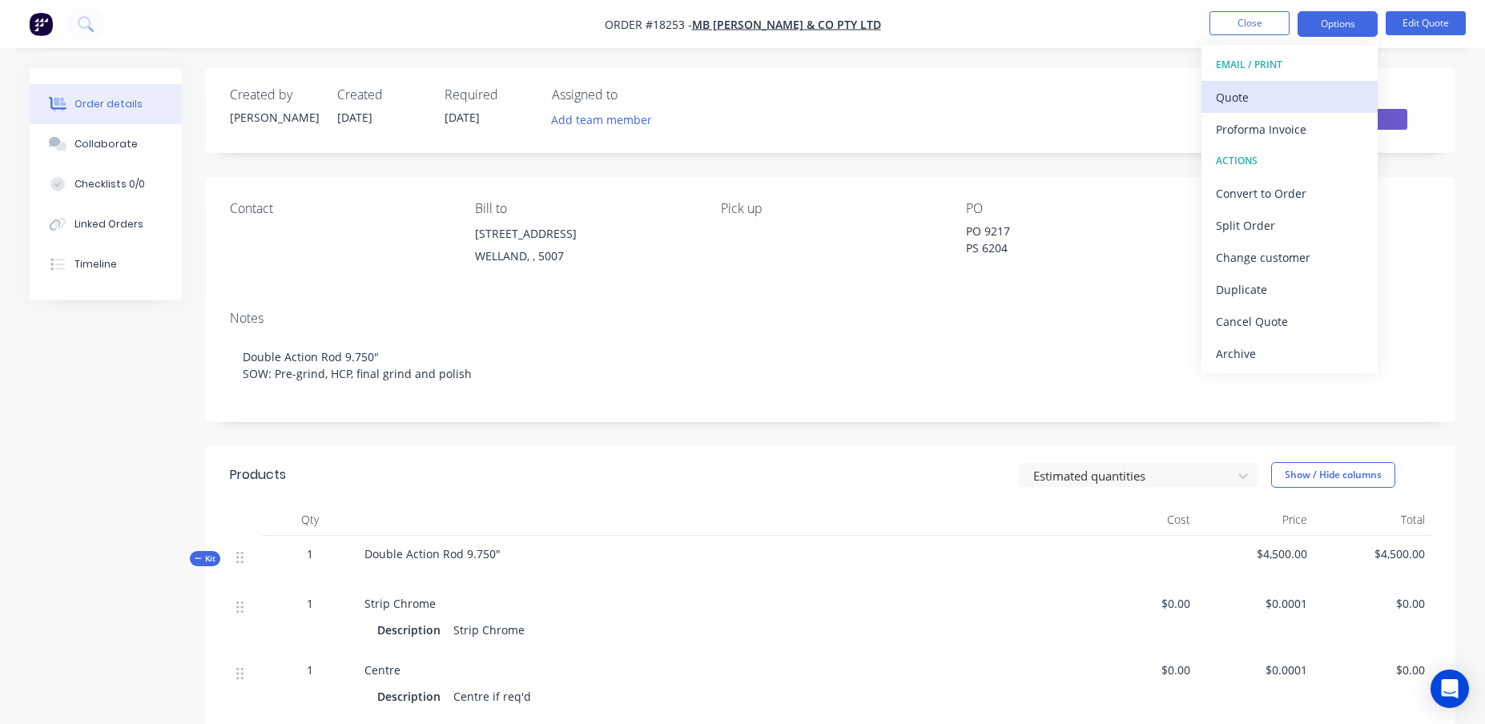
click at [1255, 98] on div "Quote" at bounding box center [1289, 97] width 147 height 23
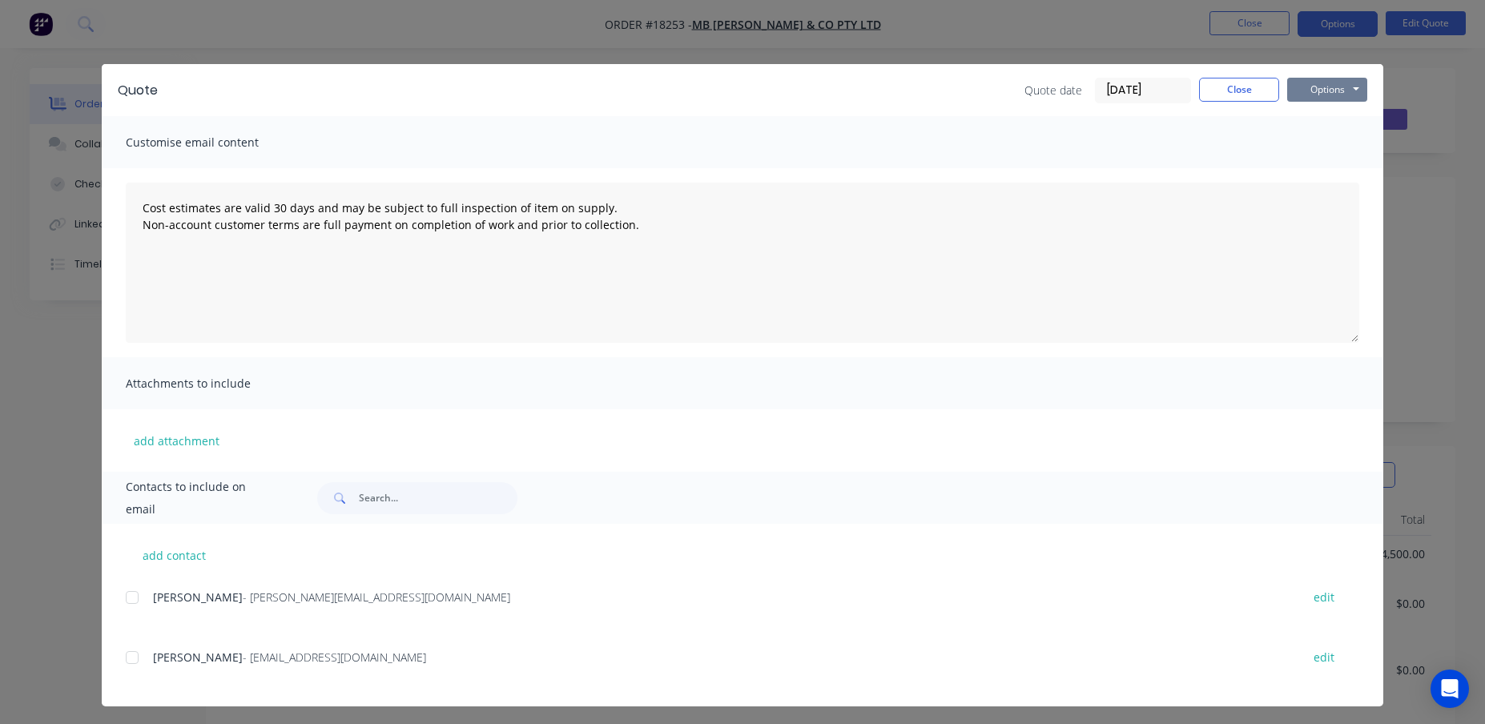
click at [1347, 80] on button "Options" at bounding box center [1327, 90] width 80 height 24
click at [1329, 143] on button "Print" at bounding box center [1338, 144] width 103 height 26
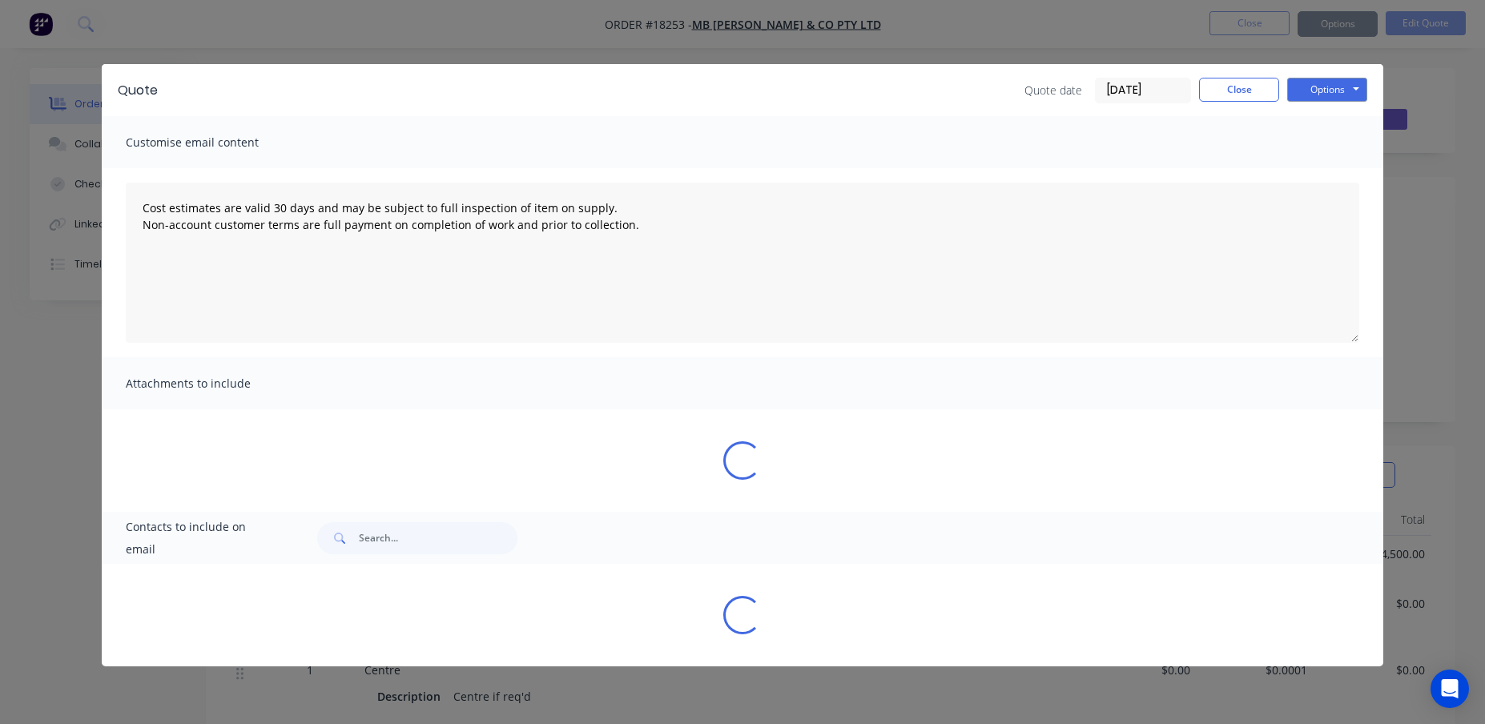
type textarea "Cost estimates are valid 30 days and may be subject to full inspection of item …"
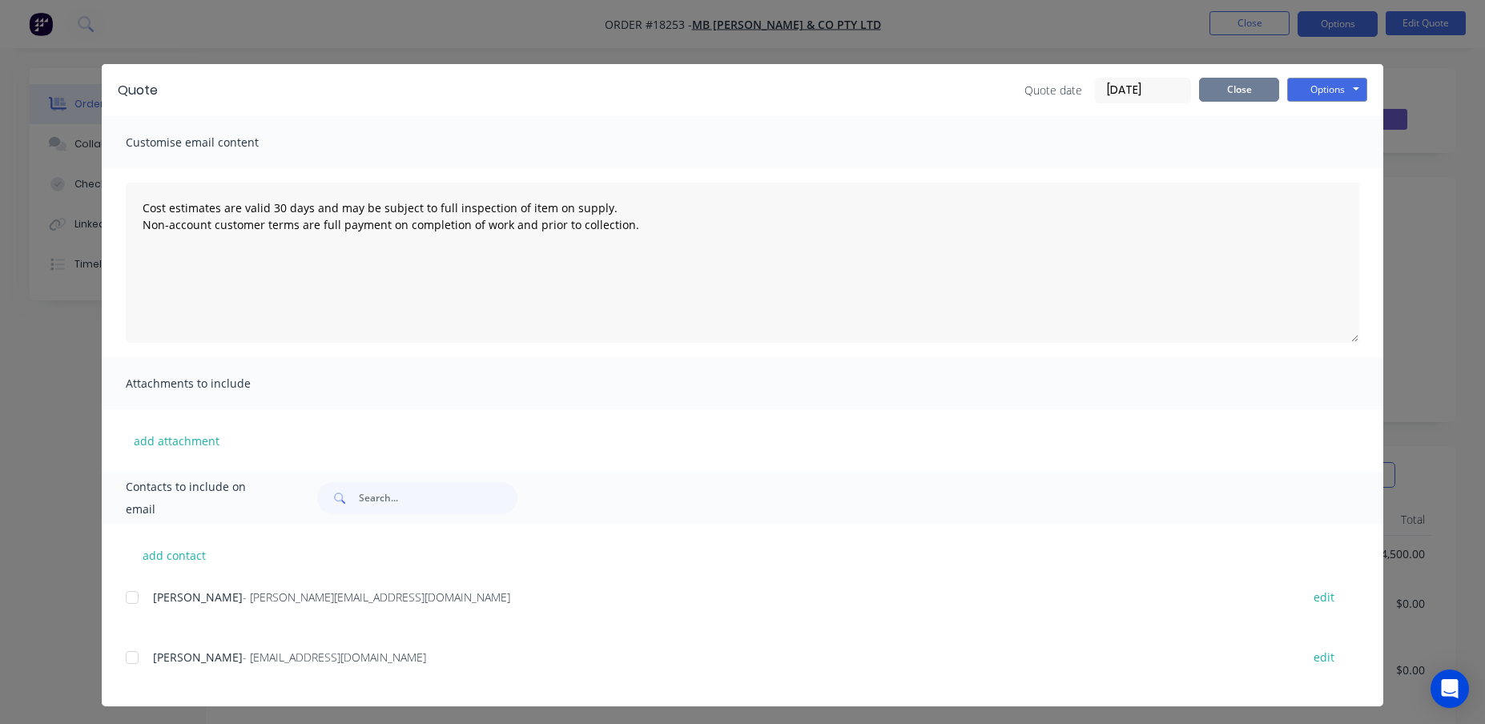
click at [1234, 95] on button "Close" at bounding box center [1239, 90] width 80 height 24
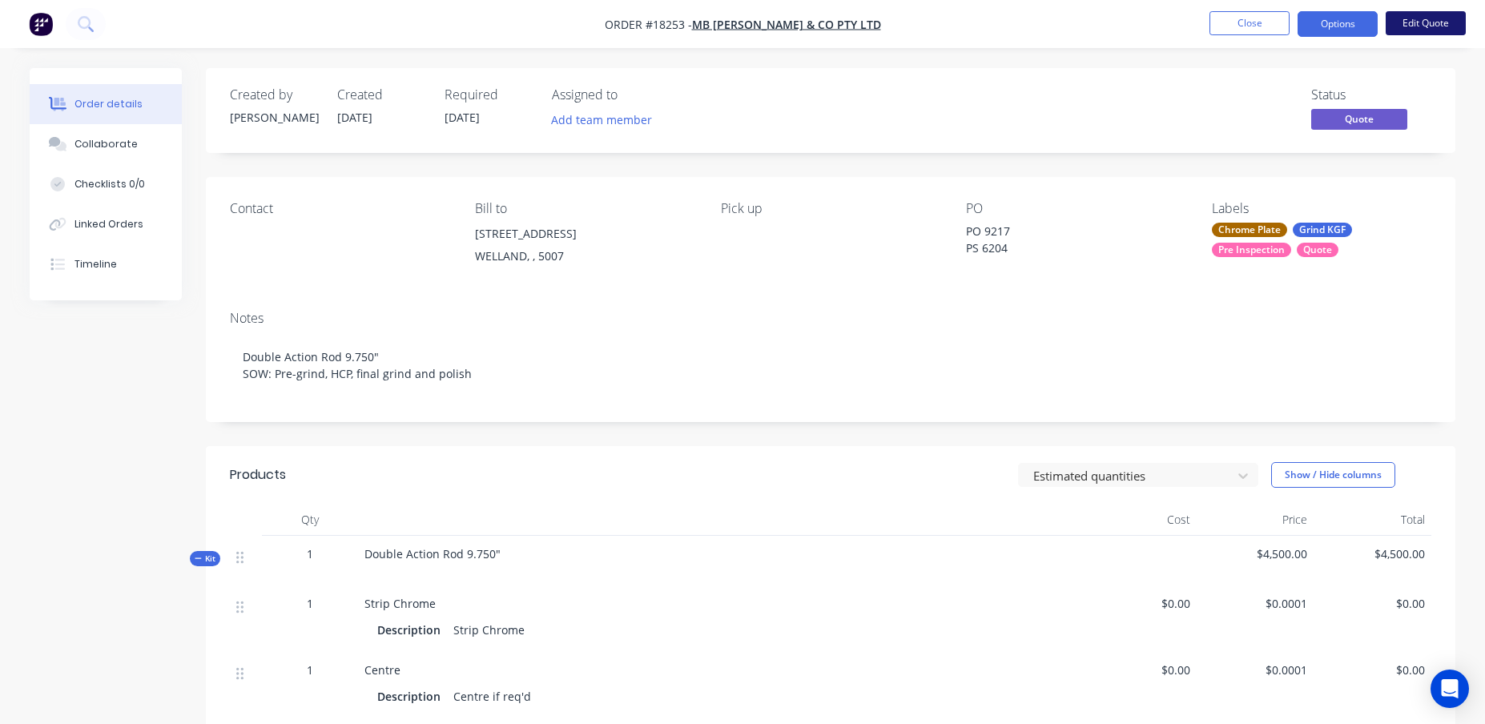
click at [1408, 26] on button "Edit Quote" at bounding box center [1426, 23] width 80 height 24
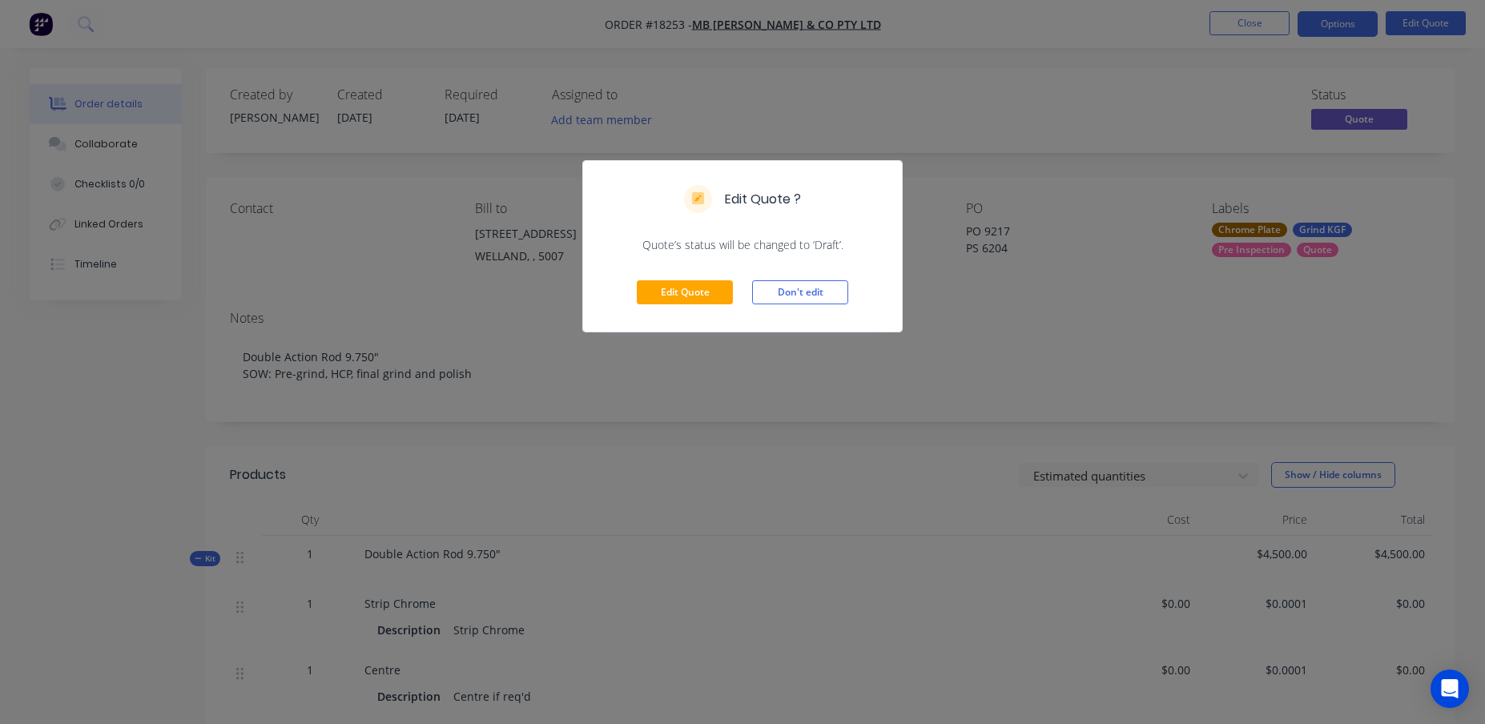
click at [1331, 31] on div "Edit Quote ? Quote’s status will be changed to ‘Draft’. Edit Quote Don't edit" at bounding box center [742, 362] width 1485 height 724
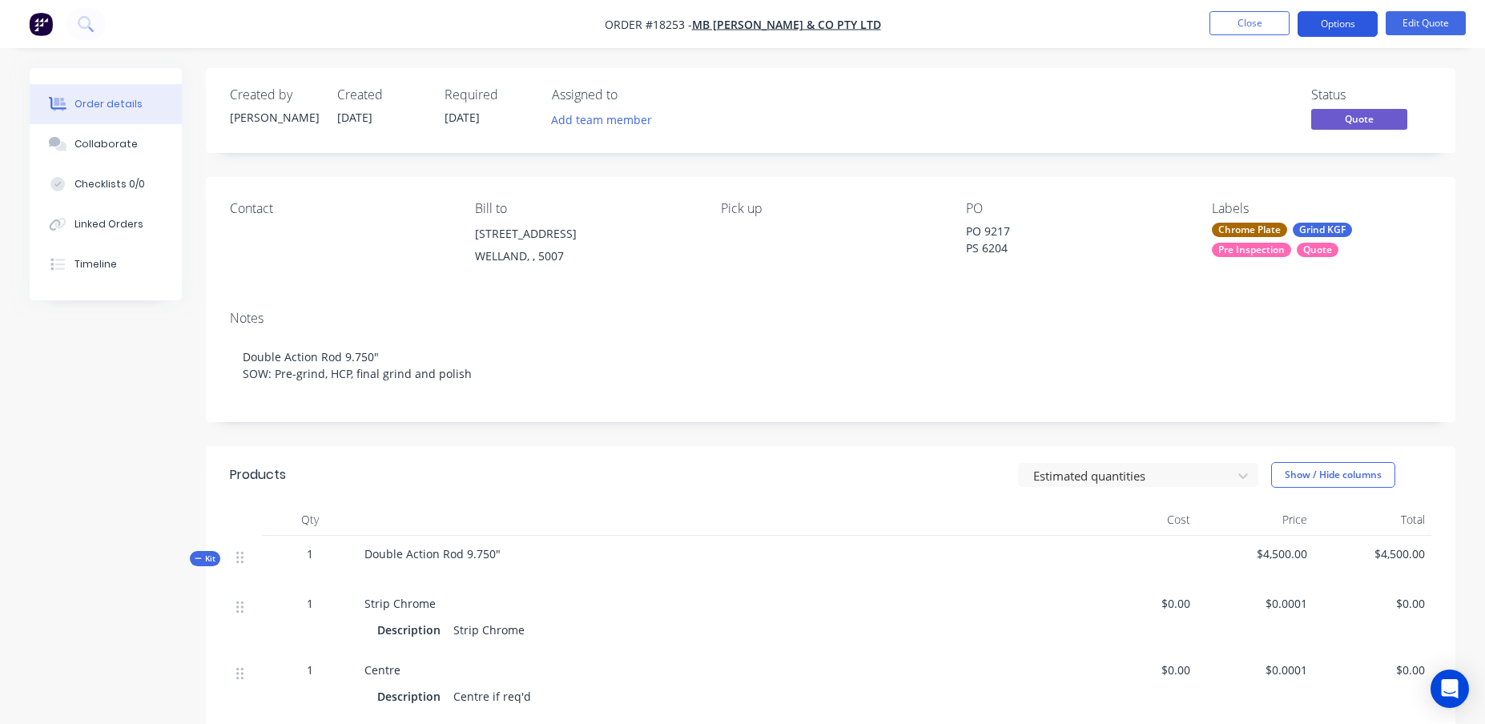
click at [1331, 18] on button "Options" at bounding box center [1338, 24] width 80 height 26
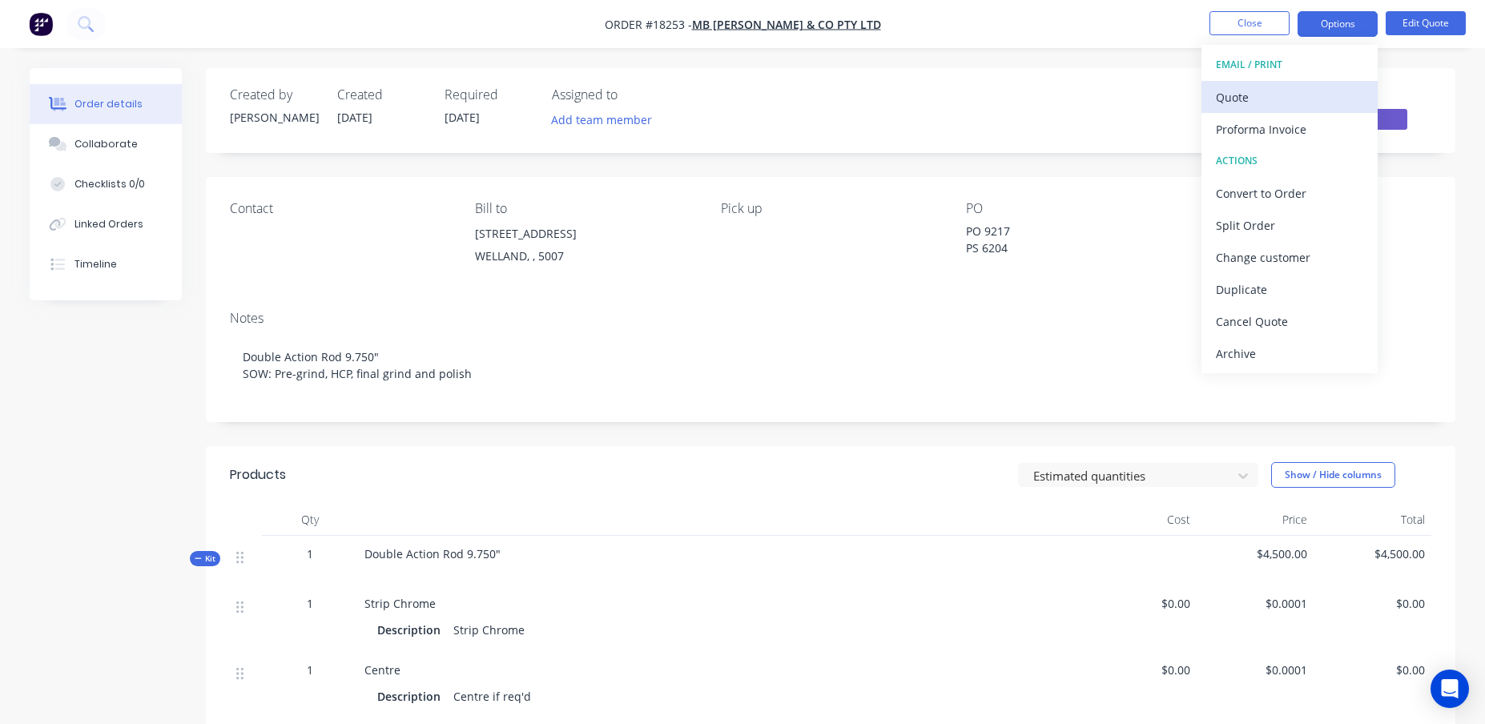
click at [1227, 89] on div "Quote" at bounding box center [1289, 97] width 147 height 23
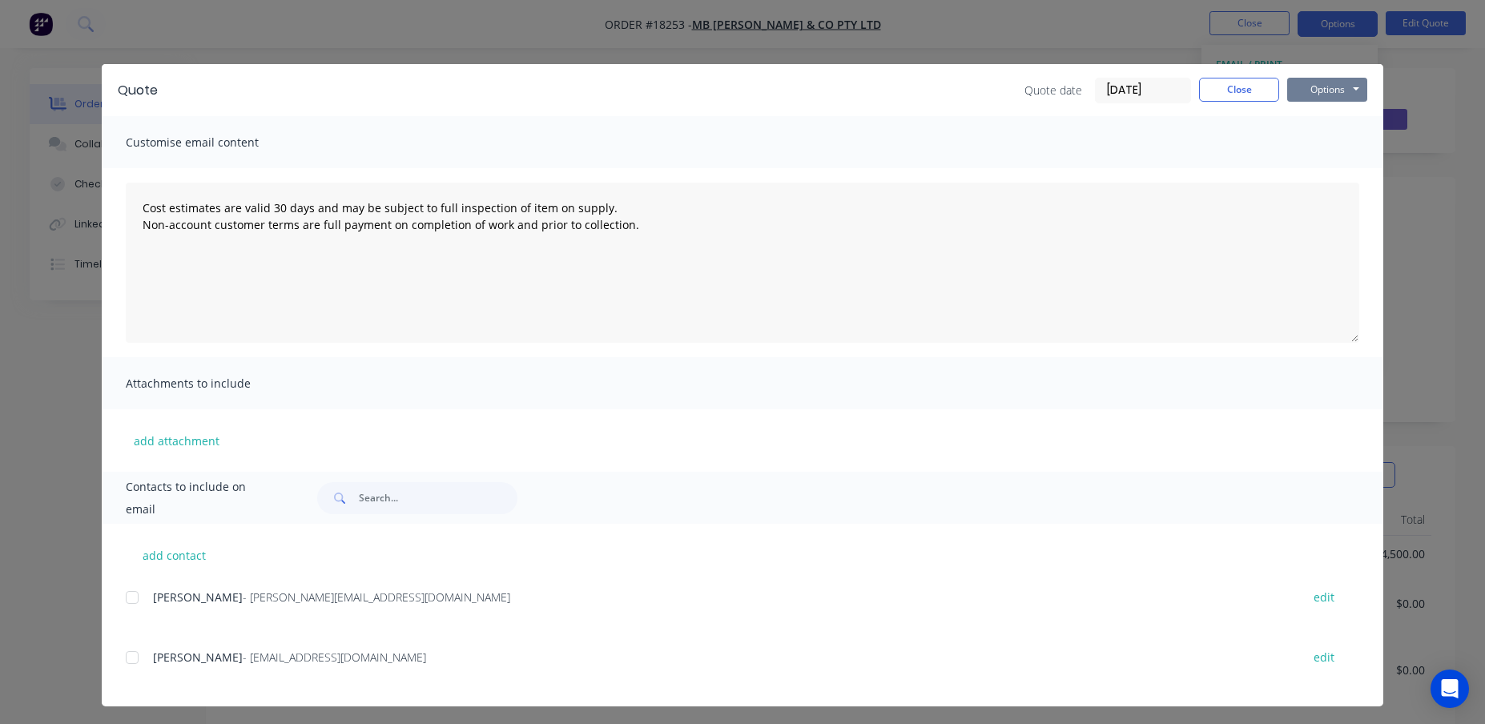
click at [1339, 96] on button "Options" at bounding box center [1327, 90] width 80 height 24
click at [1314, 121] on button "Preview" at bounding box center [1338, 118] width 103 height 26
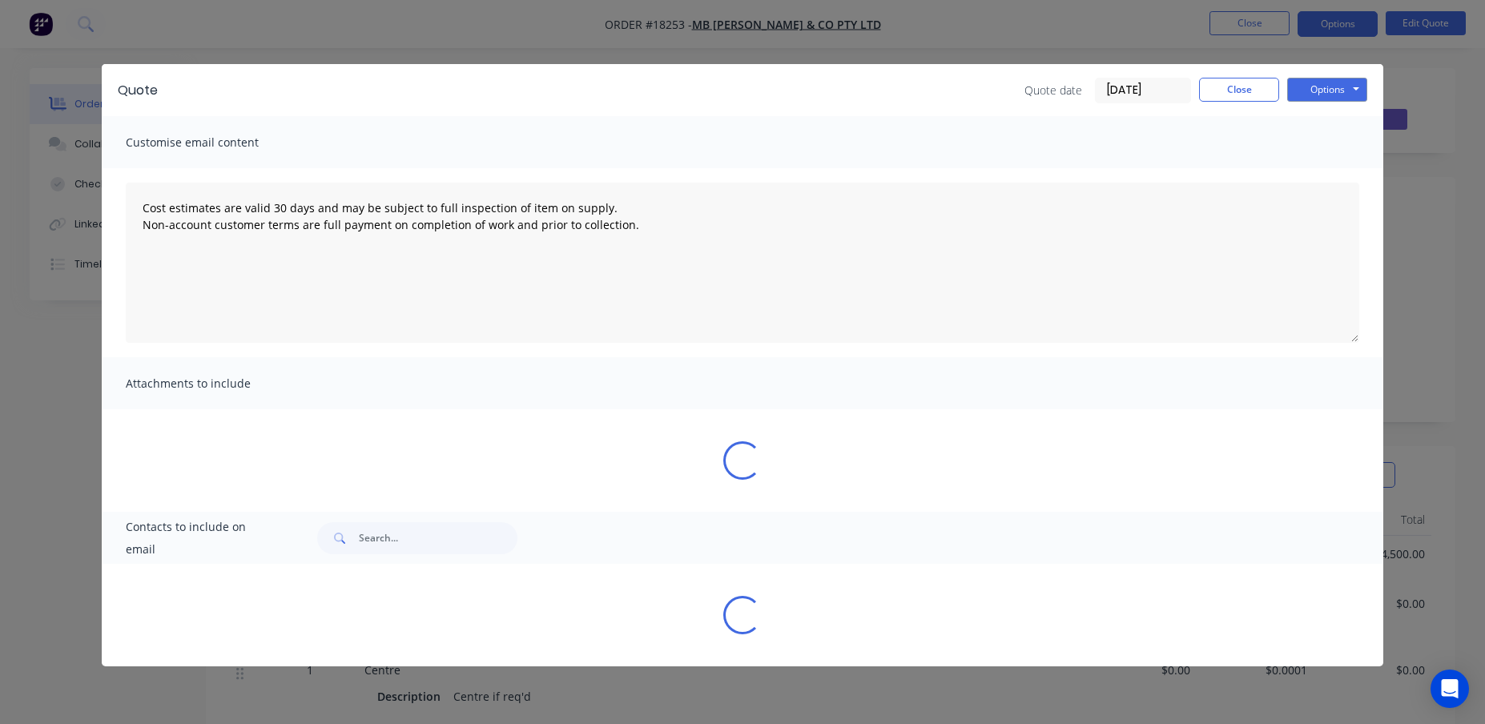
type textarea "Cost estimates are valid 30 days and may be subject to full inspection of item …"
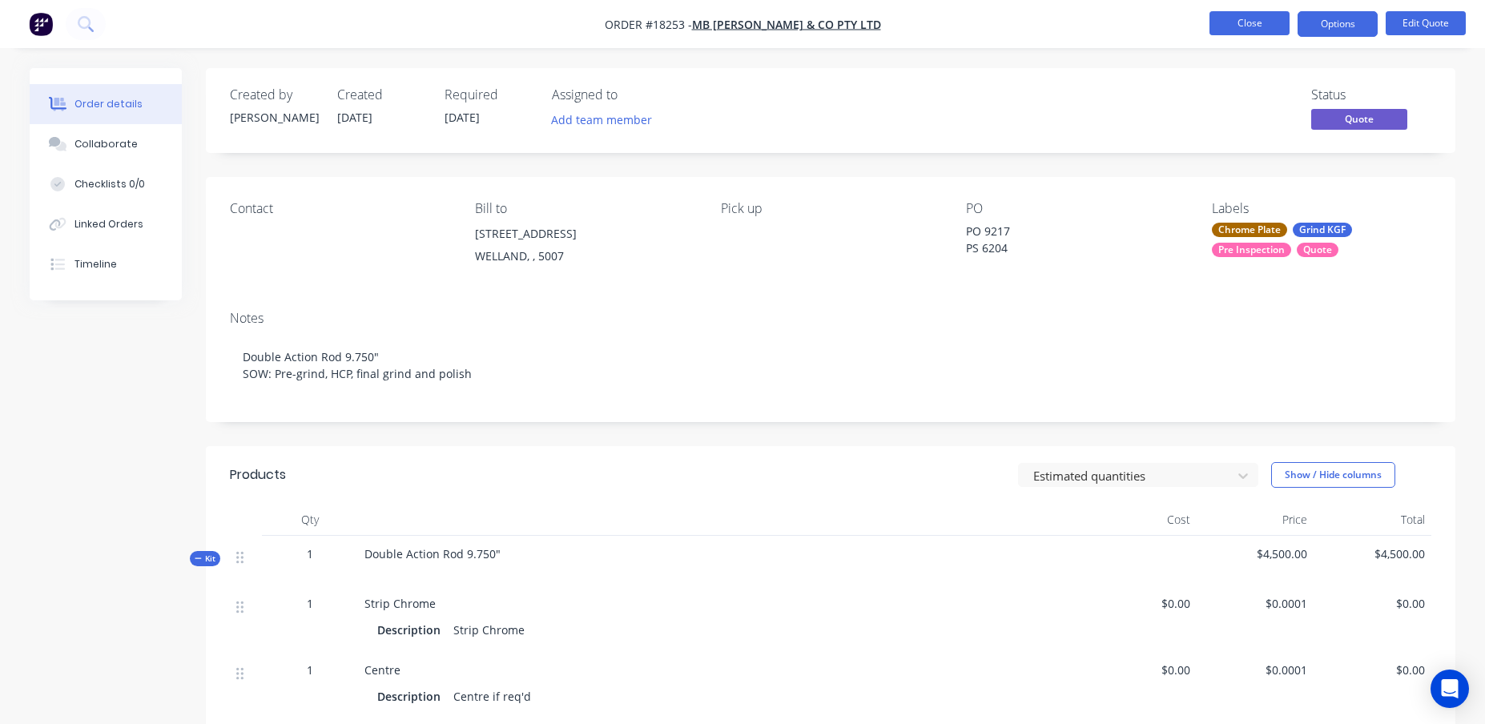
click at [1257, 20] on button "Close" at bounding box center [1250, 23] width 80 height 24
